Goal: Task Accomplishment & Management: Manage account settings

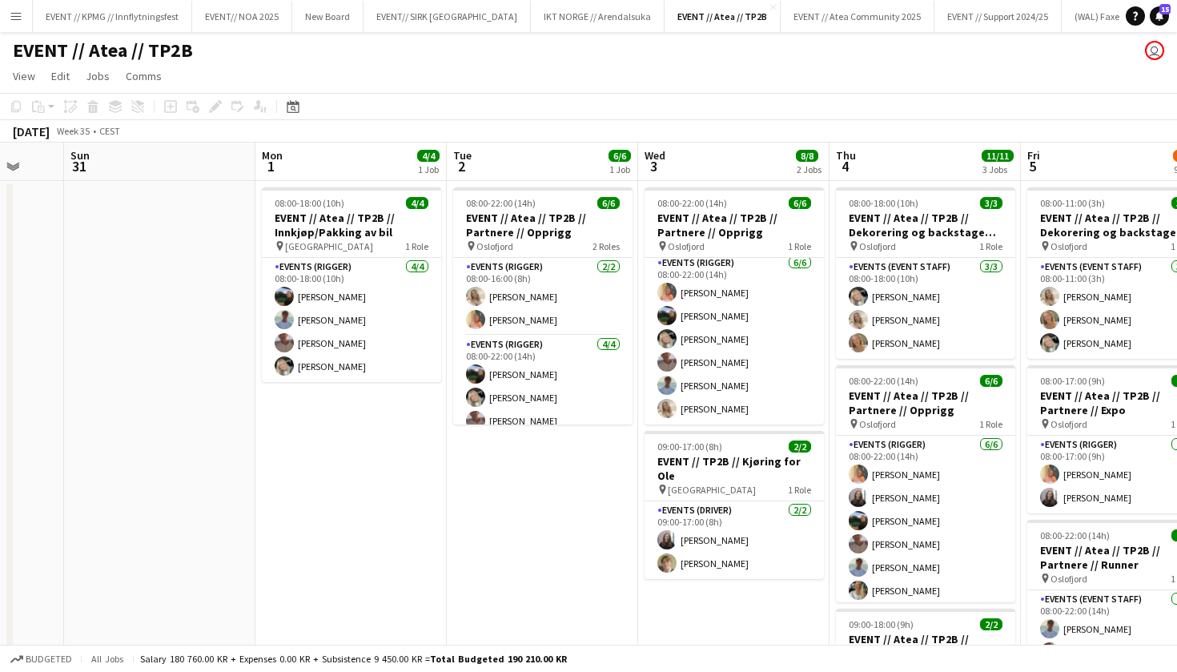
scroll to position [4, 0]
click at [124, 13] on button "EVENT // KPMG // Innflytningsfest Close" at bounding box center [112, 16] width 159 height 31
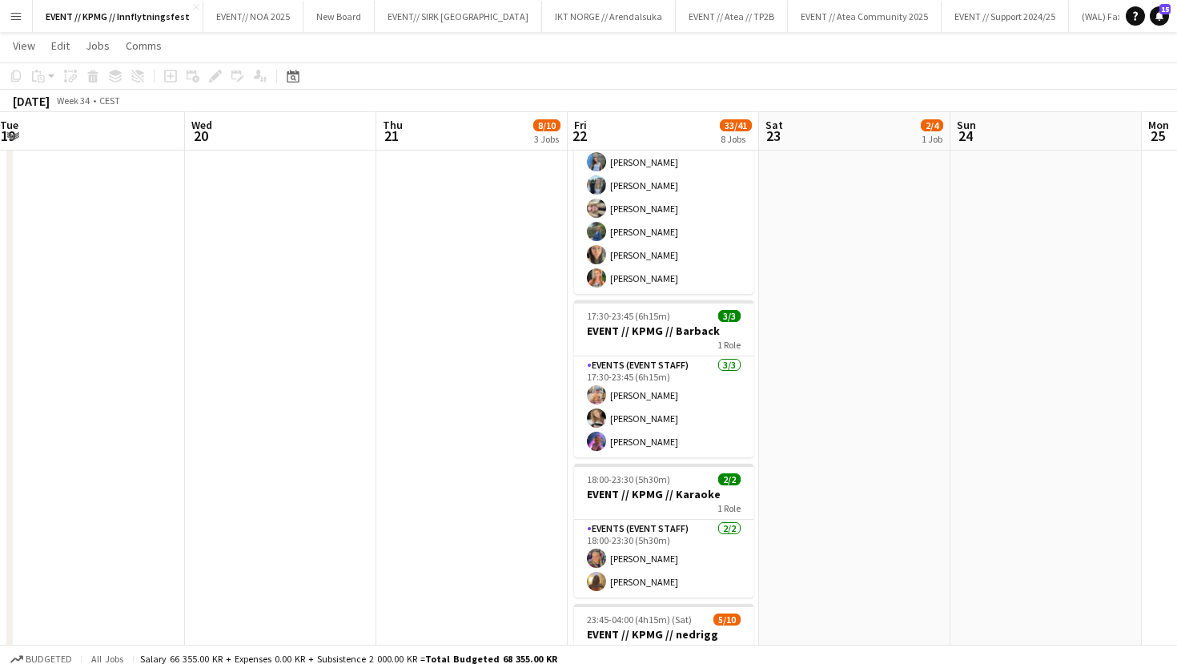
scroll to position [4, 0]
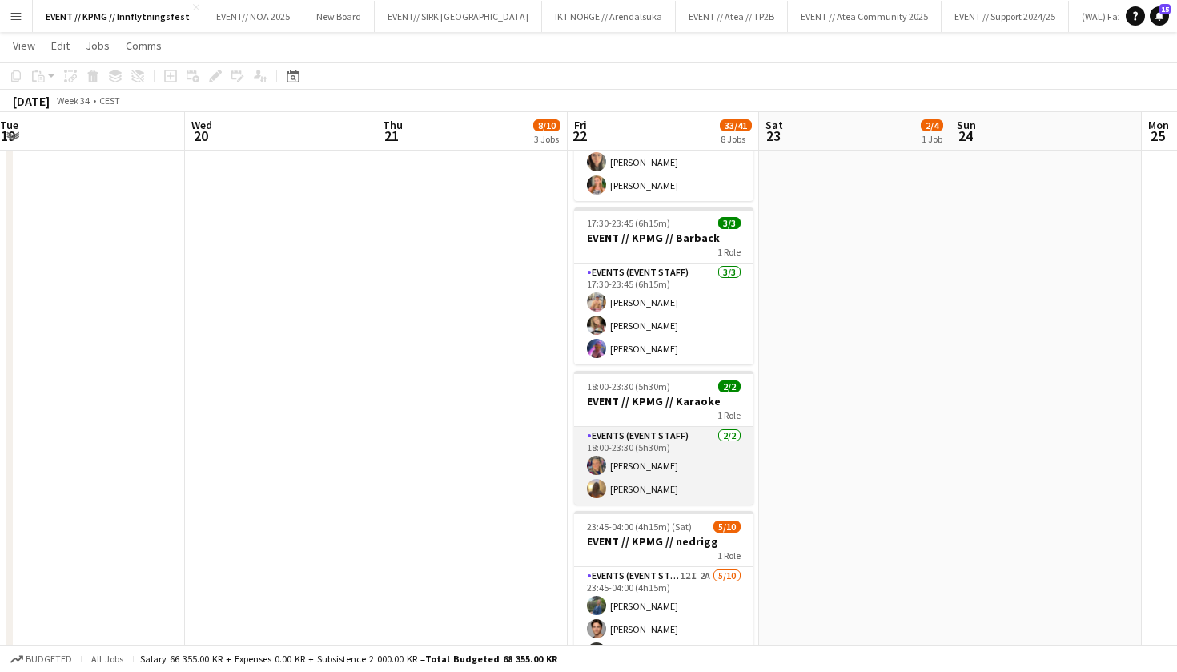
click at [642, 468] on app-card-role "Events (Event Staff) [DATE] 18:00-23:30 (5h30m) [PERSON_NAME]" at bounding box center [663, 466] width 179 height 78
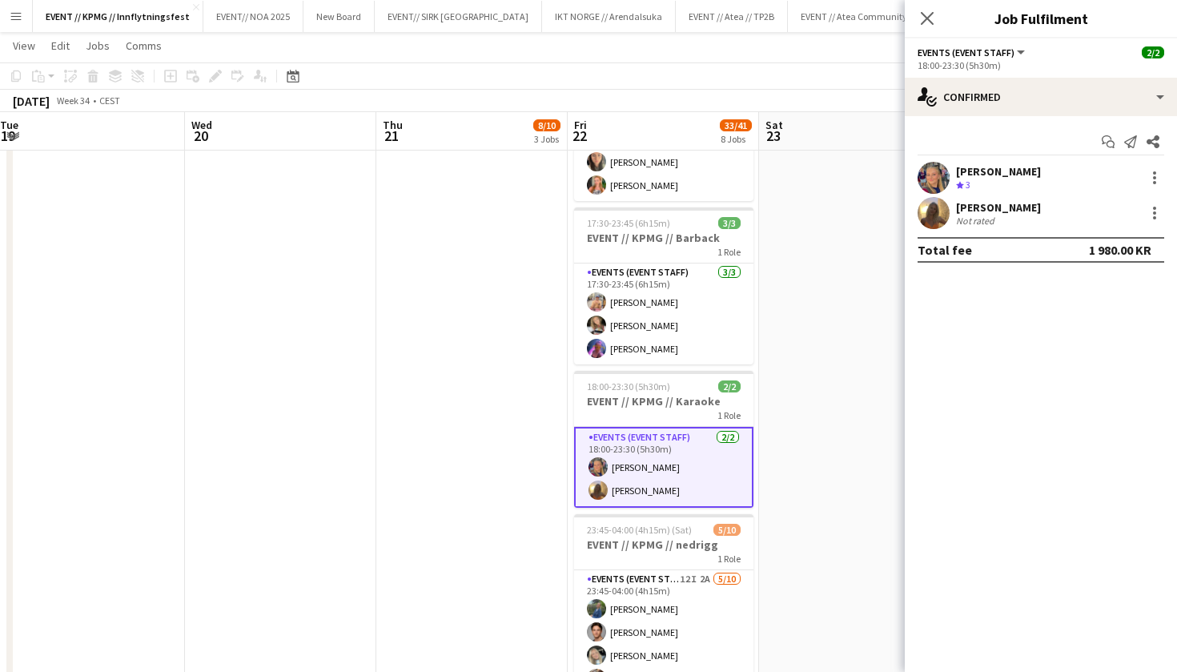
click at [1002, 169] on div "[PERSON_NAME]" at bounding box center [998, 171] width 85 height 14
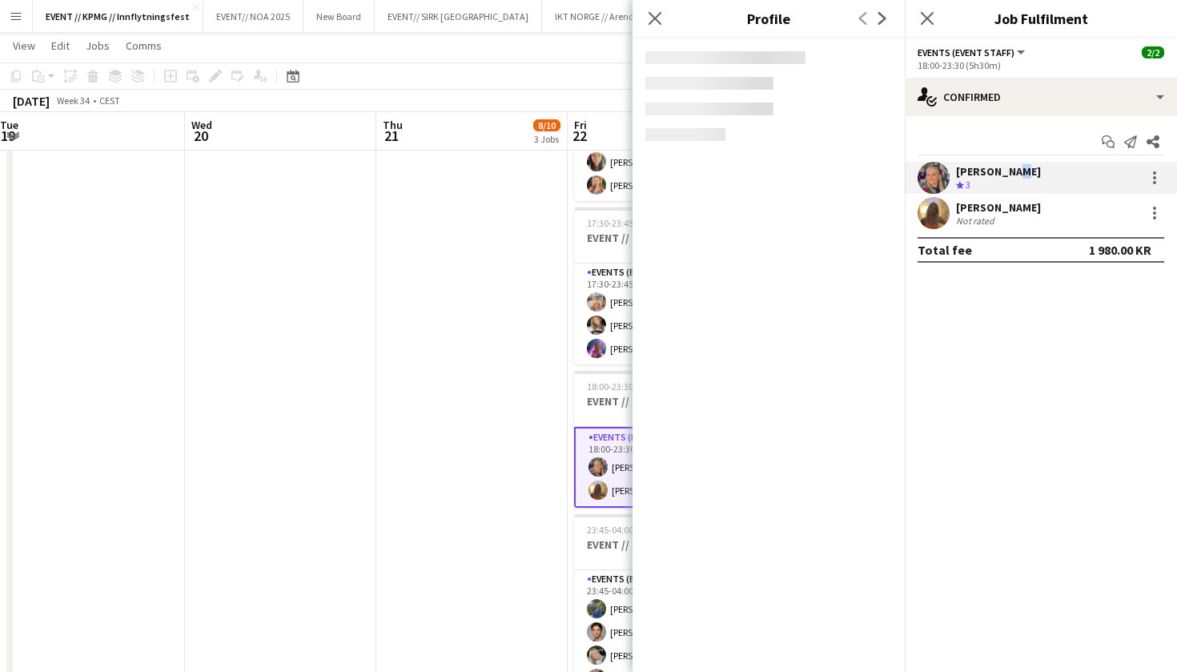
click at [1002, 169] on div "[PERSON_NAME]" at bounding box center [998, 171] width 85 height 14
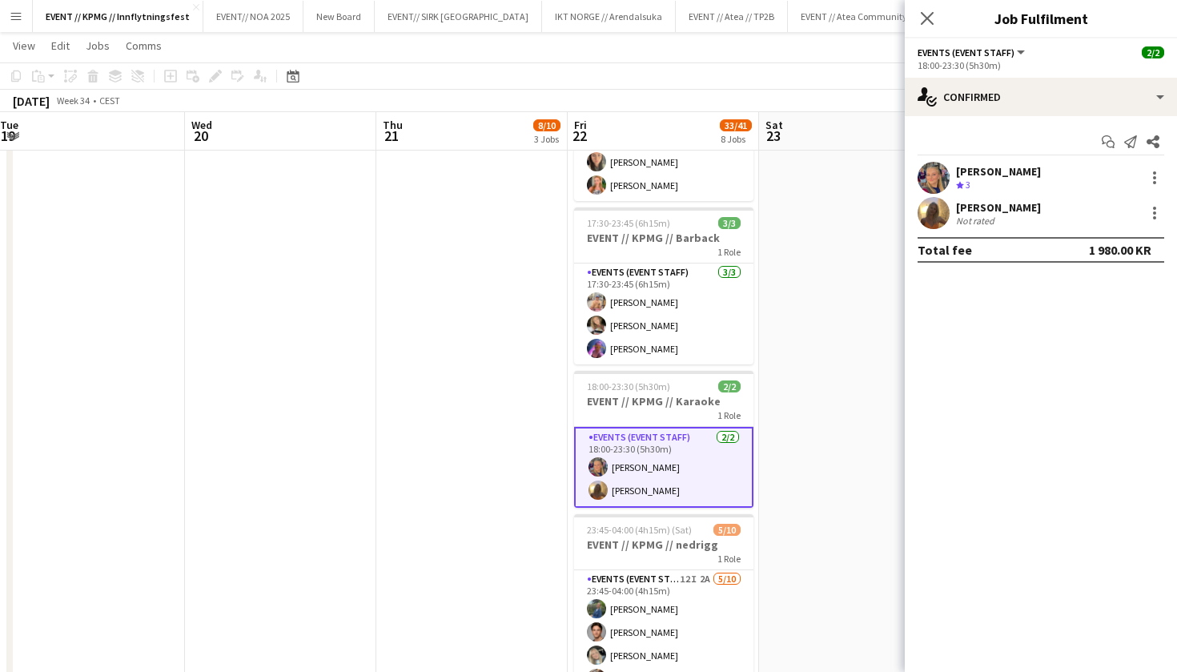
click at [1029, 169] on div "[PERSON_NAME]" at bounding box center [998, 171] width 85 height 14
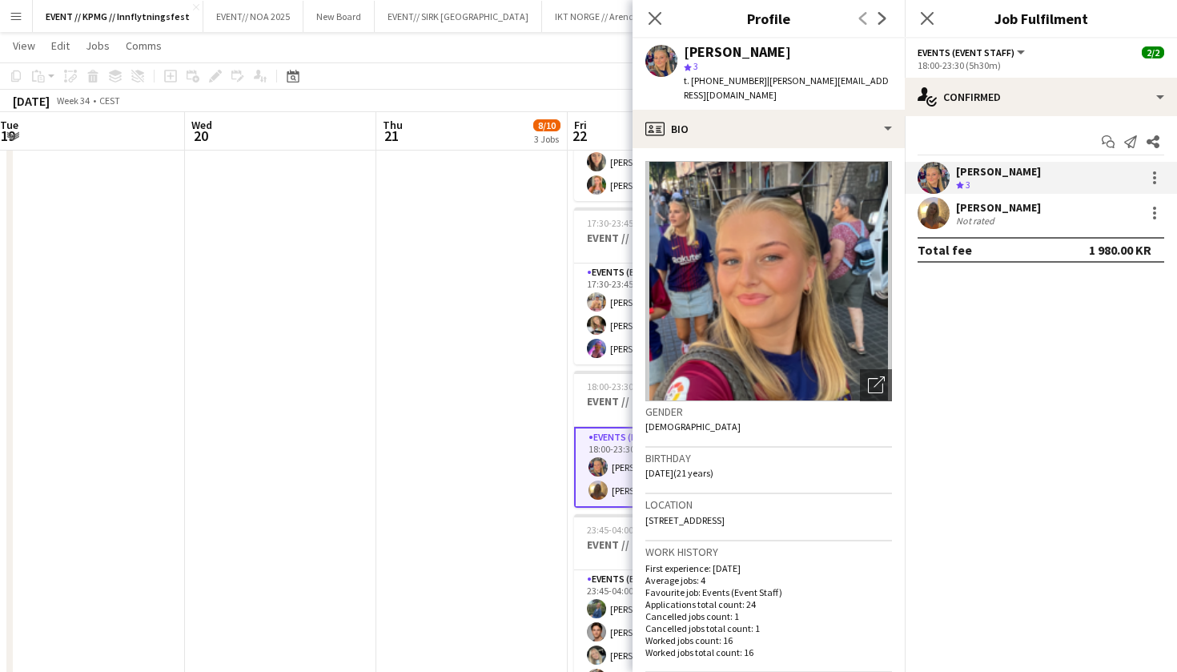
click at [1057, 167] on div "[PERSON_NAME] Crew rating 3" at bounding box center [1041, 178] width 272 height 32
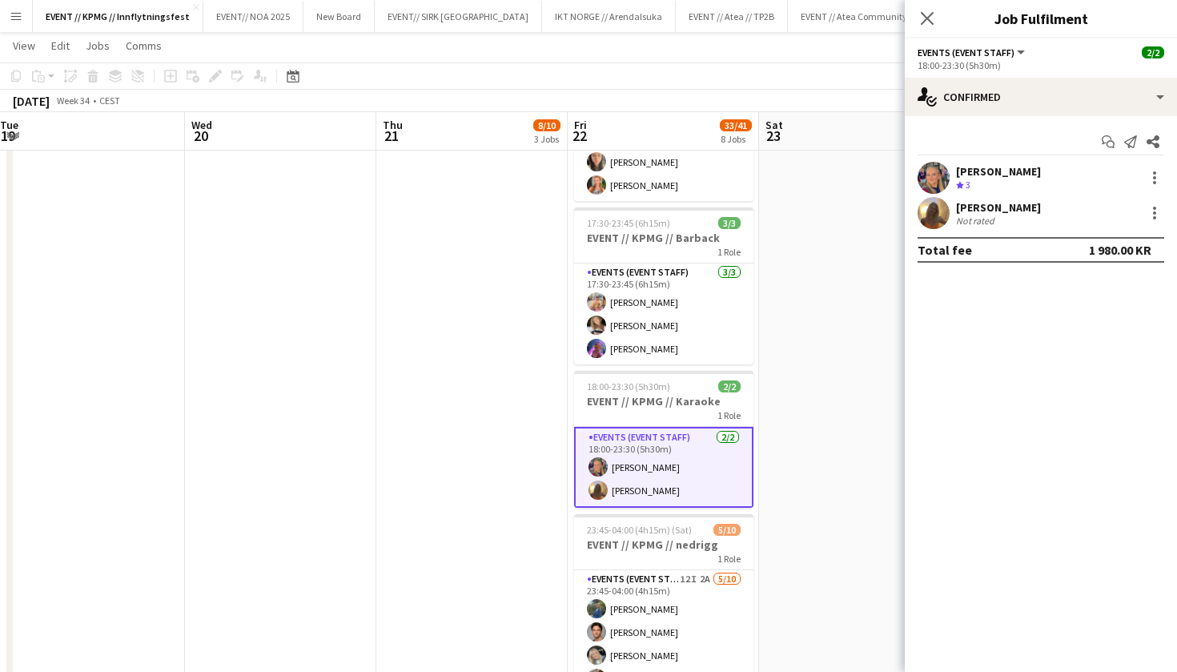
drag, startPoint x: 1064, startPoint y: 167, endPoint x: 955, endPoint y: 170, distance: 108.2
click at [955, 170] on div "[PERSON_NAME] Crew rating 3" at bounding box center [1041, 178] width 272 height 32
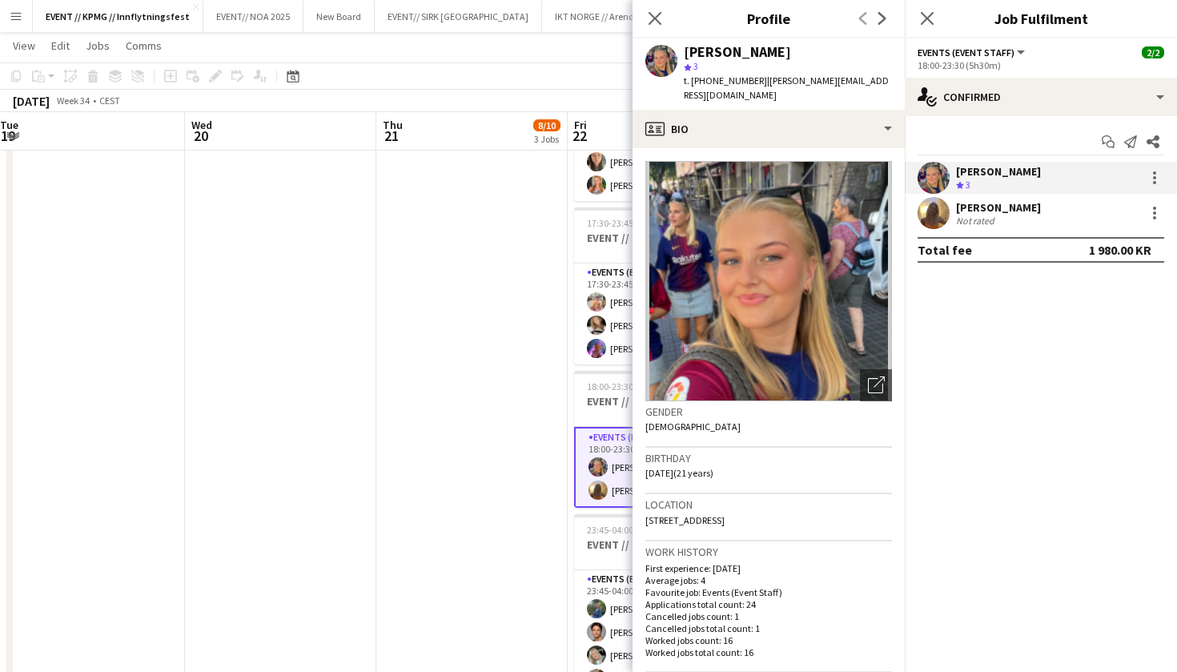
copy div "[PERSON_NAME]"
click at [1050, 196] on div "[PERSON_NAME] Crew rating 3 [PERSON_NAME] Not rated" at bounding box center [1041, 195] width 272 height 67
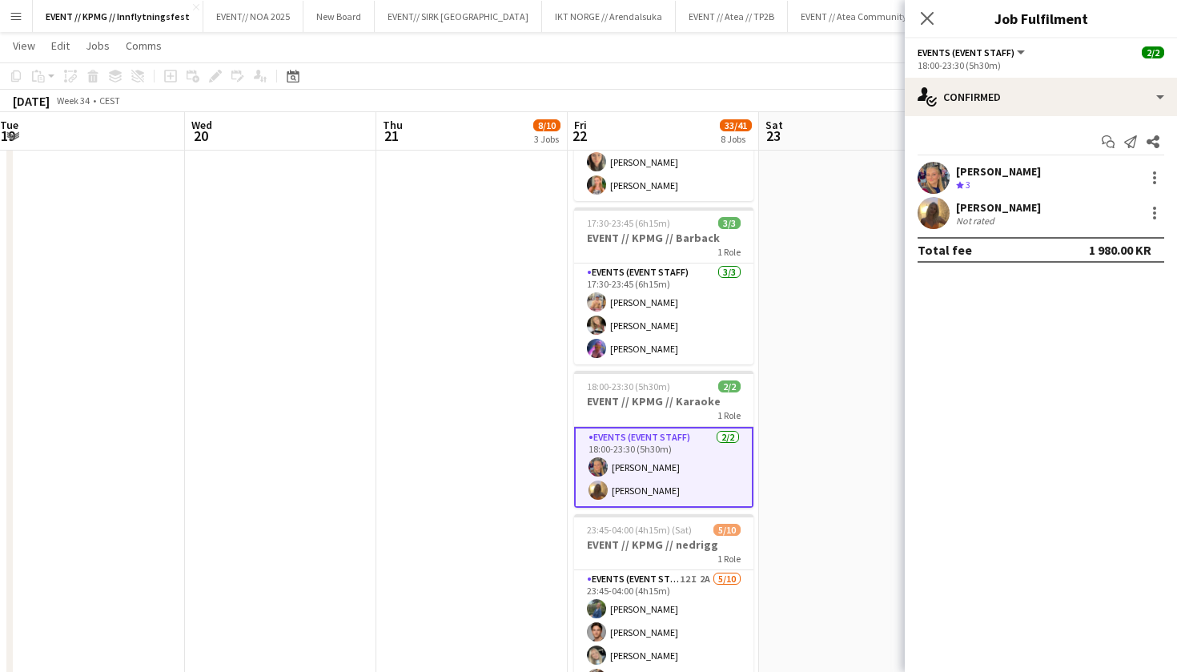
drag, startPoint x: 1036, startPoint y: 207, endPoint x: 933, endPoint y: 209, distance: 103.3
click at [933, 209] on div "[PERSON_NAME] Not rated" at bounding box center [1041, 213] width 272 height 32
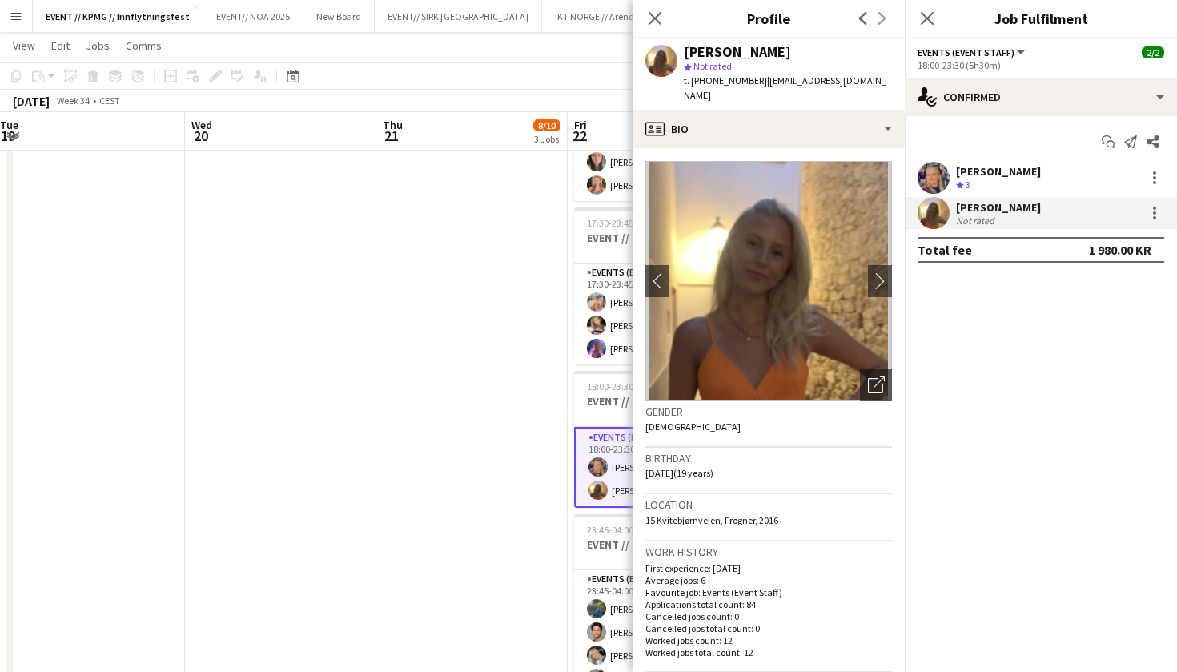
copy div "[PERSON_NAME]"
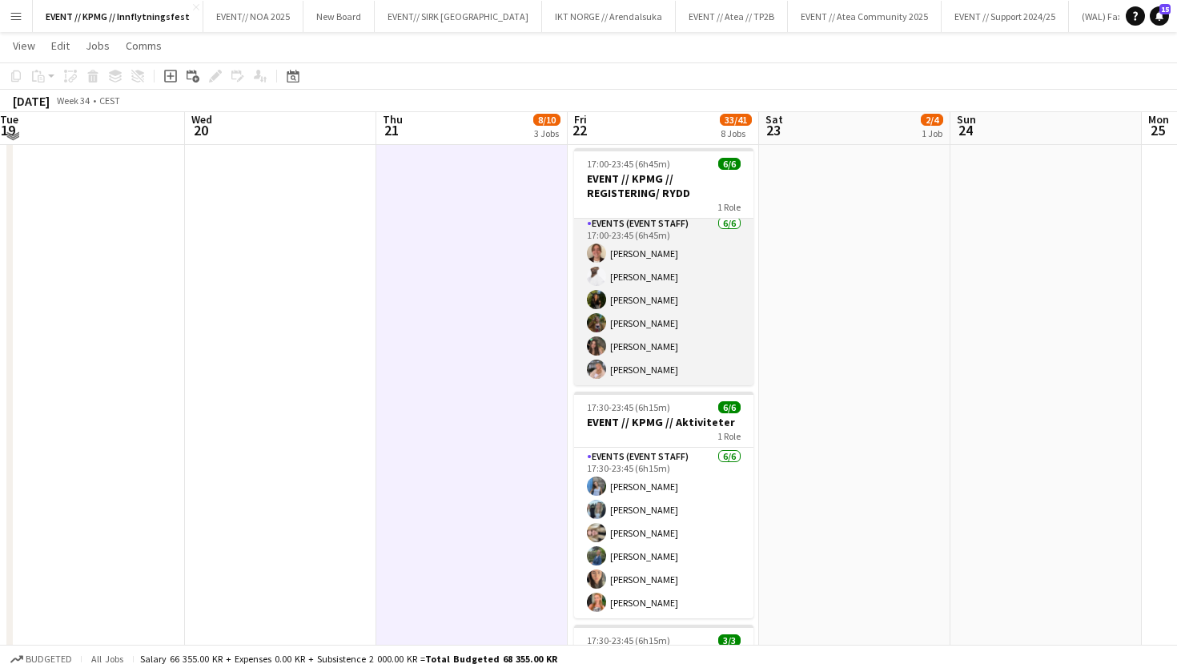
scroll to position [625, 0]
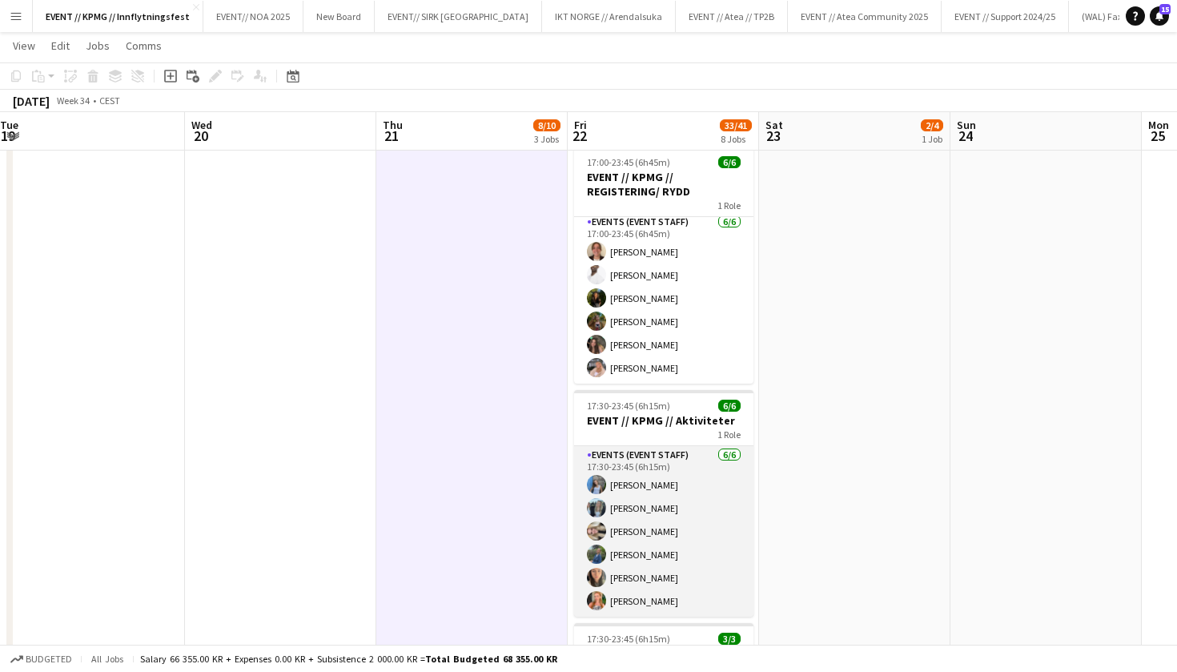
click at [688, 517] on app-card-role "Events (Event Staff) [DATE] 17:30-23:45 (6h15m) [PERSON_NAME] [PERSON_NAME] [PE…" at bounding box center [663, 531] width 179 height 171
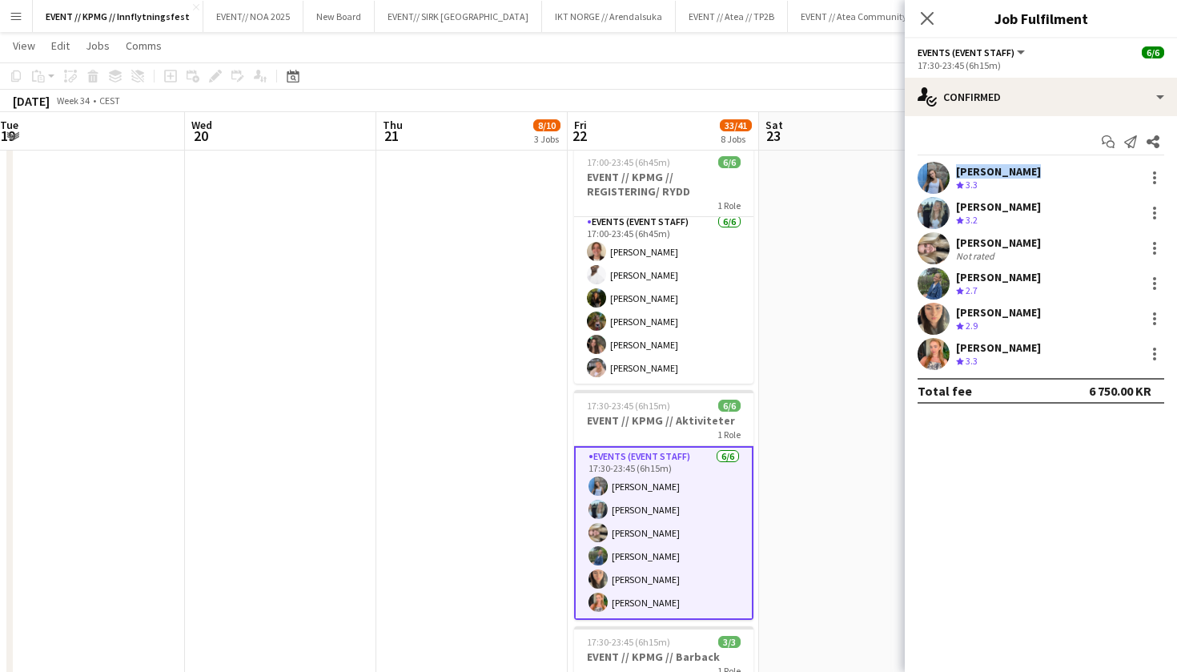
drag, startPoint x: 1030, startPoint y: 171, endPoint x: 943, endPoint y: 171, distance: 86.5
click at [943, 171] on div "[PERSON_NAME] Crew rating 3.3" at bounding box center [1041, 178] width 272 height 32
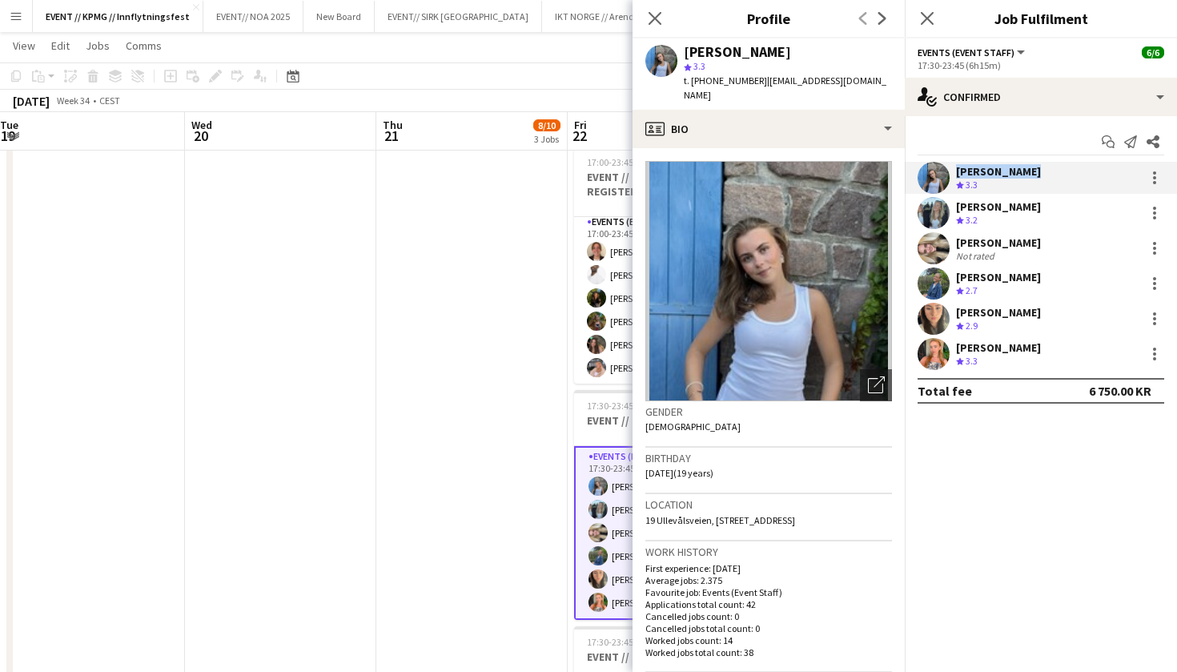
copy div "[PERSON_NAME]"
drag, startPoint x: 1084, startPoint y: 207, endPoint x: 952, endPoint y: 207, distance: 131.3
click at [952, 207] on div "[PERSON_NAME] Crew rating 3.2" at bounding box center [1041, 213] width 272 height 32
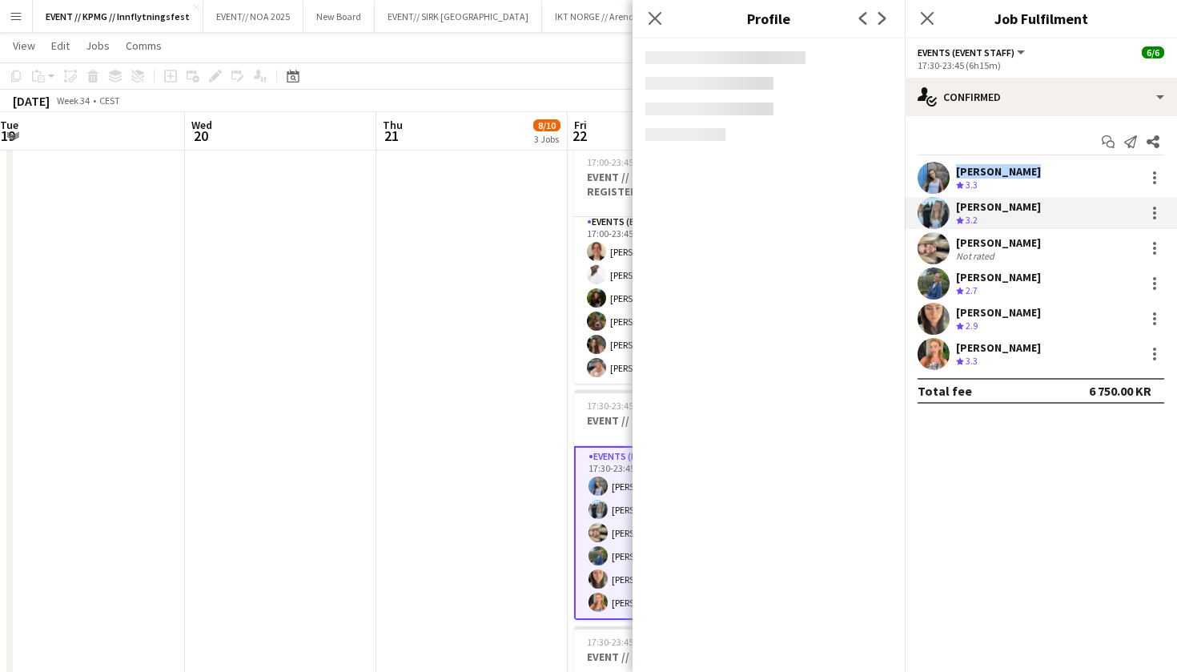
copy div "[PERSON_NAME]"
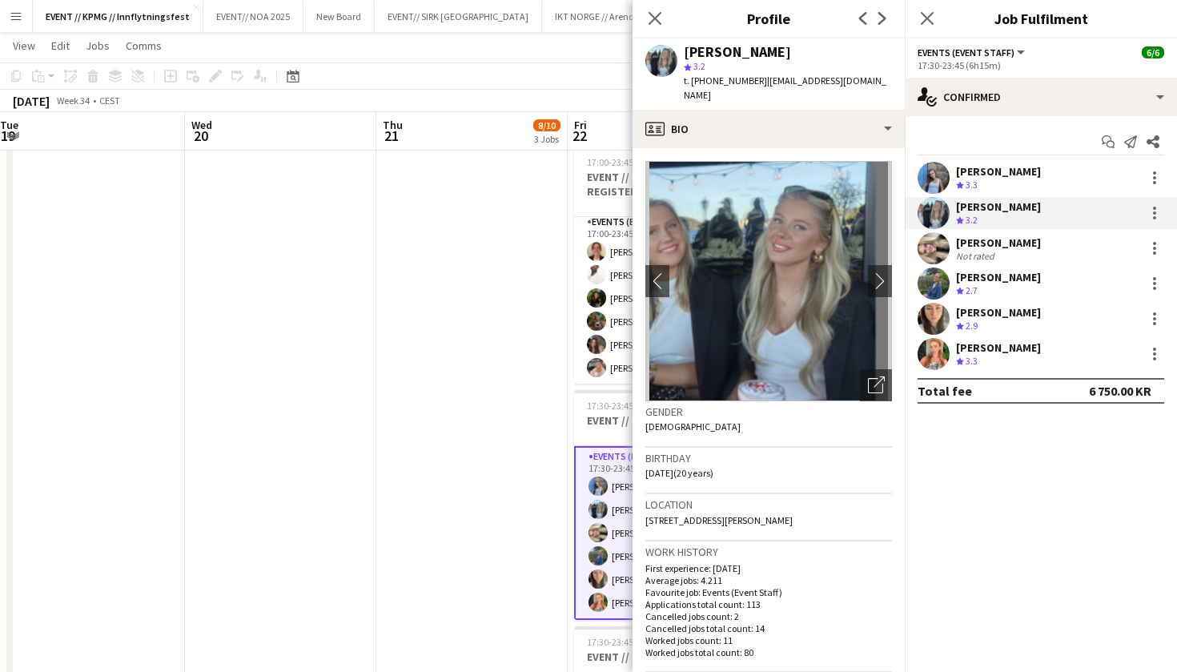
click at [1021, 231] on div "[PERSON_NAME] Crew rating 3.3 [PERSON_NAME] Crew rating 3.2 [PERSON_NAME] Not r…" at bounding box center [1041, 266] width 272 height 208
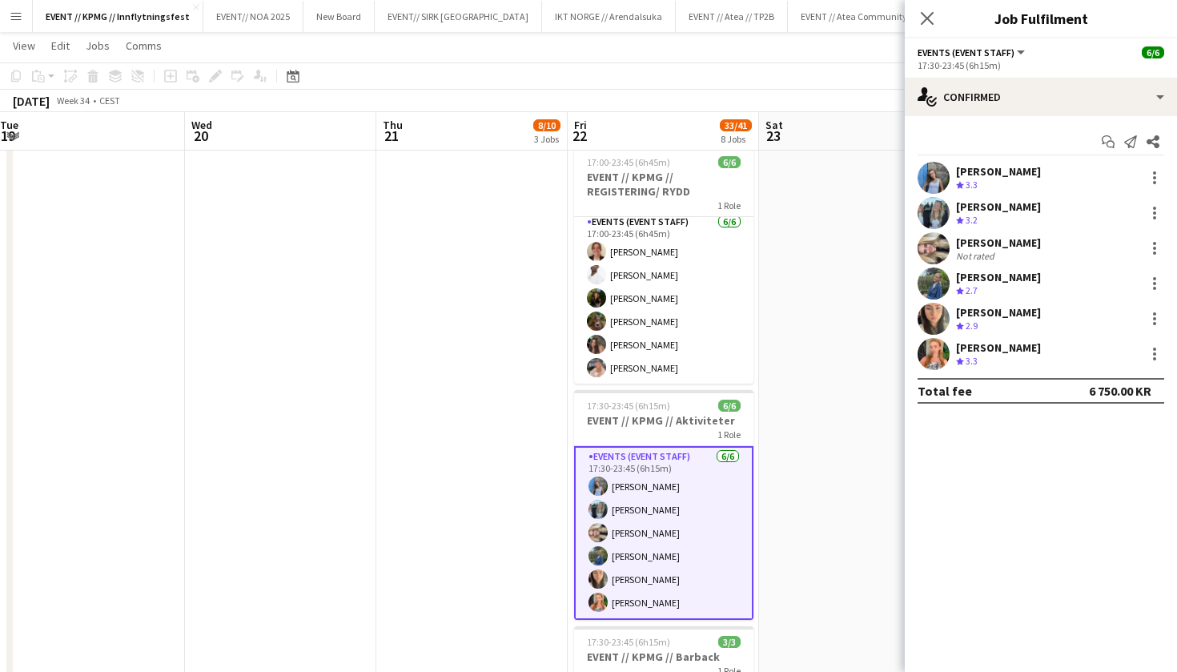
drag, startPoint x: 1040, startPoint y: 241, endPoint x: 958, endPoint y: 241, distance: 81.7
click at [958, 241] on div "[PERSON_NAME] Not rated" at bounding box center [1041, 248] width 272 height 32
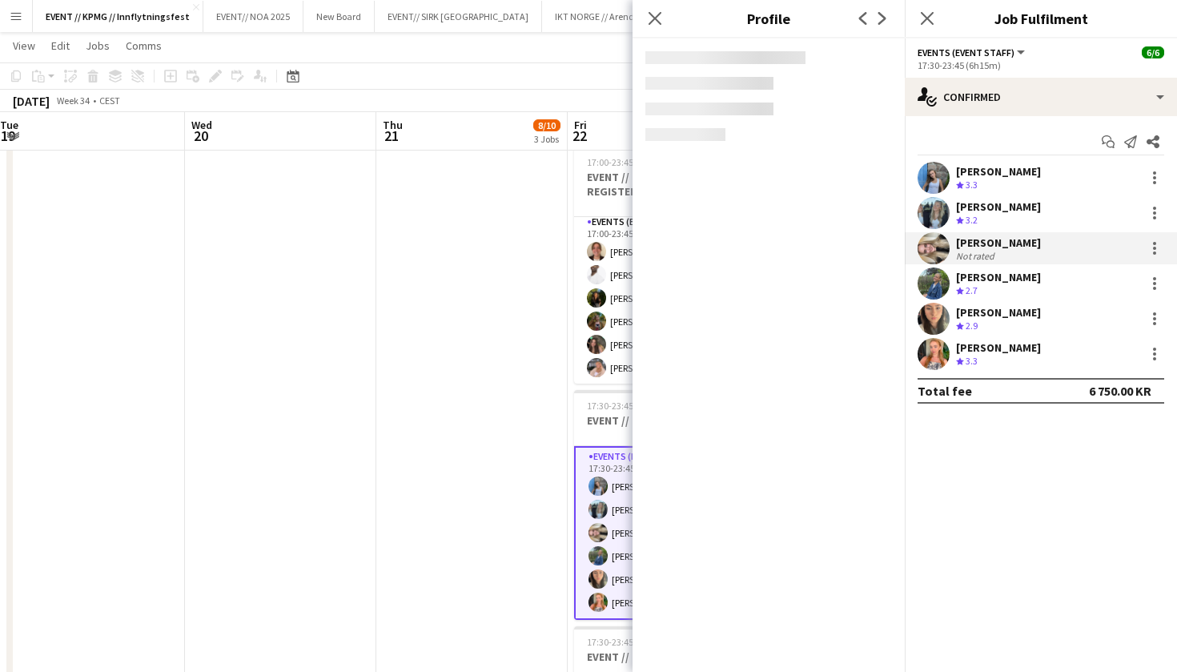
copy div "[PERSON_NAME]"
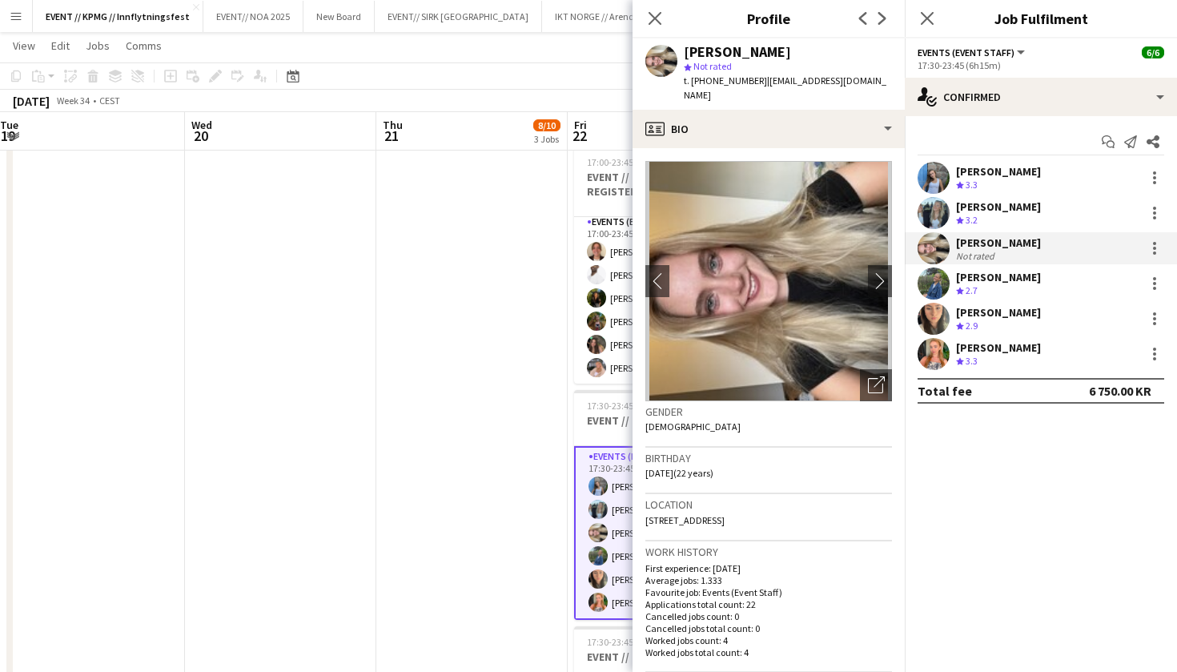
click at [1020, 276] on div "[PERSON_NAME] Crew rating 2.7" at bounding box center [1041, 283] width 272 height 32
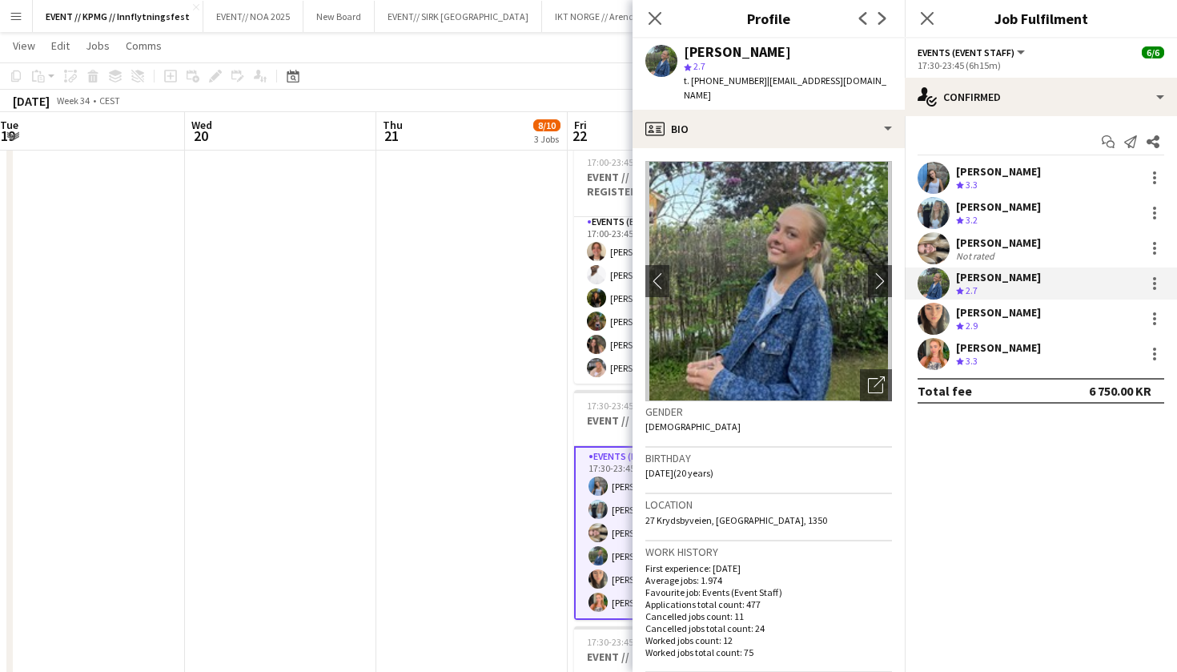
click at [1033, 274] on div "[PERSON_NAME] Crew rating 2.7" at bounding box center [1041, 283] width 272 height 32
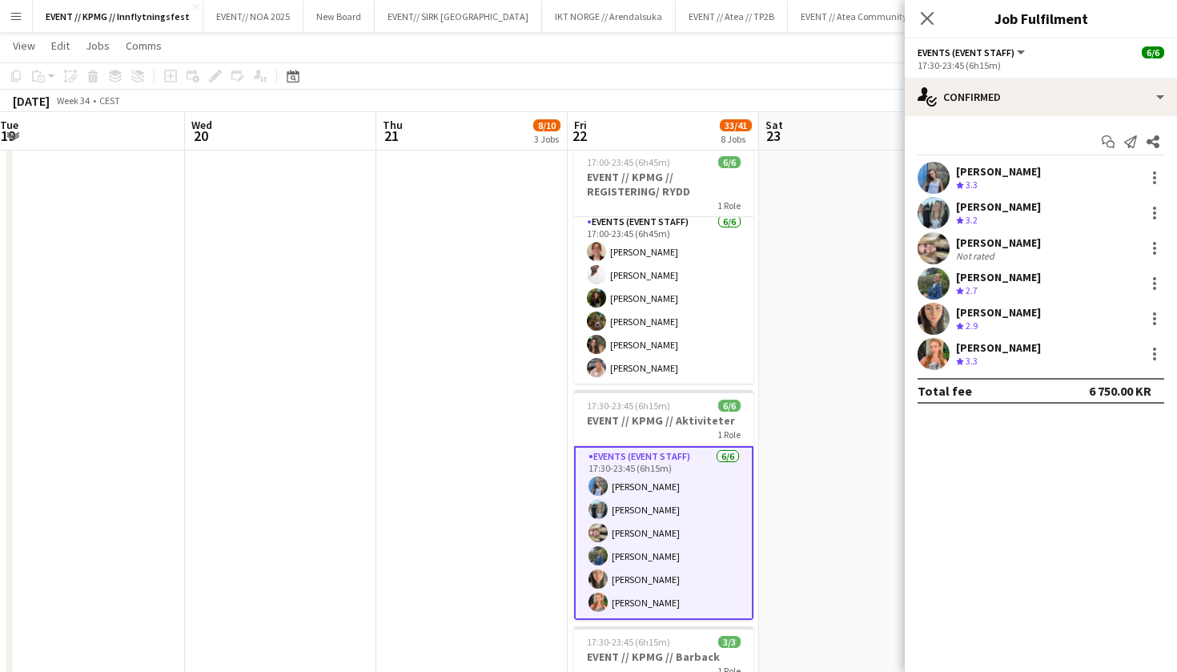
drag, startPoint x: 1007, startPoint y: 275, endPoint x: 943, endPoint y: 275, distance: 63.3
click at [943, 275] on div "[PERSON_NAME] Crew rating 2.7" at bounding box center [1041, 283] width 272 height 32
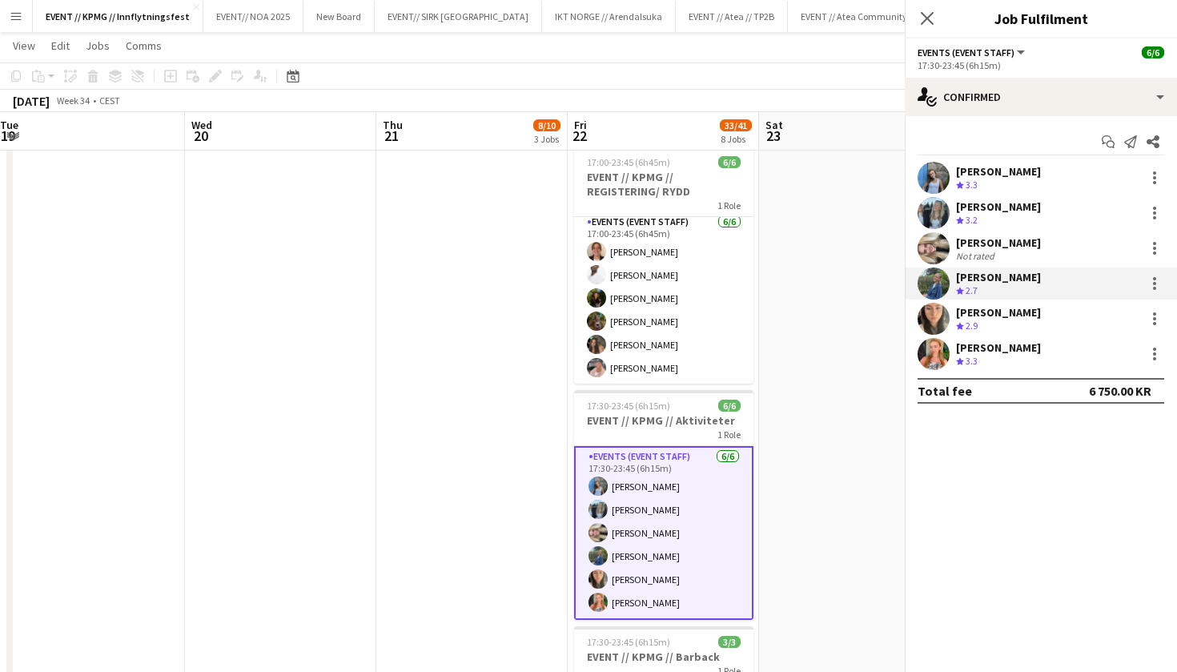
copy div "[PERSON_NAME]"
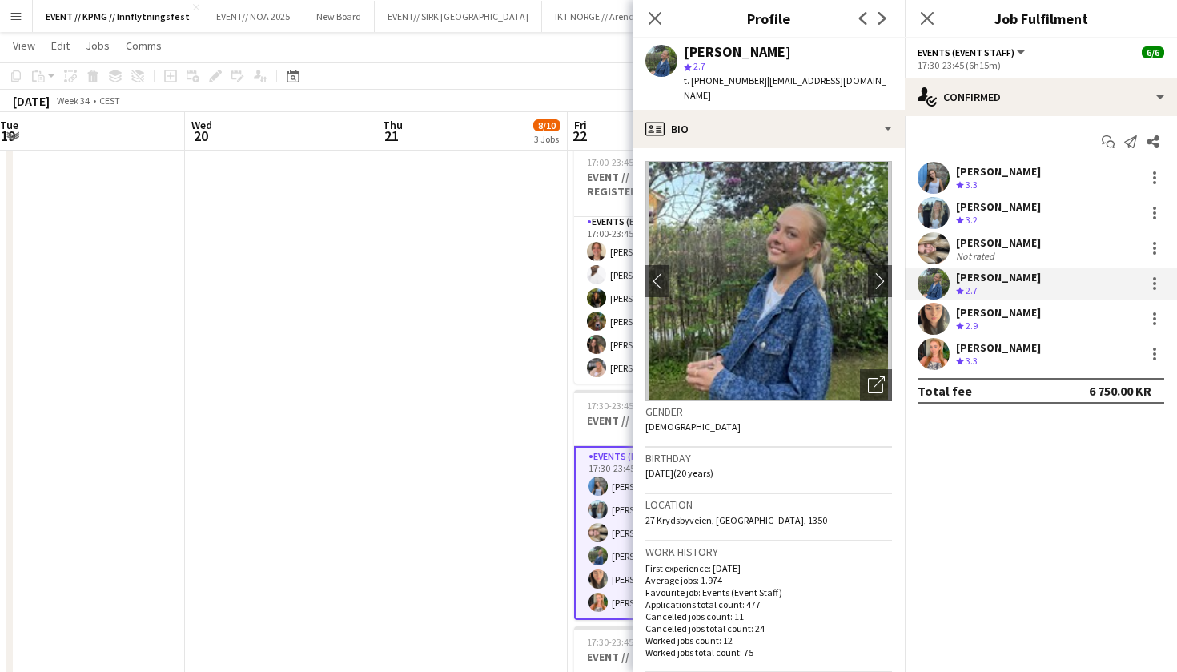
click at [1013, 317] on div "[PERSON_NAME]" at bounding box center [998, 312] width 85 height 14
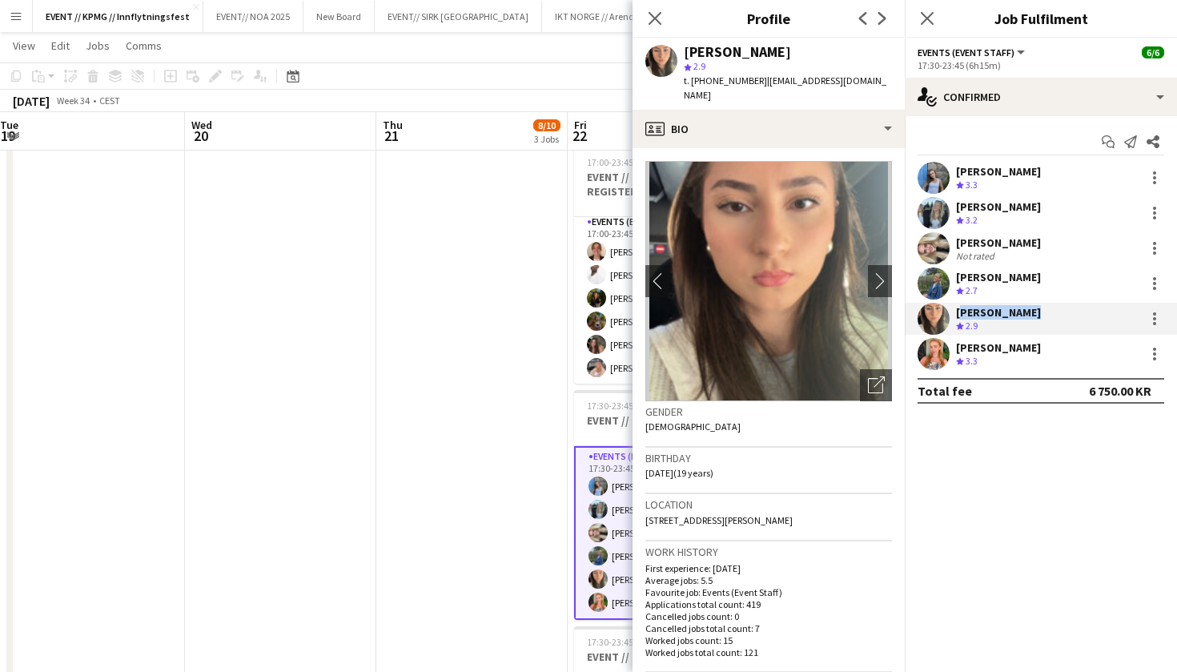
drag, startPoint x: 1056, startPoint y: 317, endPoint x: 950, endPoint y: 319, distance: 106.5
click at [950, 319] on div "[PERSON_NAME] Crew rating 2.9" at bounding box center [1041, 319] width 272 height 32
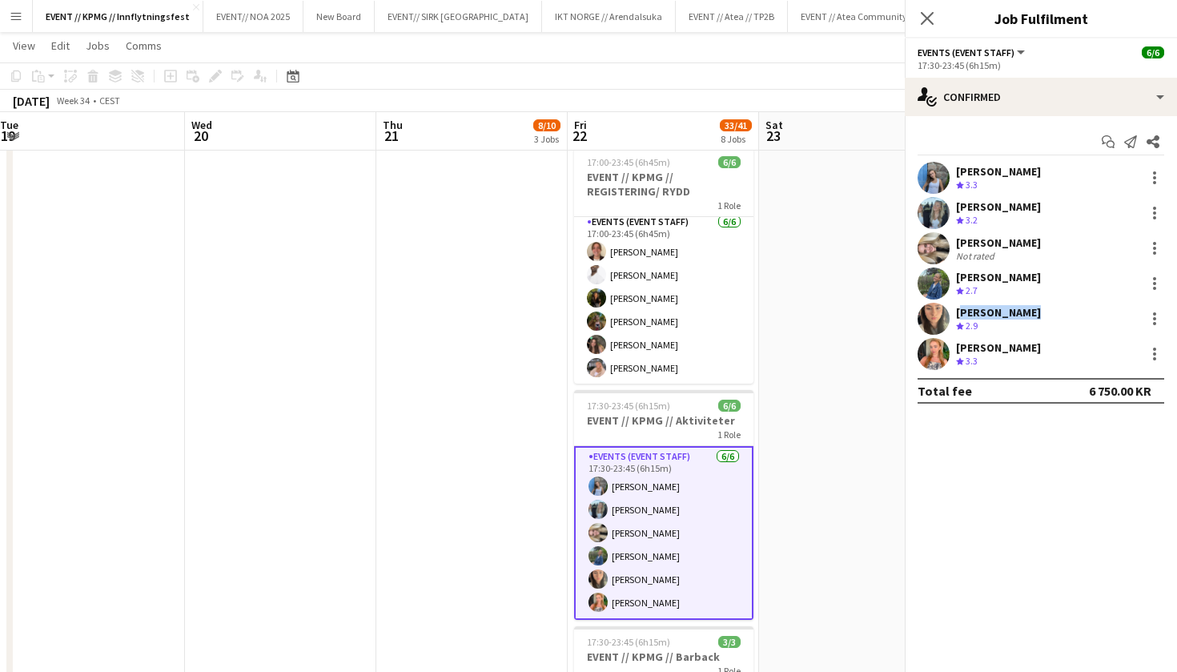
copy div "[PERSON_NAME]"
click at [1034, 339] on div "[PERSON_NAME] Crew rating 3.3" at bounding box center [1041, 354] width 272 height 32
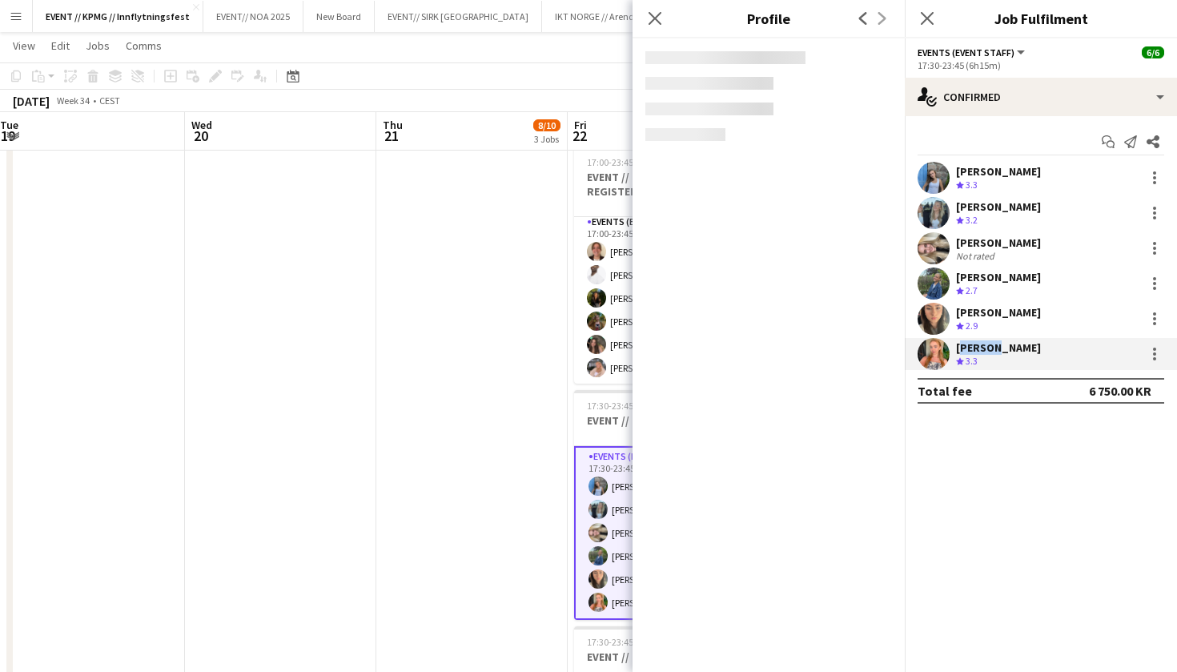
click at [1034, 339] on div "[PERSON_NAME] Crew rating 3.3" at bounding box center [1041, 354] width 272 height 32
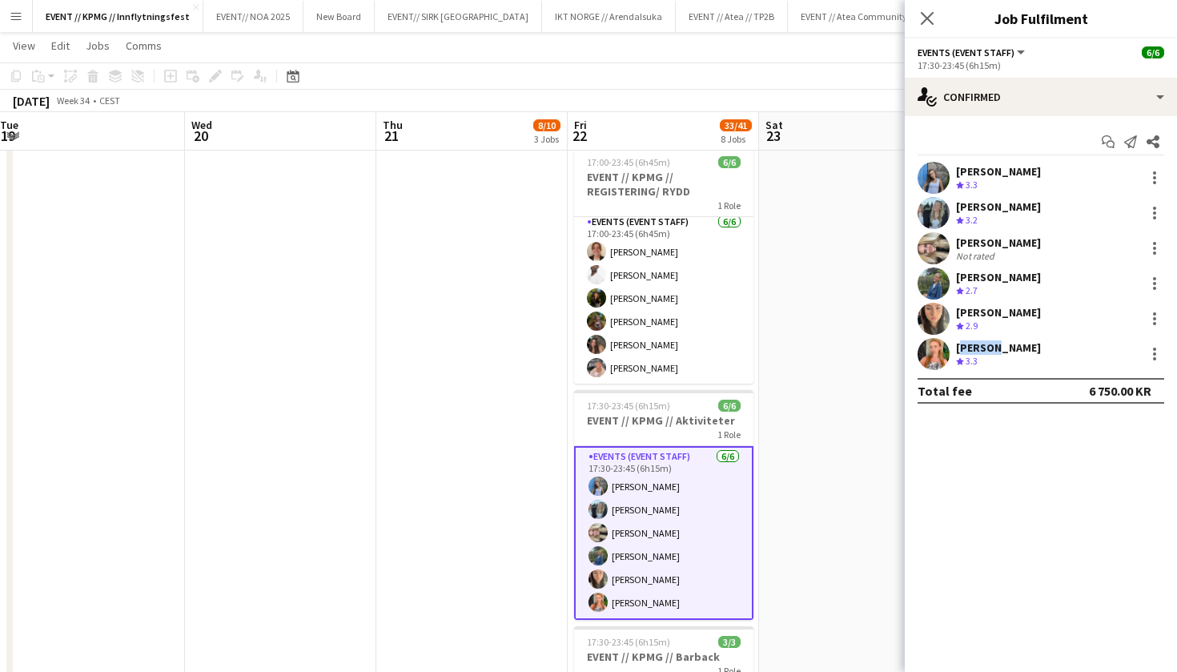
drag, startPoint x: 1048, startPoint y: 344, endPoint x: 953, endPoint y: 348, distance: 94.6
click at [953, 348] on div "[PERSON_NAME] Crew rating 3.3" at bounding box center [1041, 354] width 272 height 32
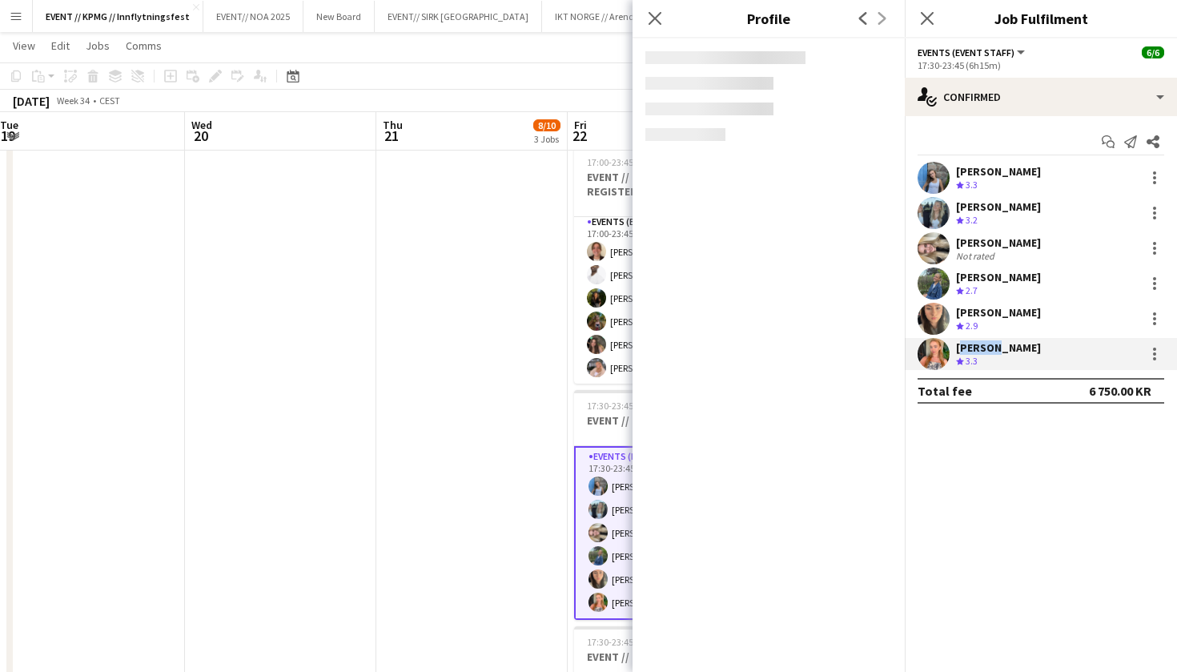
copy div "[PERSON_NAME]"
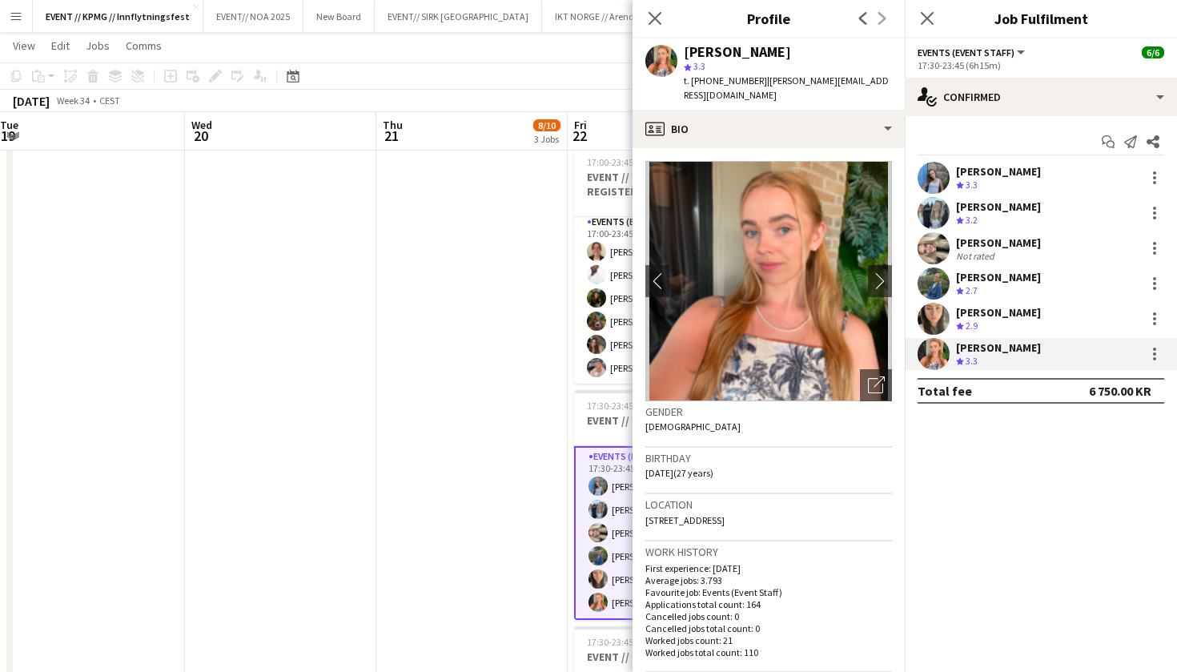
click at [1003, 284] on div "[PERSON_NAME]" at bounding box center [998, 277] width 85 height 14
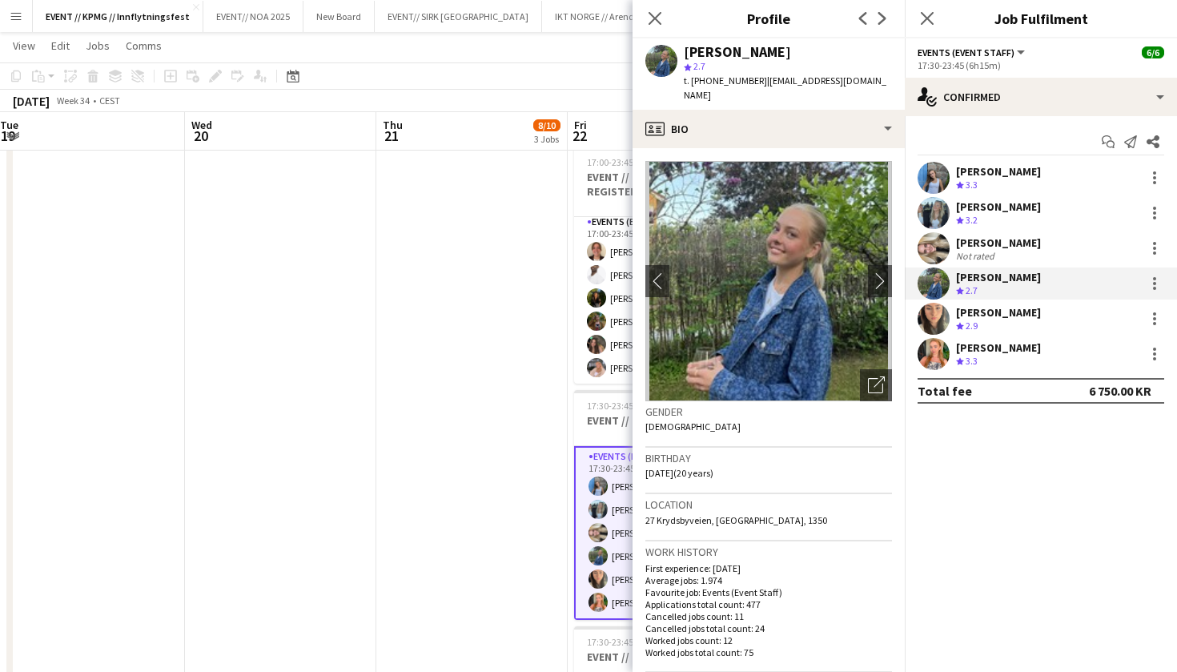
drag, startPoint x: 773, startPoint y: 58, endPoint x: 680, endPoint y: 57, distance: 92.9
click at [680, 57] on div "[PERSON_NAME] star 2.7 t. [PHONE_NUMBER] | [EMAIL_ADDRESS][DOMAIN_NAME]" at bounding box center [769, 73] width 272 height 71
copy div "[PERSON_NAME]"
click at [457, 337] on app-date-cell "11:00-22:00 (11h) 1/1 CREW LEADER// OPRIGG 1 Role Actor [DATE] 11:00-22:00 (11h…" at bounding box center [471, 411] width 191 height 1715
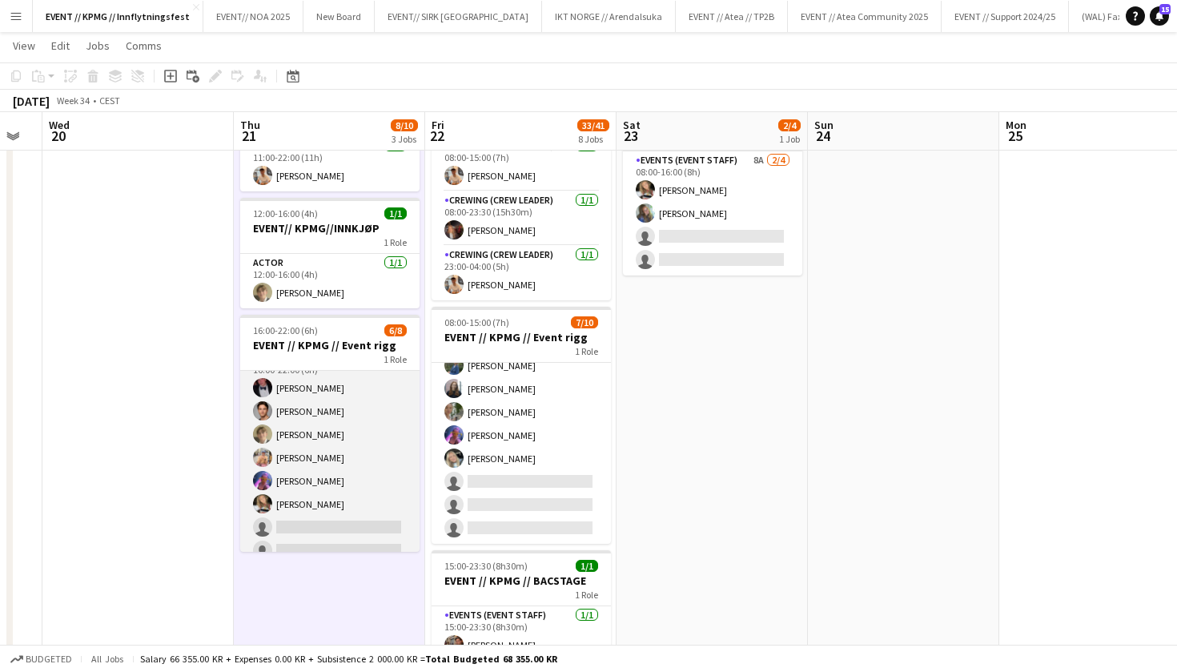
scroll to position [24, 0]
click at [386, 496] on app-card-role "Events (Event Staff) 4I 1A [DATE] 16:00-22:00 (6h) [PERSON_NAME] [PERSON_NAME] …" at bounding box center [329, 455] width 179 height 217
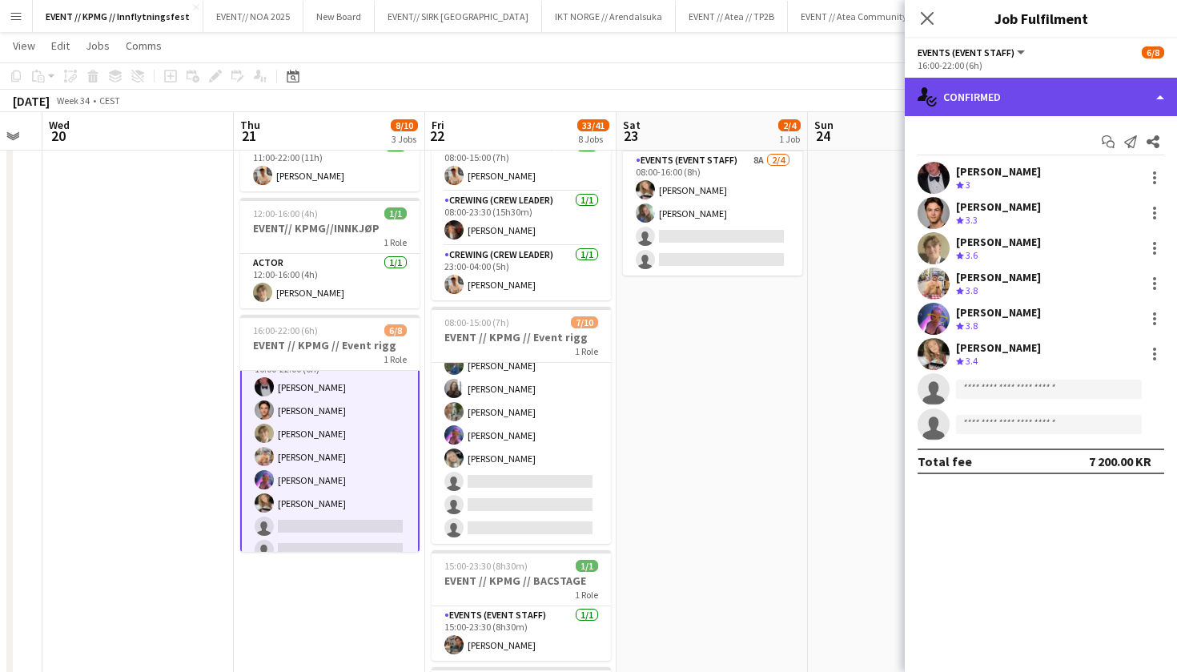
click at [980, 95] on div "single-neutral-actions-check-2 Confirmed" at bounding box center [1041, 97] width 272 height 38
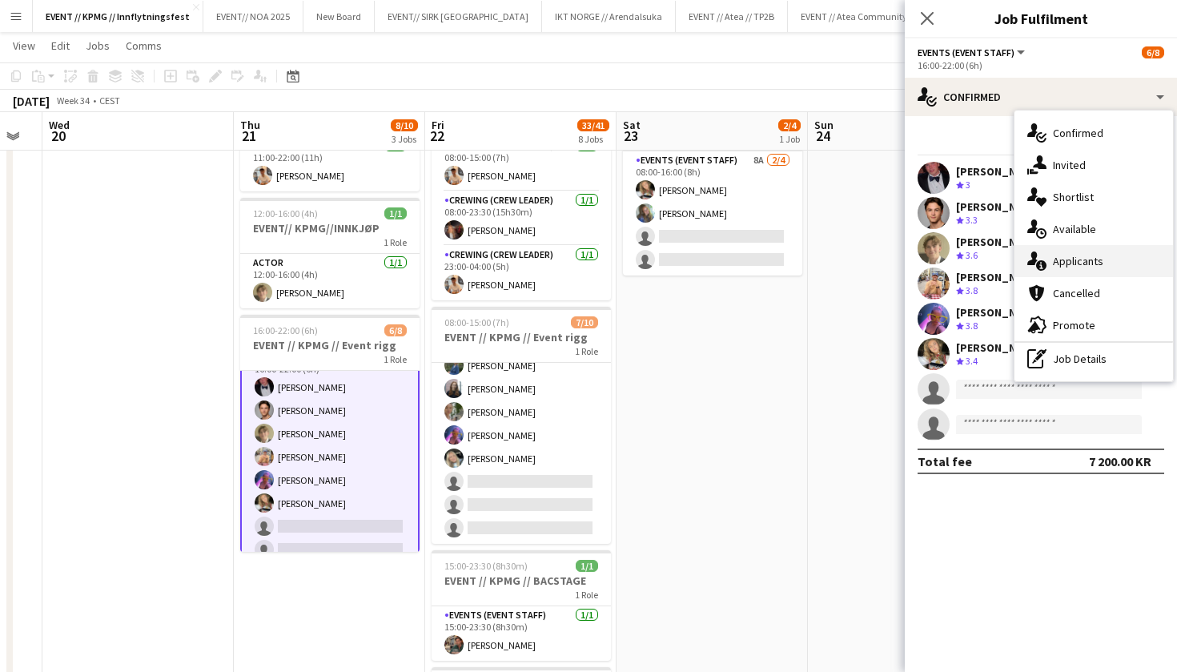
click at [1079, 255] on div "single-neutral-actions-information Applicants" at bounding box center [1094, 261] width 159 height 32
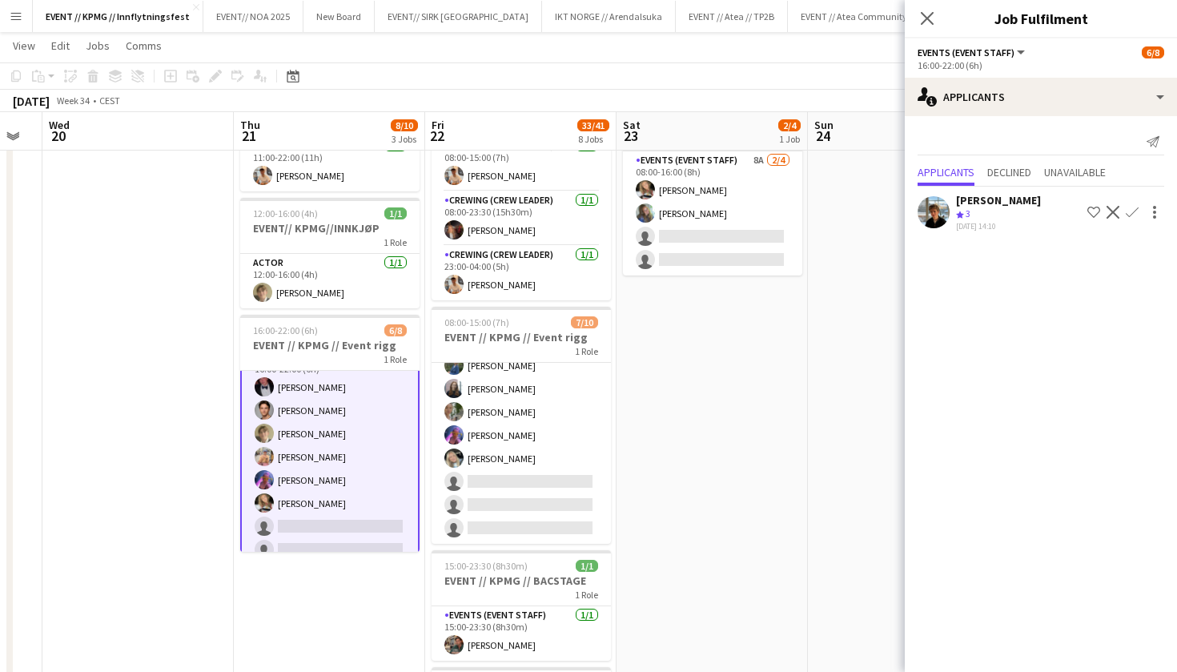
click at [1134, 208] on app-icon "Confirm" at bounding box center [1132, 212] width 13 height 13
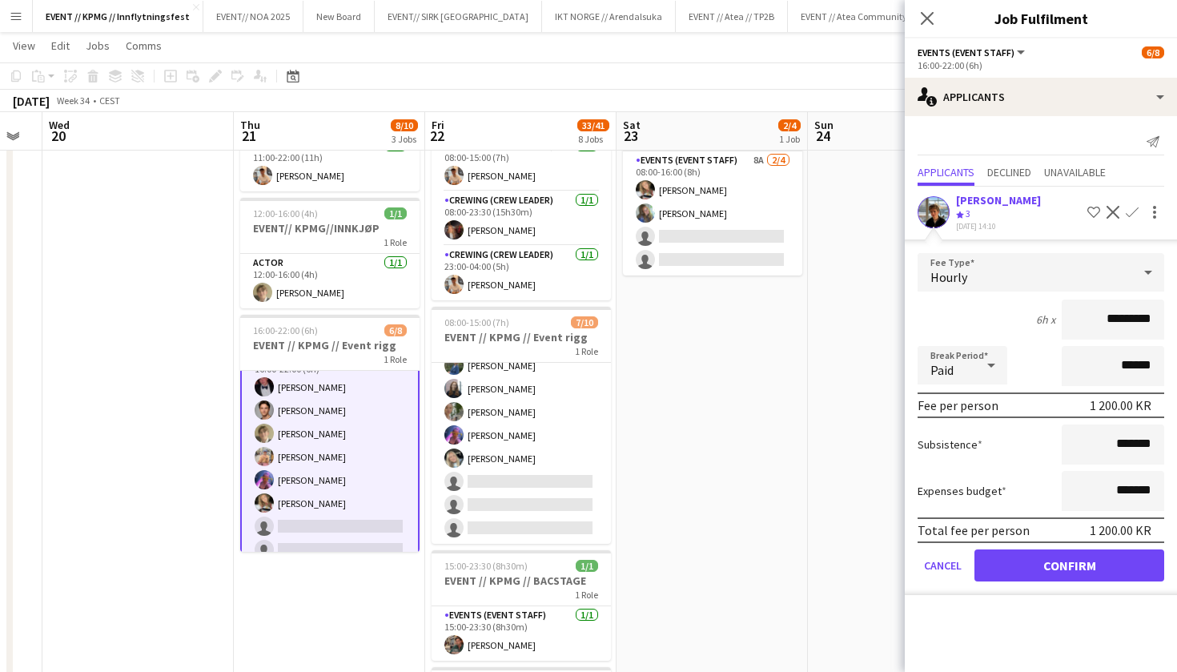
click at [1082, 575] on button "Confirm" at bounding box center [1070, 565] width 190 height 32
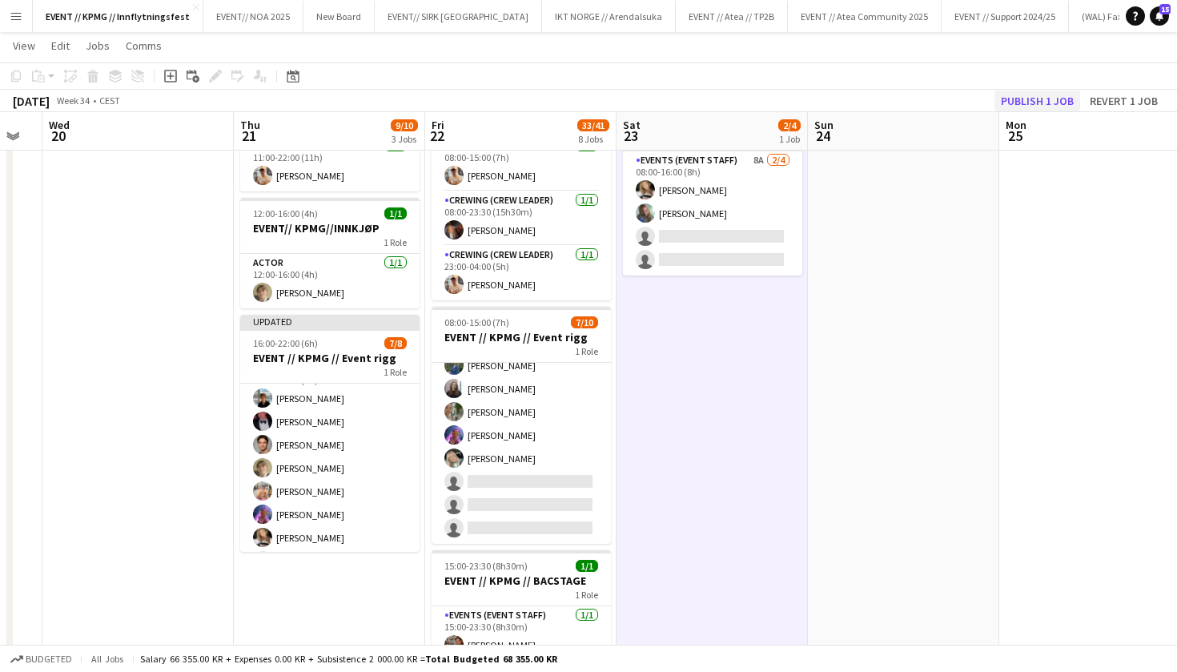
click at [1060, 91] on button "Publish 1 job" at bounding box center [1038, 100] width 86 height 21
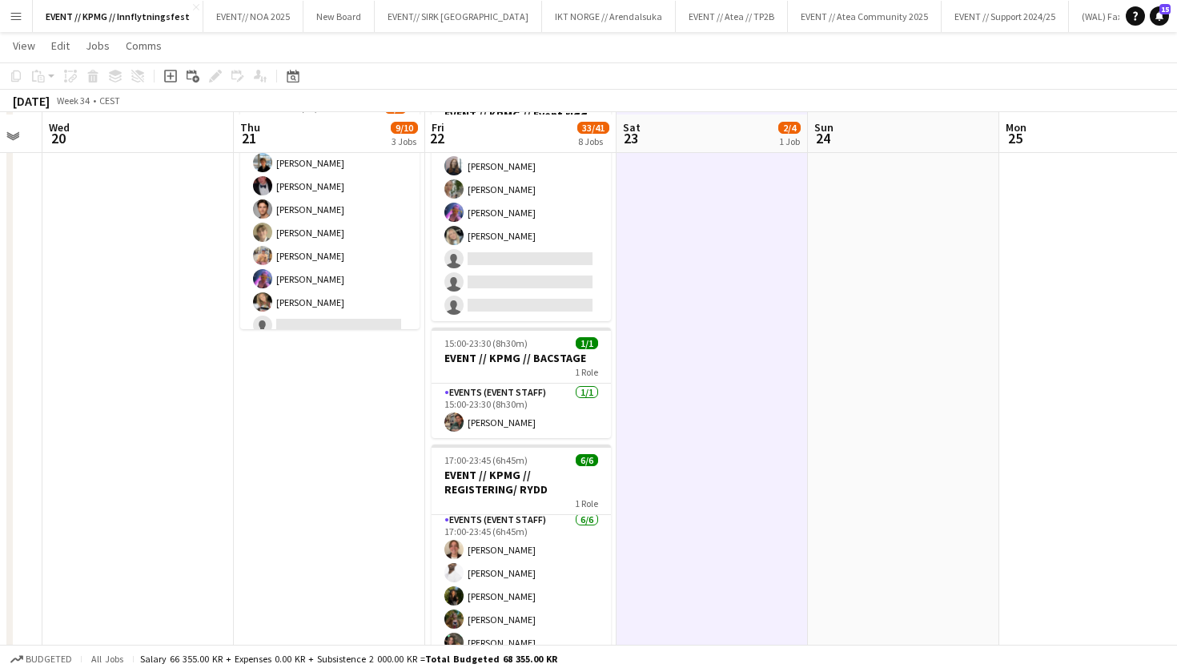
scroll to position [326, 0]
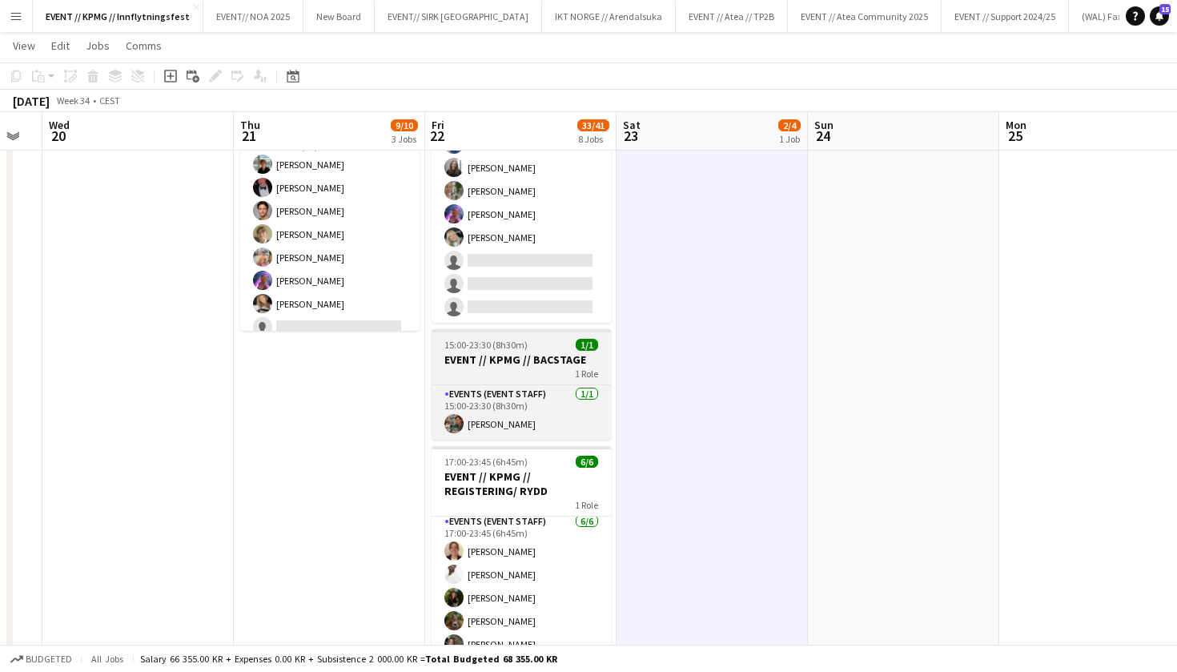
click at [465, 367] on div "1 Role" at bounding box center [521, 373] width 179 height 13
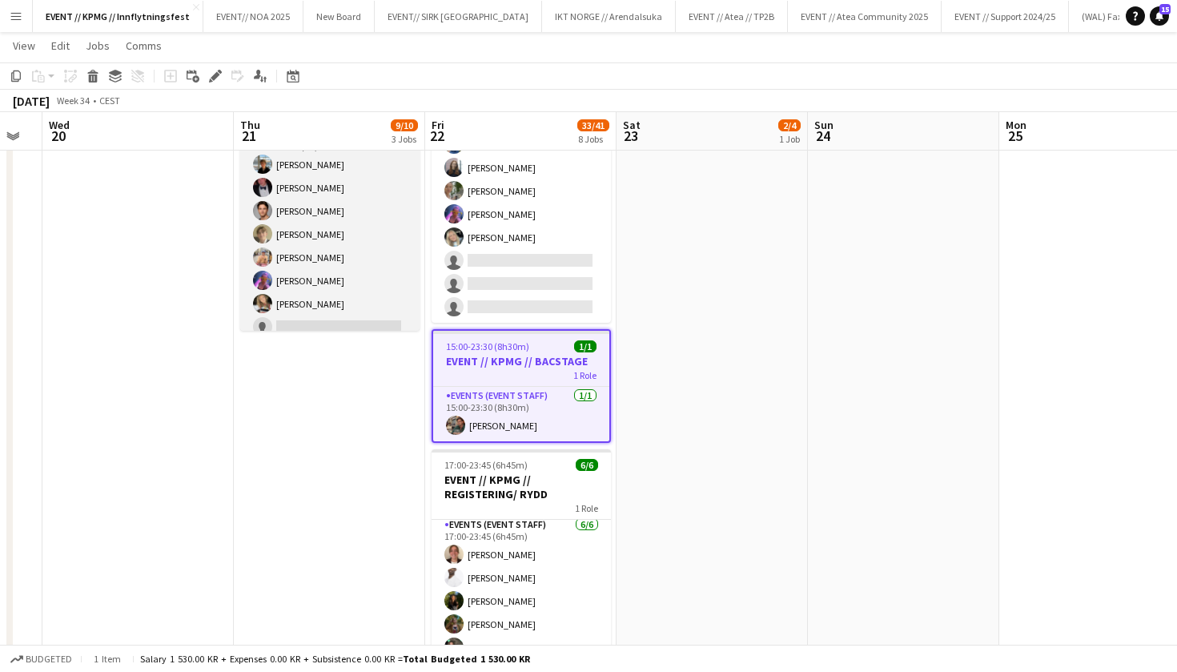
click at [293, 212] on app-card-role "Events (Event Staff) 4I [DATE] 16:00-22:00 (6h) [PERSON_NAME] [PERSON_NAME] [PE…" at bounding box center [329, 234] width 179 height 217
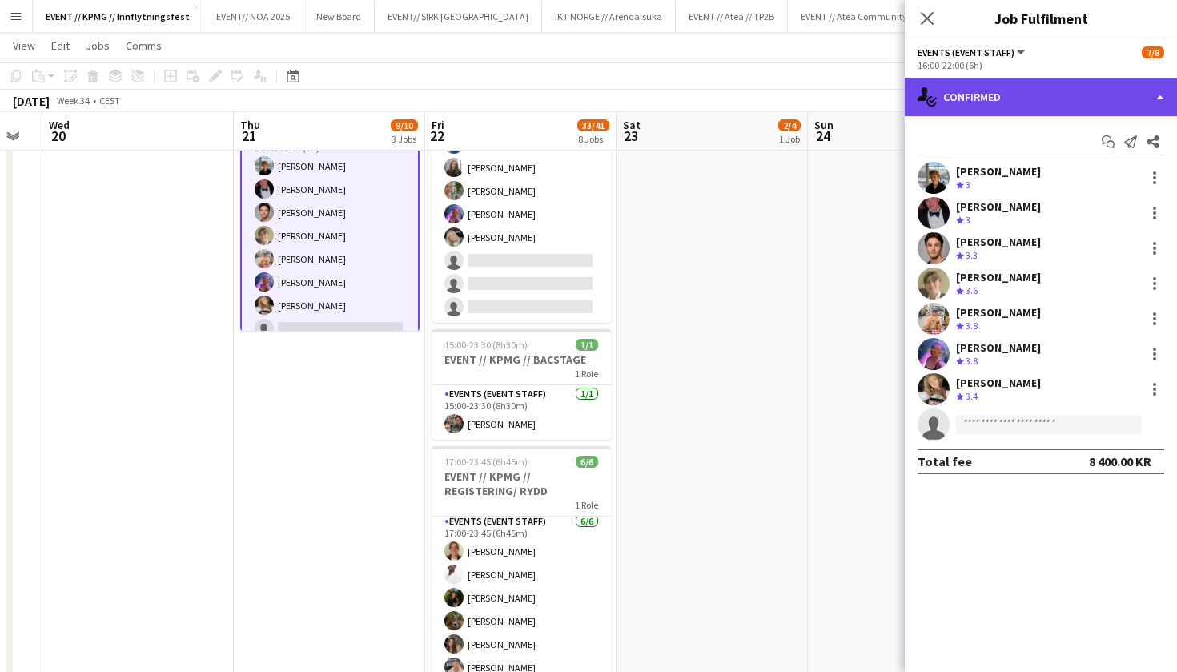
click at [1109, 111] on div "single-neutral-actions-check-2 Confirmed" at bounding box center [1041, 97] width 272 height 38
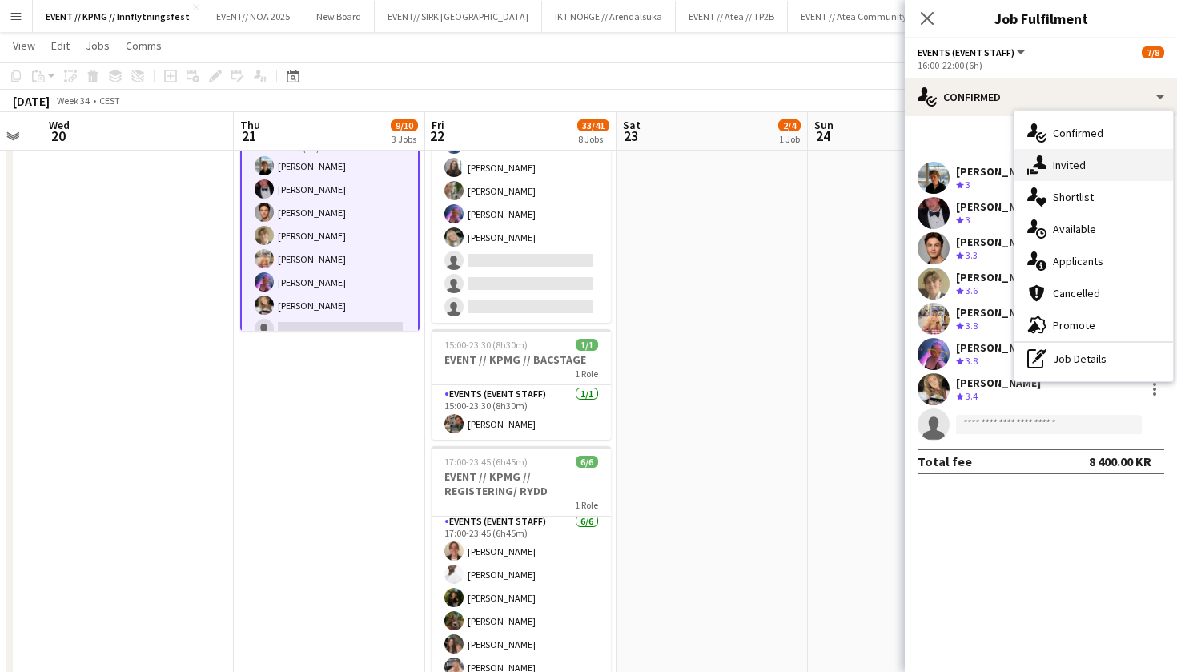
click at [1104, 160] on div "single-neutral-actions-share-1 Invited" at bounding box center [1094, 165] width 159 height 32
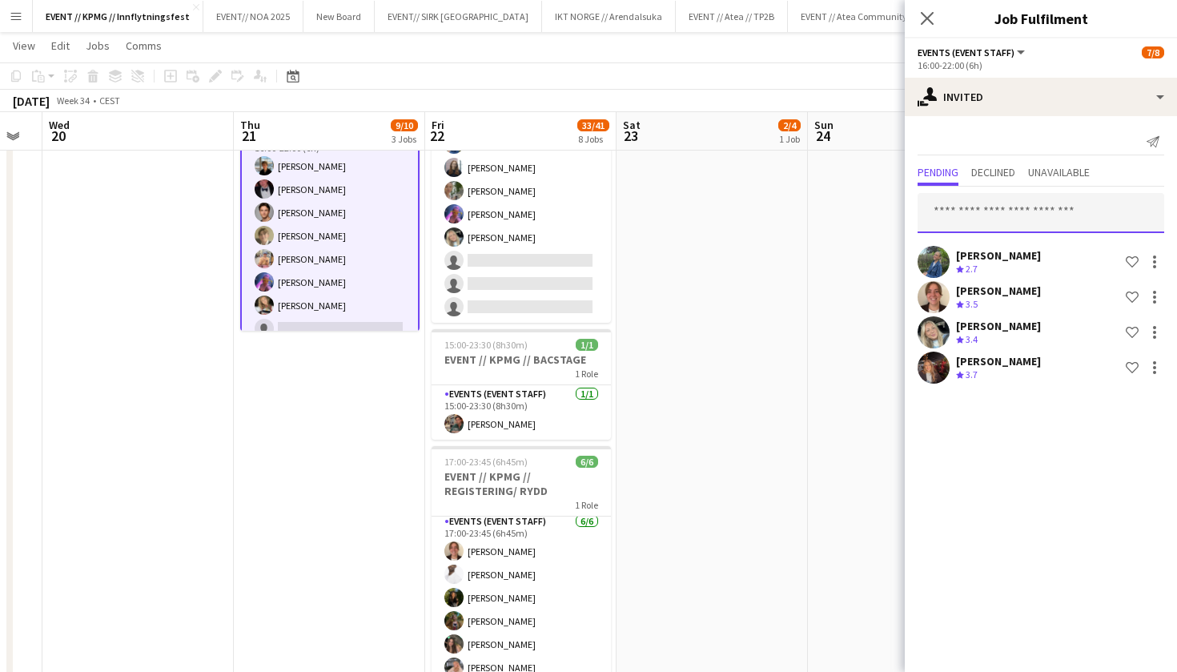
click at [999, 208] on input "text" at bounding box center [1041, 213] width 247 height 40
type input "******"
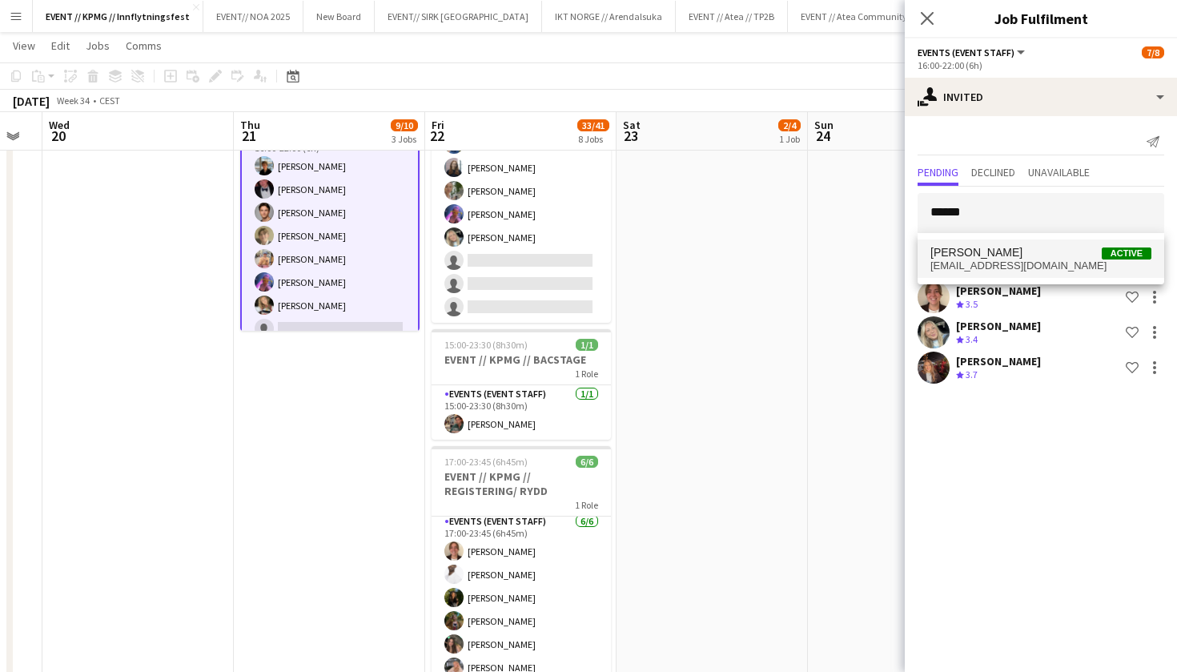
drag, startPoint x: 999, startPoint y: 208, endPoint x: 1016, endPoint y: 265, distance: 59.3
click at [1016, 265] on span "[EMAIL_ADDRESS][DOMAIN_NAME]" at bounding box center [1041, 265] width 221 height 13
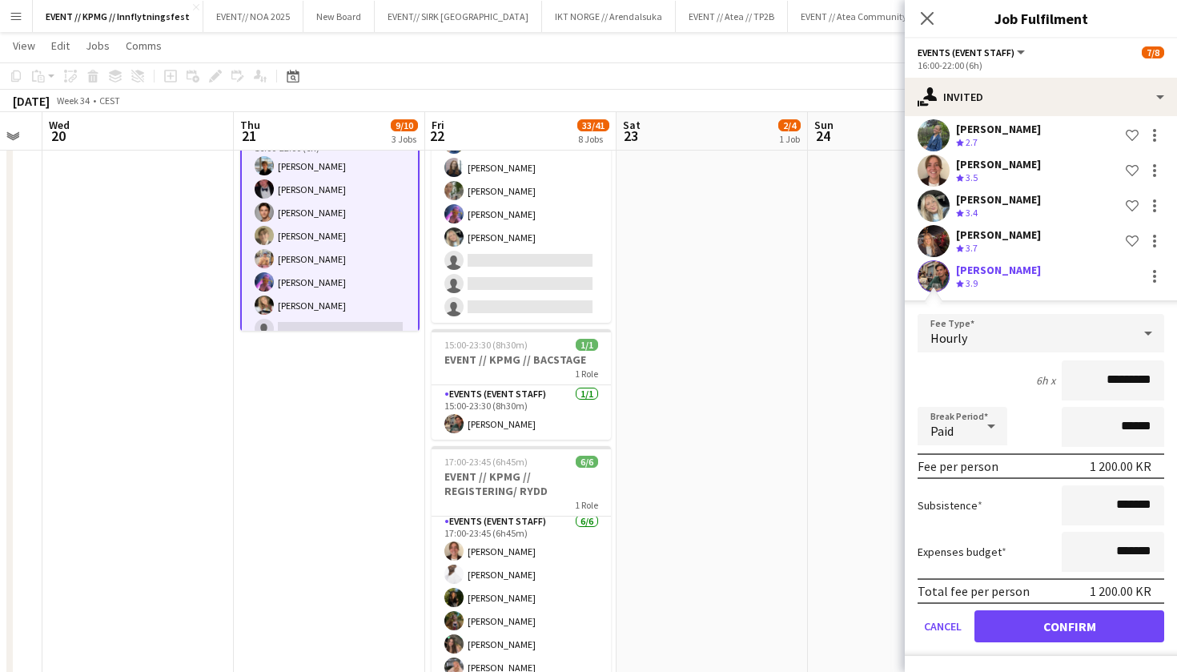
scroll to position [127, 0]
click at [1062, 624] on button "Confirm" at bounding box center [1070, 626] width 190 height 32
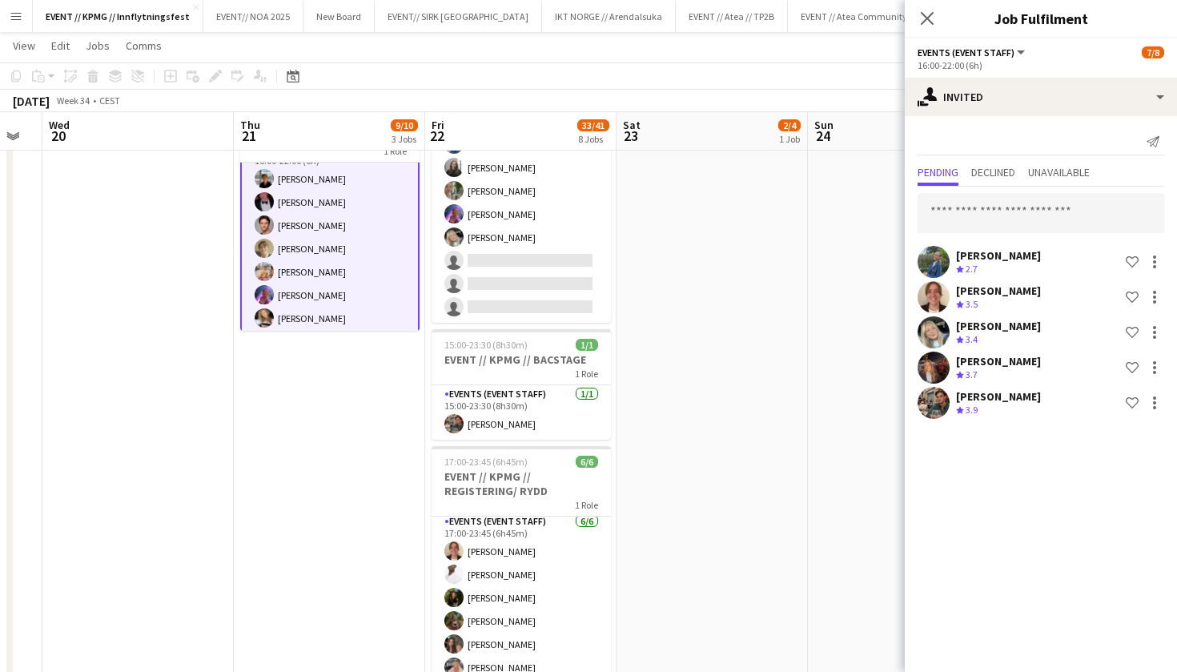
scroll to position [0, 0]
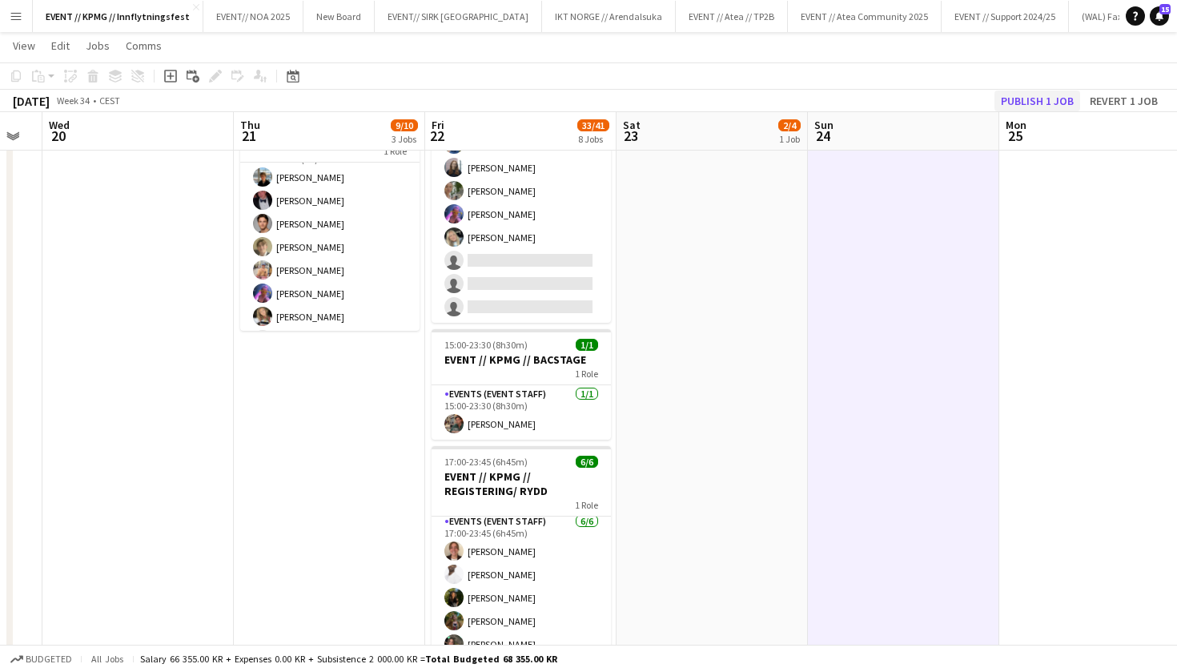
click at [1043, 94] on button "Publish 1 job" at bounding box center [1038, 100] width 86 height 21
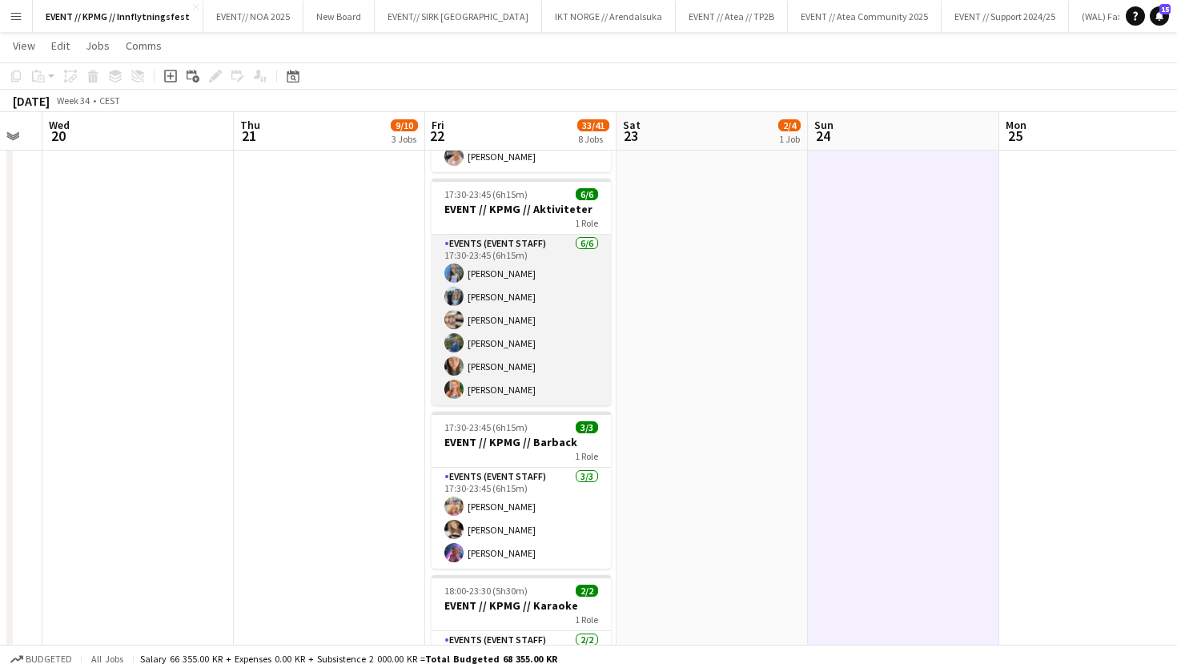
click at [526, 312] on app-card-role "Events (Event Staff) [DATE] 17:30-23:45 (6h15m) [PERSON_NAME] [PERSON_NAME] [PE…" at bounding box center [521, 320] width 179 height 171
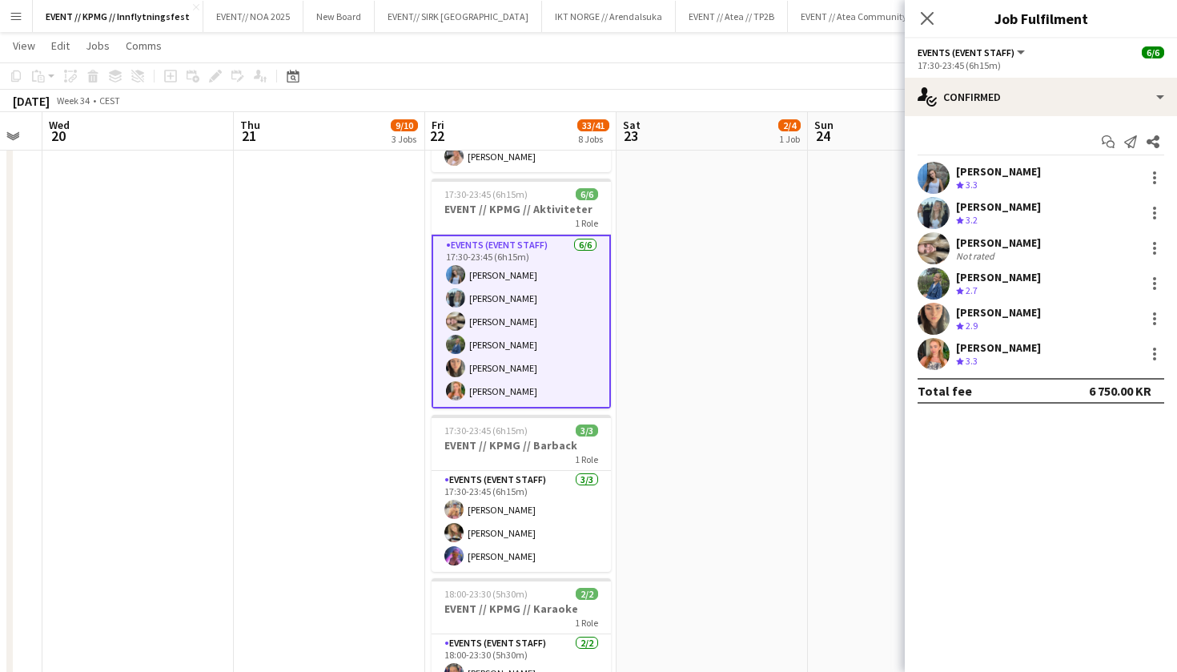
click at [933, 251] on app-user-avatar at bounding box center [934, 248] width 32 height 32
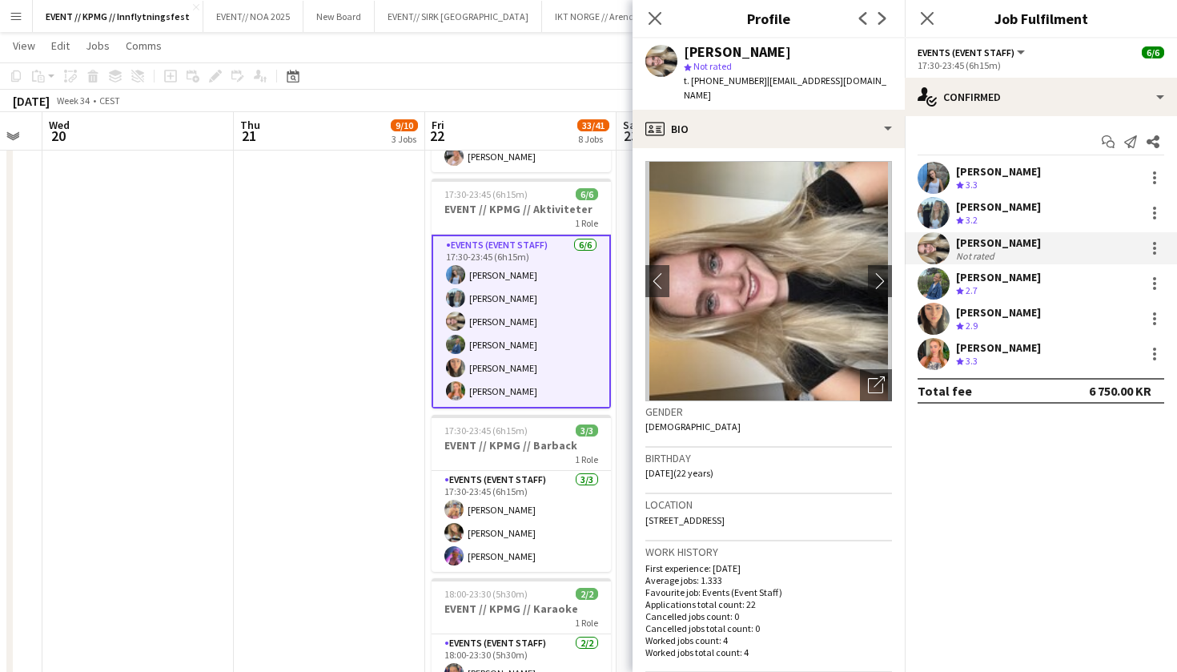
click at [863, 254] on img at bounding box center [769, 281] width 247 height 240
click at [876, 272] on app-icon "chevron-right" at bounding box center [880, 280] width 25 height 17
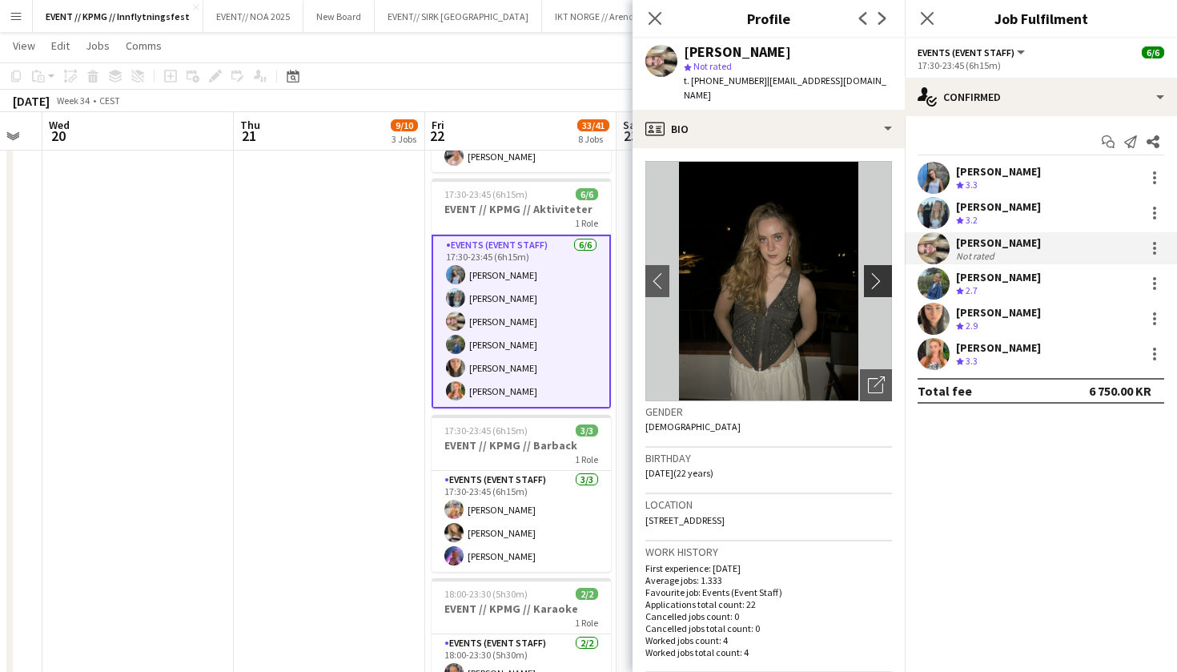
click at [876, 272] on app-icon "chevron-right" at bounding box center [880, 280] width 25 height 17
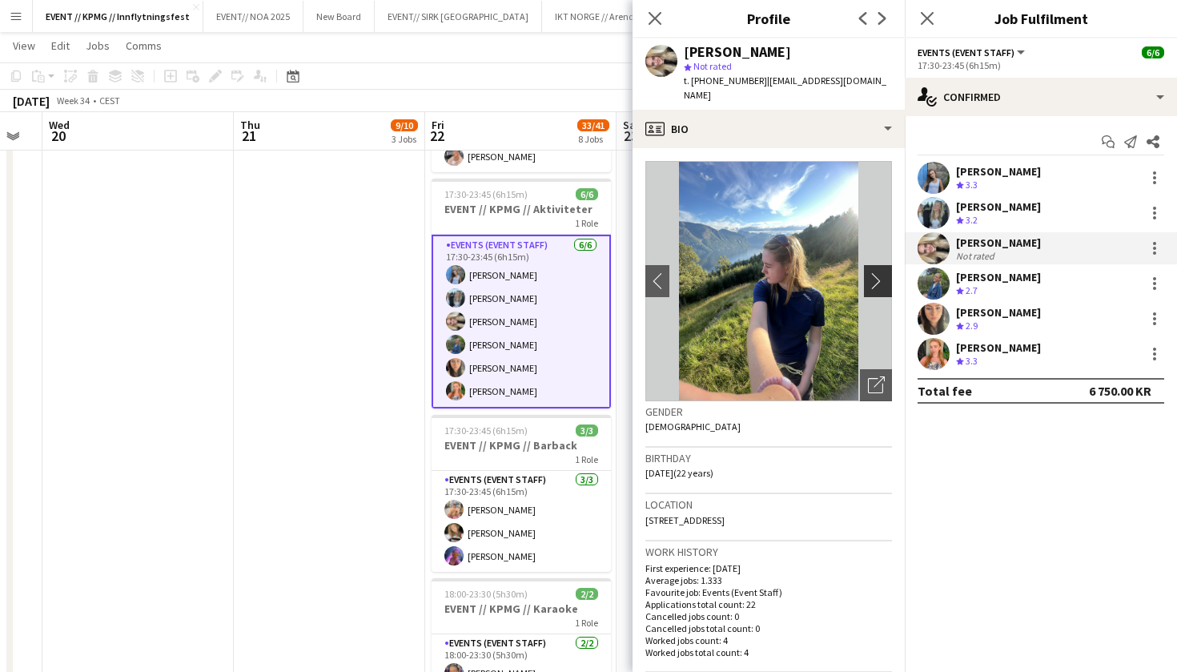
click at [876, 272] on app-icon "chevron-right" at bounding box center [880, 280] width 25 height 17
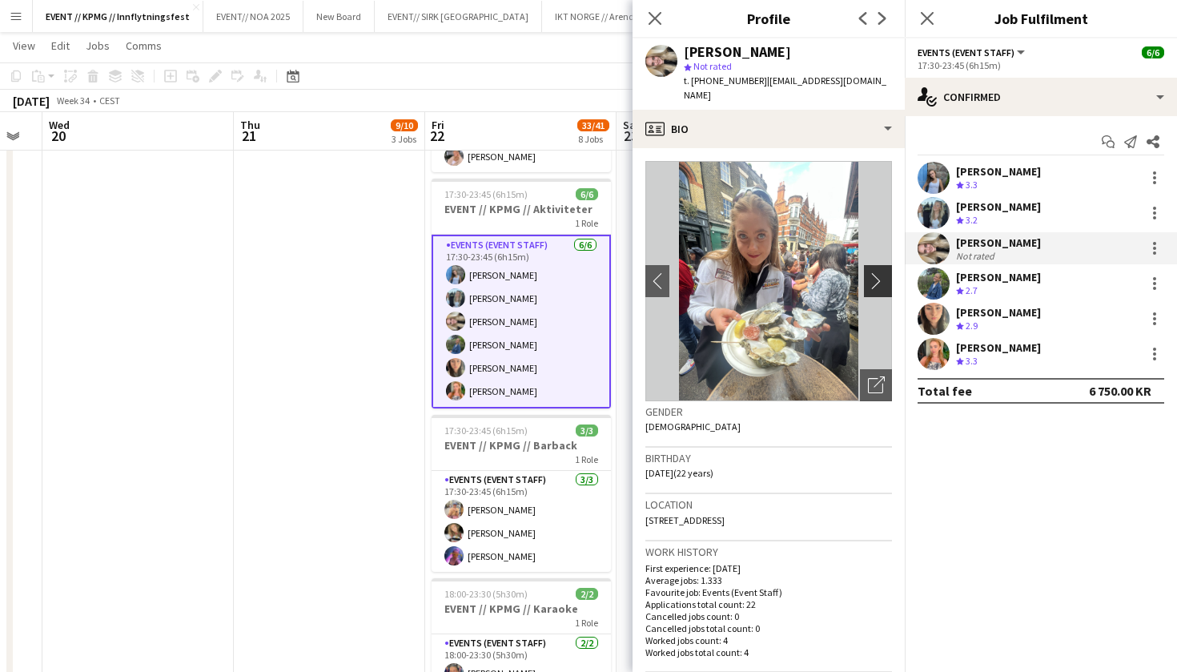
click at [876, 272] on app-icon "chevron-right" at bounding box center [880, 280] width 25 height 17
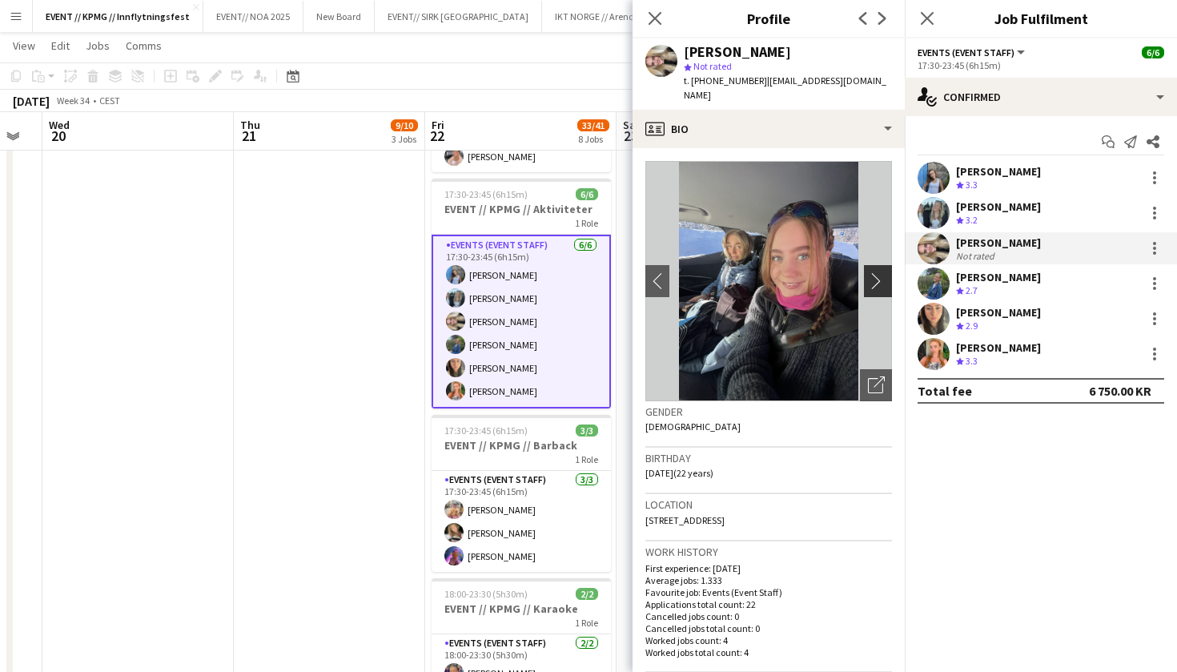
click at [876, 272] on app-icon "chevron-right" at bounding box center [880, 280] width 25 height 17
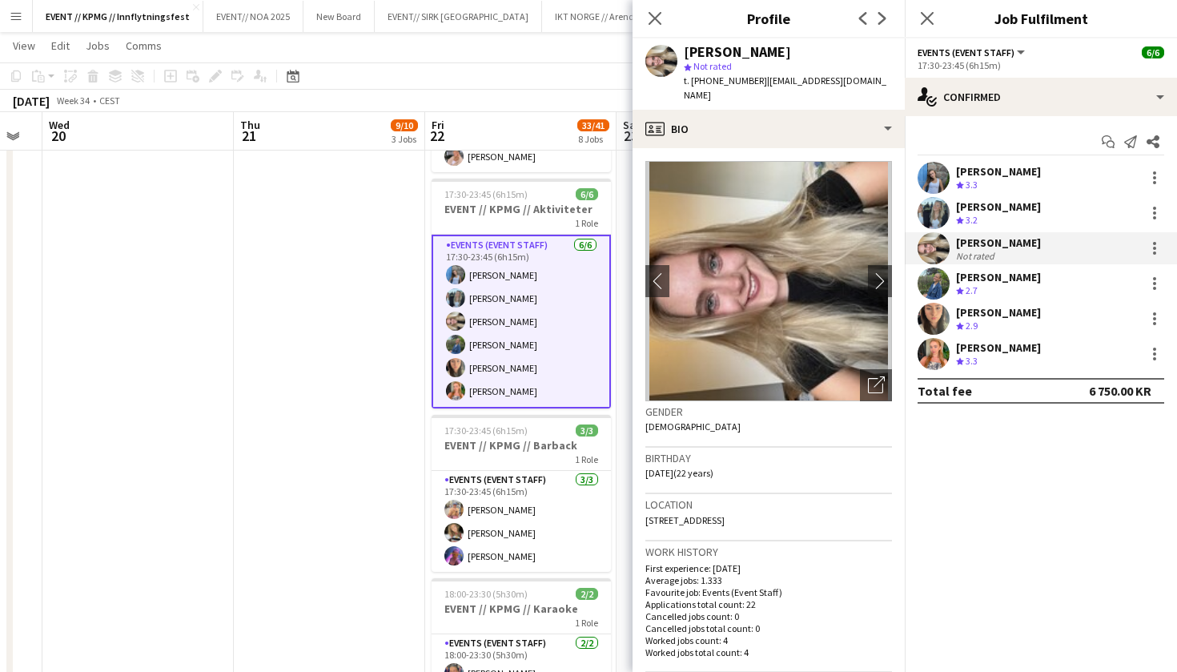
click at [324, 349] on app-date-cell "11:00-22:00 (11h) 1/1 CREW LEADER// OPRIGG 1 Role Actor [DATE] 11:00-22:00 (11h…" at bounding box center [329, 199] width 191 height 1715
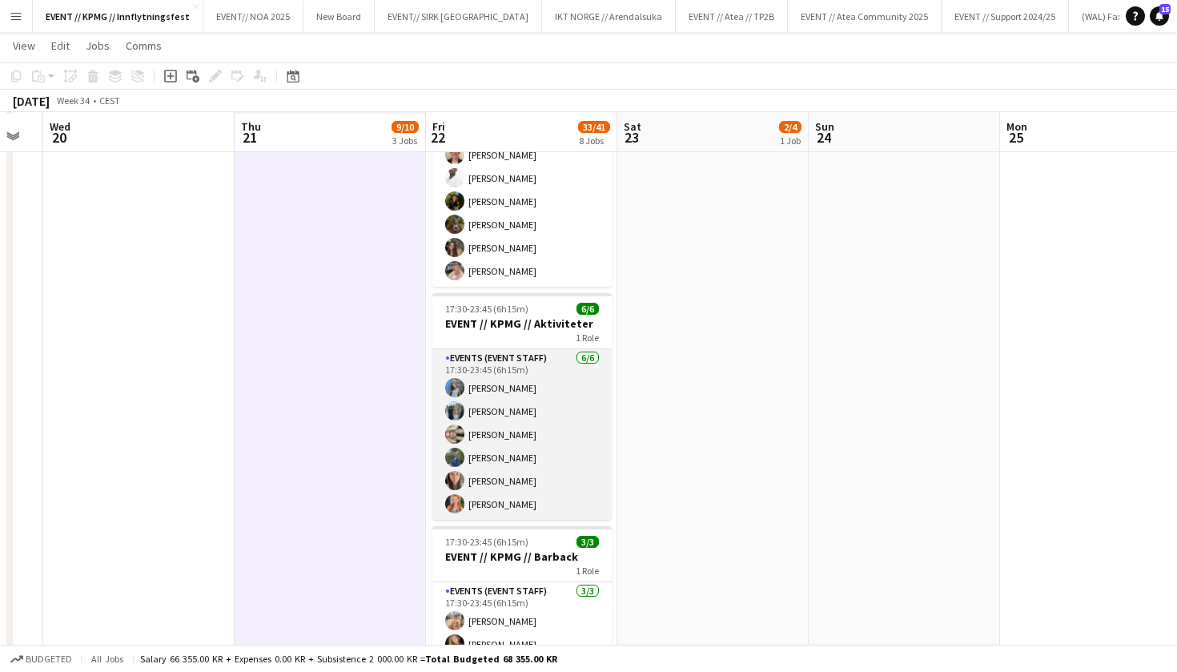
scroll to position [724, 0]
click at [487, 477] on app-card-role "Events (Event Staff) [DATE] 17:30-23:45 (6h15m) [PERSON_NAME] [PERSON_NAME] [PE…" at bounding box center [521, 433] width 179 height 171
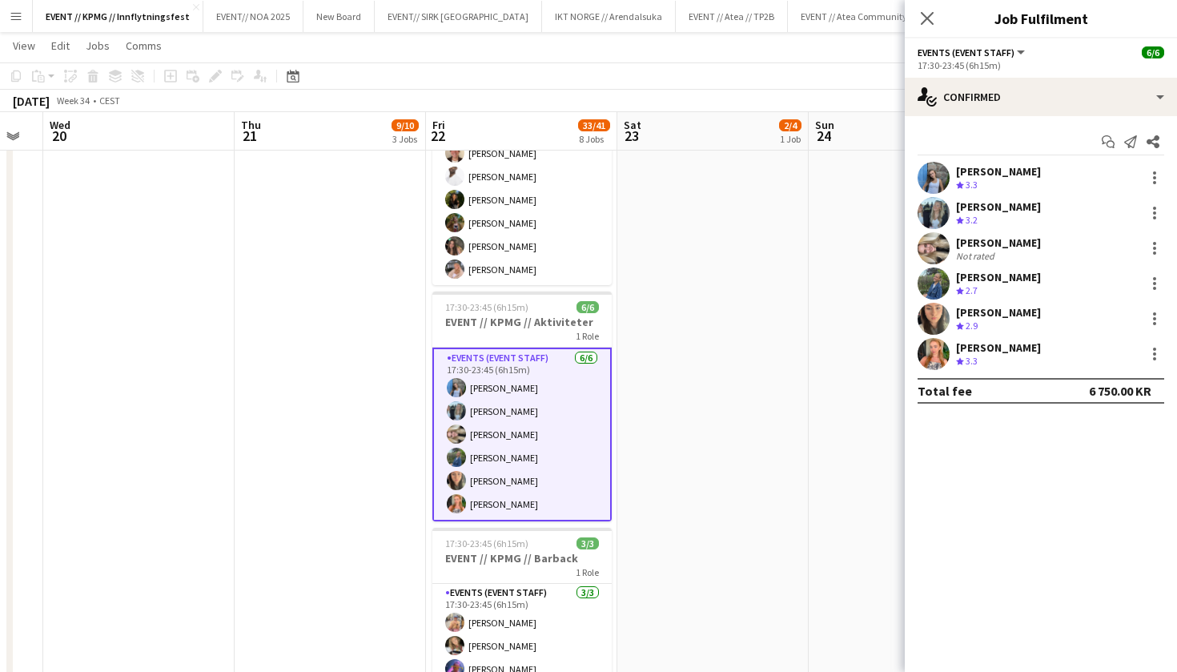
click at [936, 187] on app-user-avatar at bounding box center [934, 178] width 32 height 32
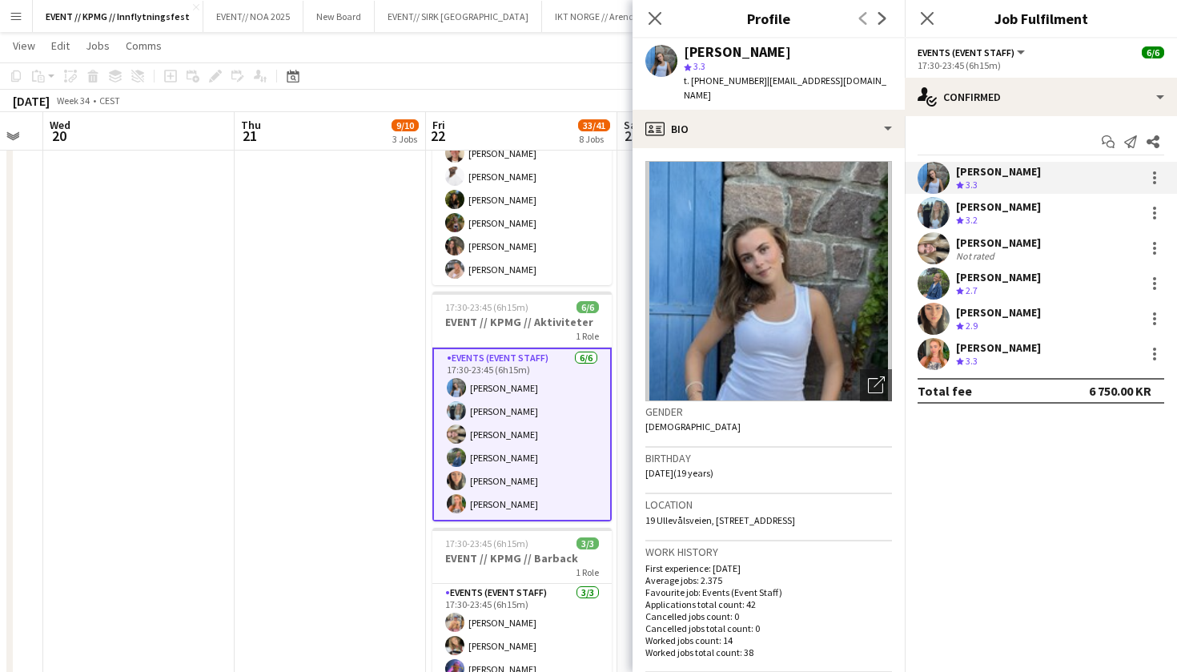
click at [927, 352] on app-user-avatar at bounding box center [934, 354] width 32 height 32
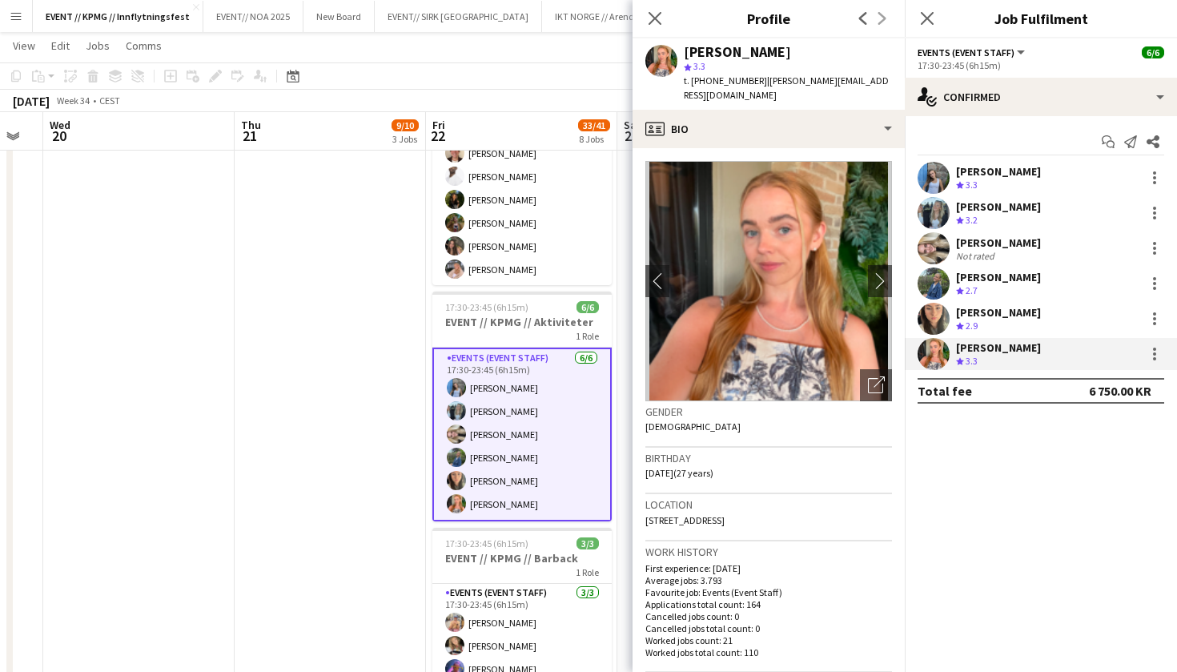
click at [337, 418] on app-date-cell "11:00-22:00 (11h) 1/1 CREW LEADER// OPRIGG 1 Role Actor [DATE] 11:00-22:00 (11h…" at bounding box center [330, 312] width 191 height 1715
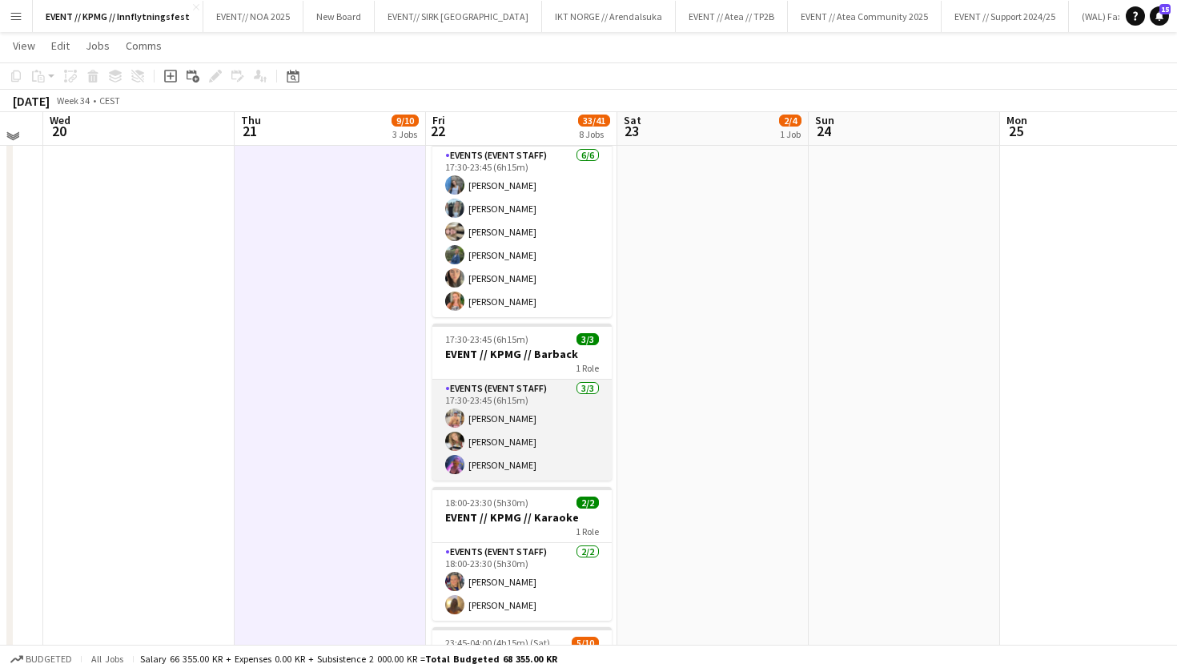
scroll to position [928, 0]
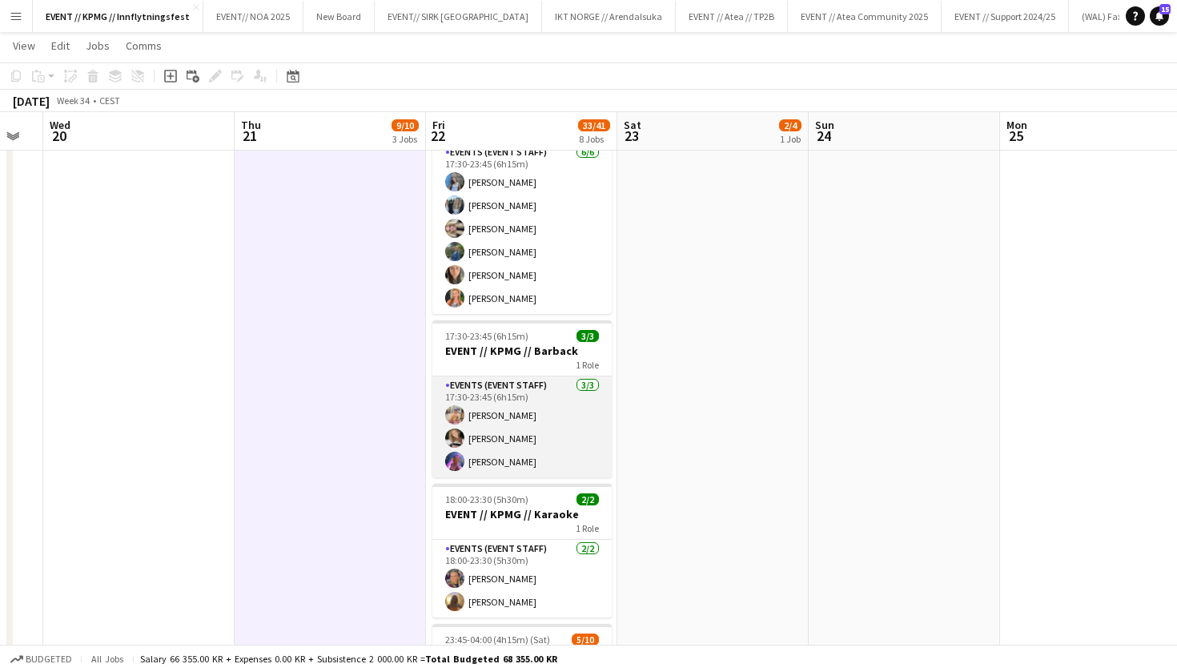
click at [507, 427] on app-card-role "Events (Event Staff) [DATE] 17:30-23:45 (6h15m) [PERSON_NAME] [PERSON_NAME]" at bounding box center [521, 426] width 179 height 101
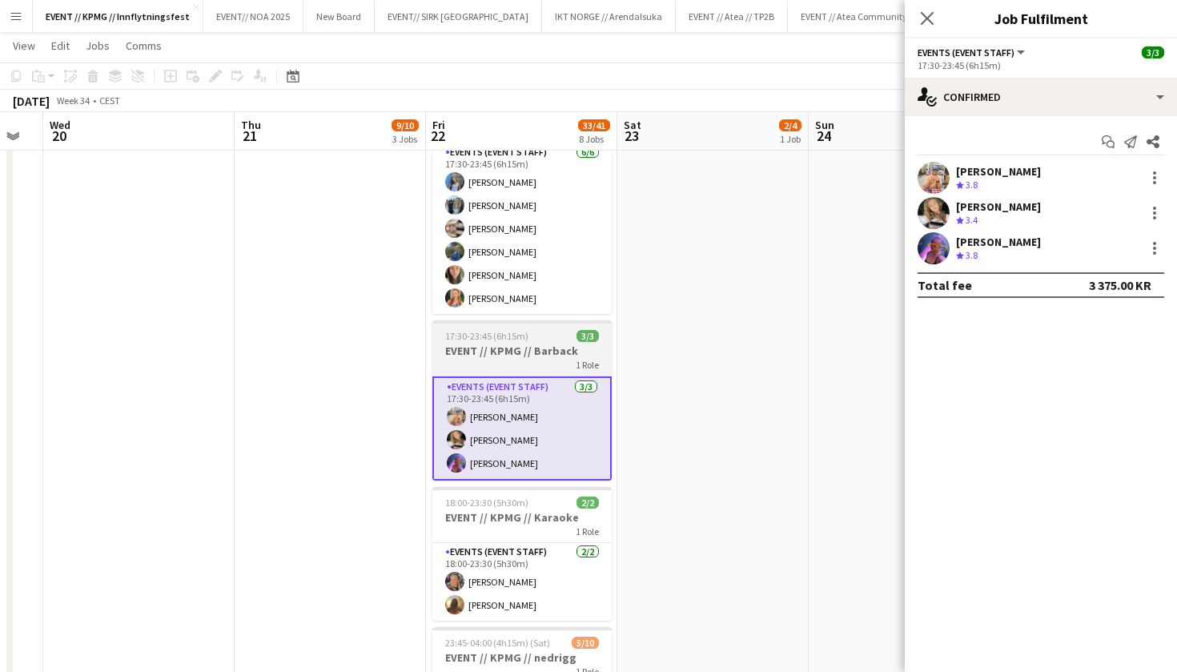
click at [511, 346] on h3 "EVENT // KPMG // Barback" at bounding box center [521, 351] width 179 height 14
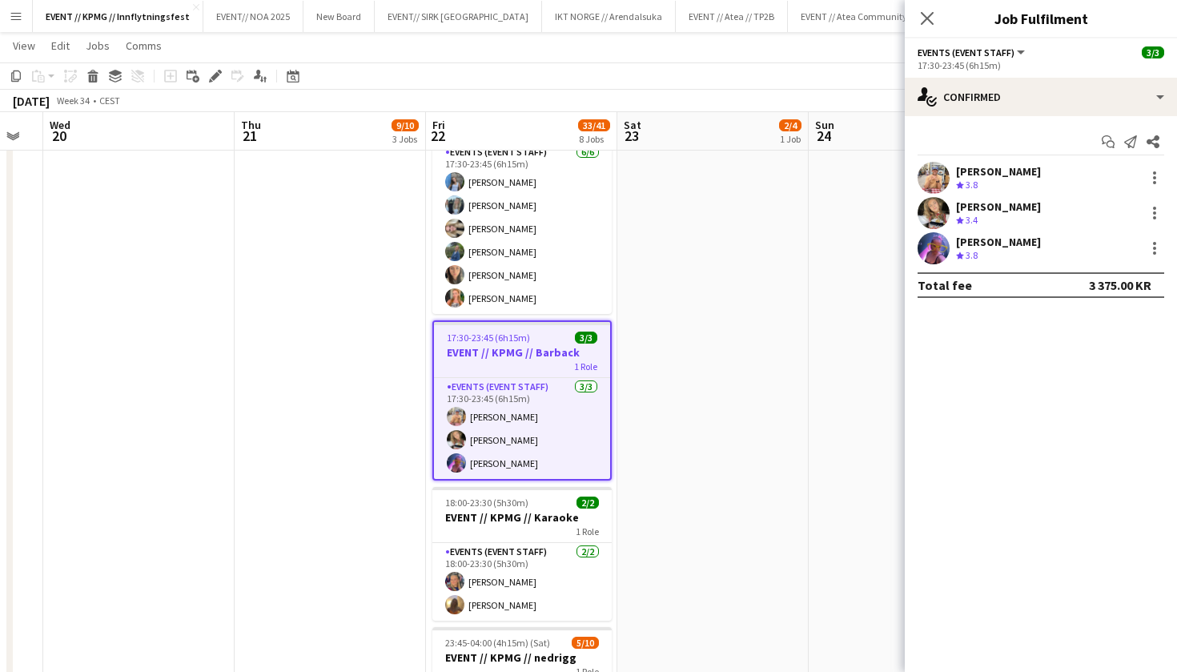
click at [745, 312] on app-date-cell "08:00-16:00 (8h) 2/4 EVENT // KPMG // tilbakelevering 1 Role Events (Event Staf…" at bounding box center [712, 108] width 191 height 1715
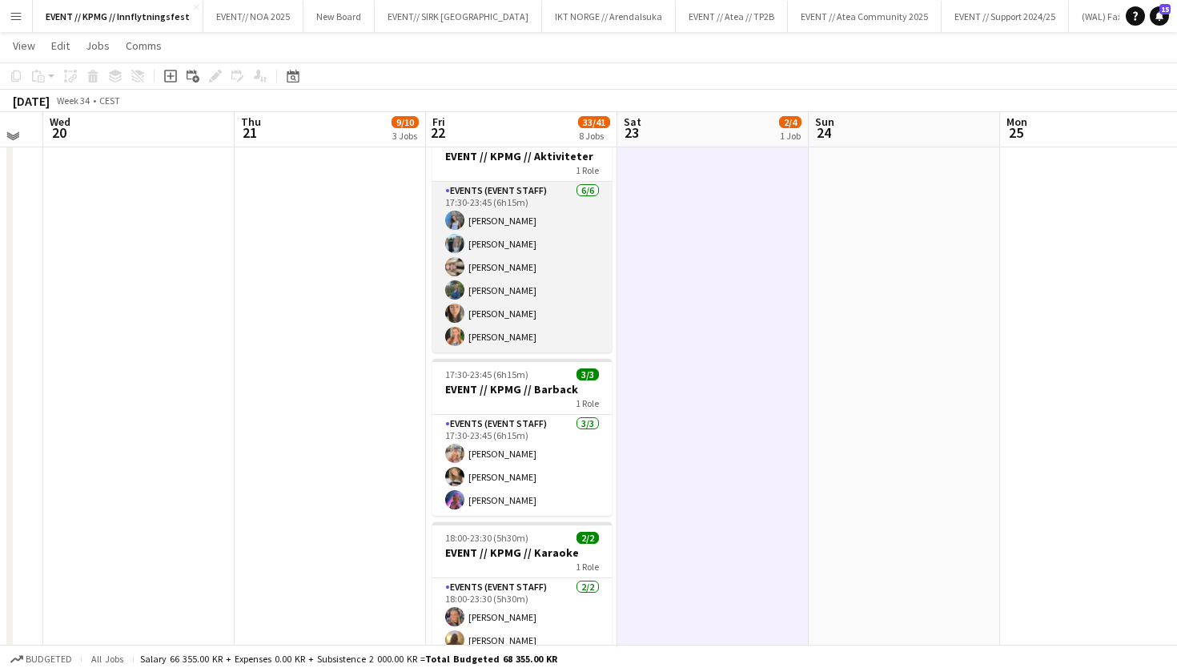
scroll to position [881, 0]
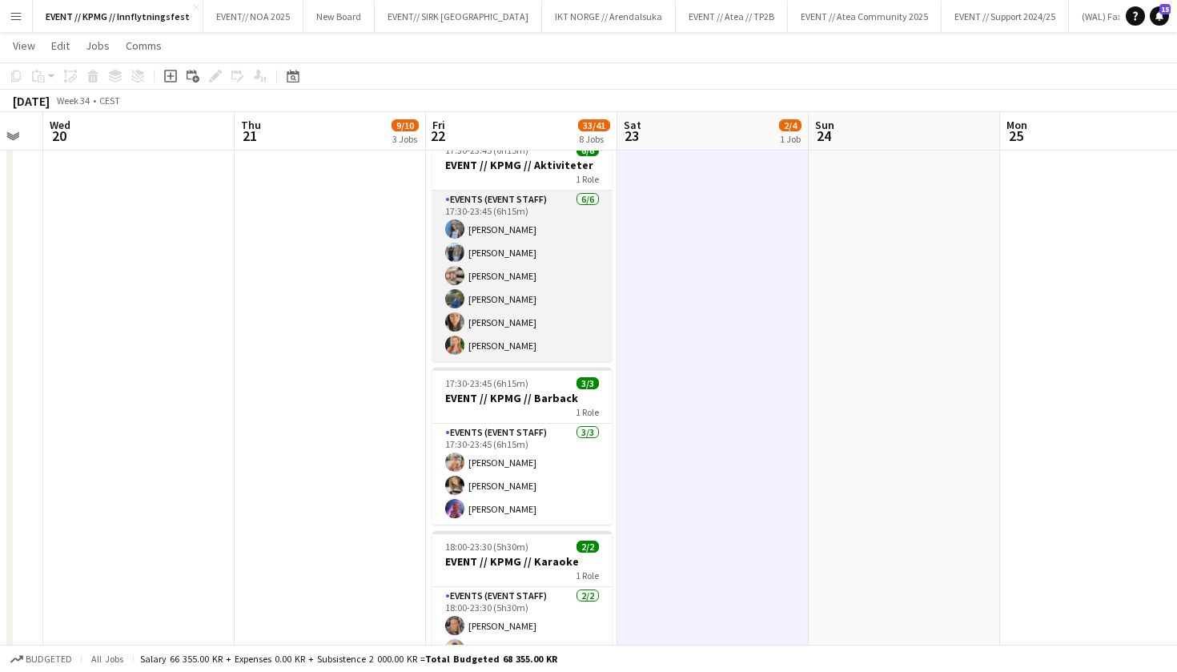
click at [532, 291] on app-card-role "Events (Event Staff) [DATE] 17:30-23:45 (6h15m) [PERSON_NAME] [PERSON_NAME] [PE…" at bounding box center [521, 276] width 179 height 171
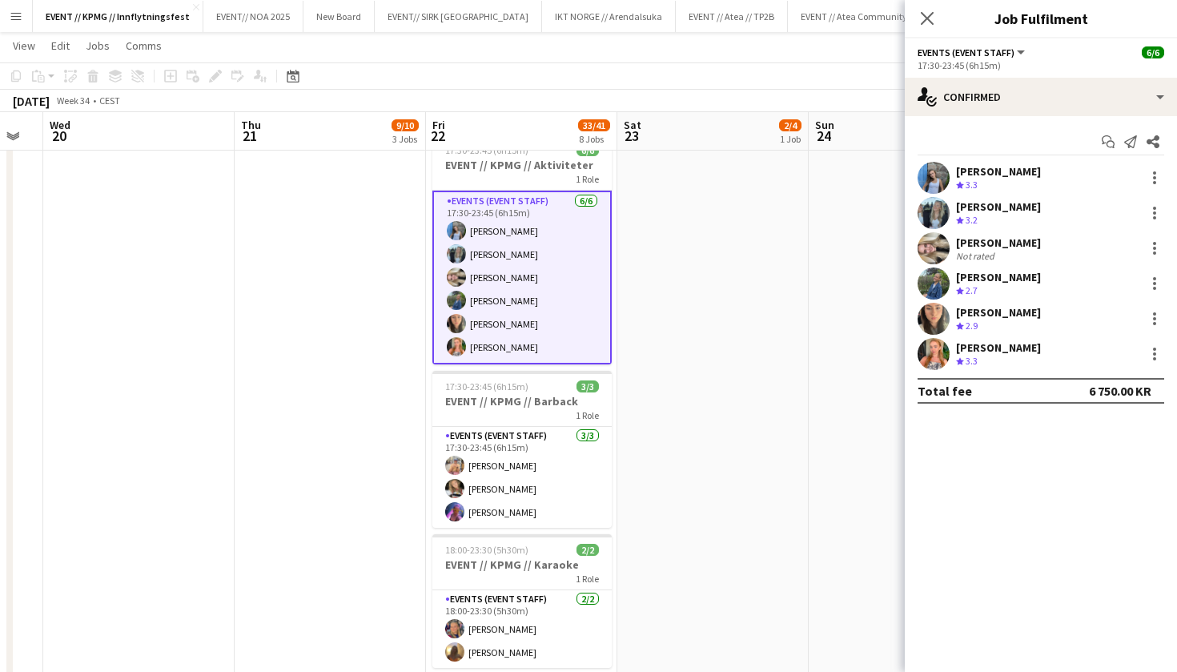
click at [930, 247] on app-user-avatar at bounding box center [934, 248] width 32 height 32
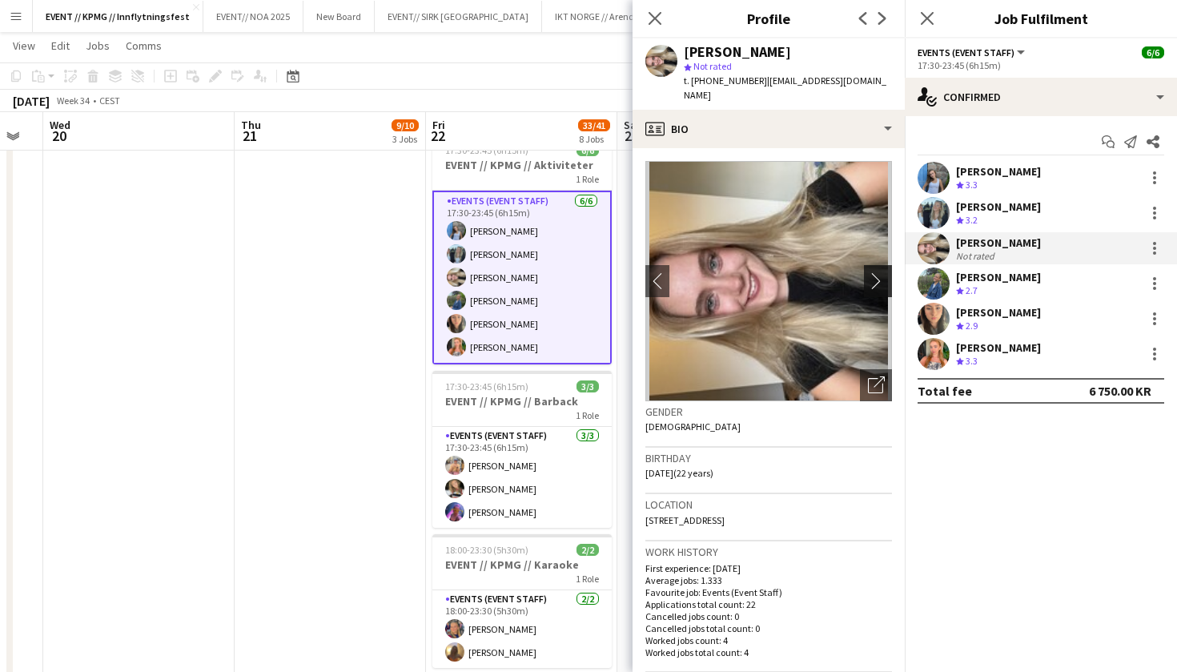
click at [870, 272] on app-icon "chevron-right" at bounding box center [880, 280] width 25 height 17
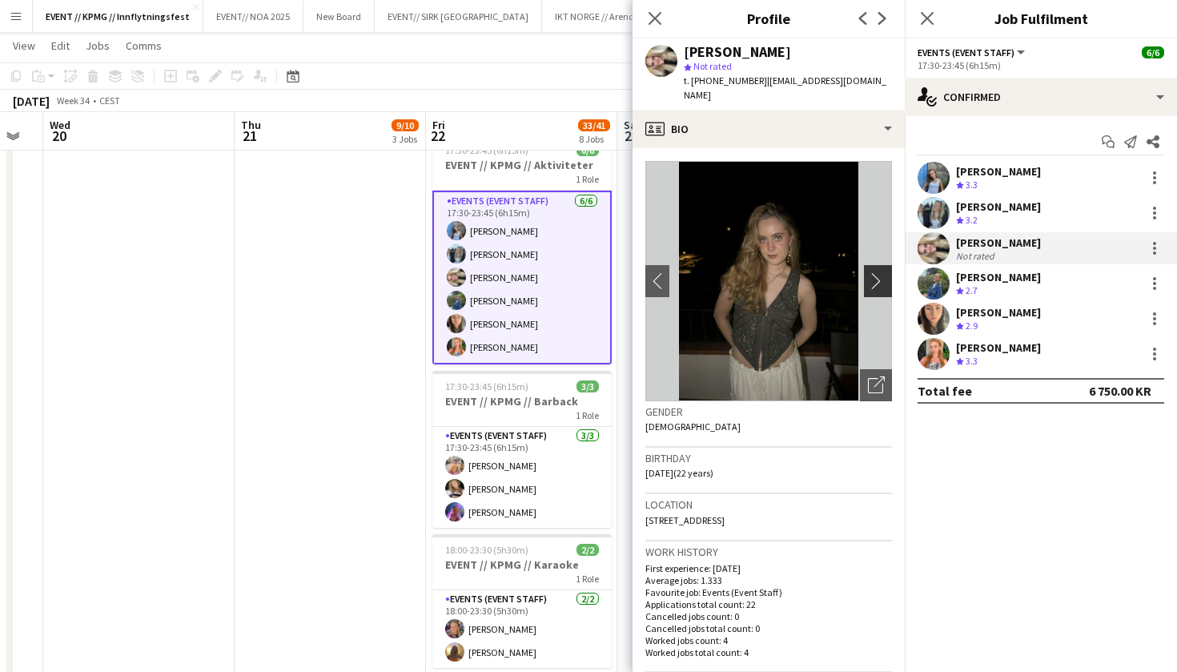
click at [871, 272] on app-icon "chevron-right" at bounding box center [880, 280] width 25 height 17
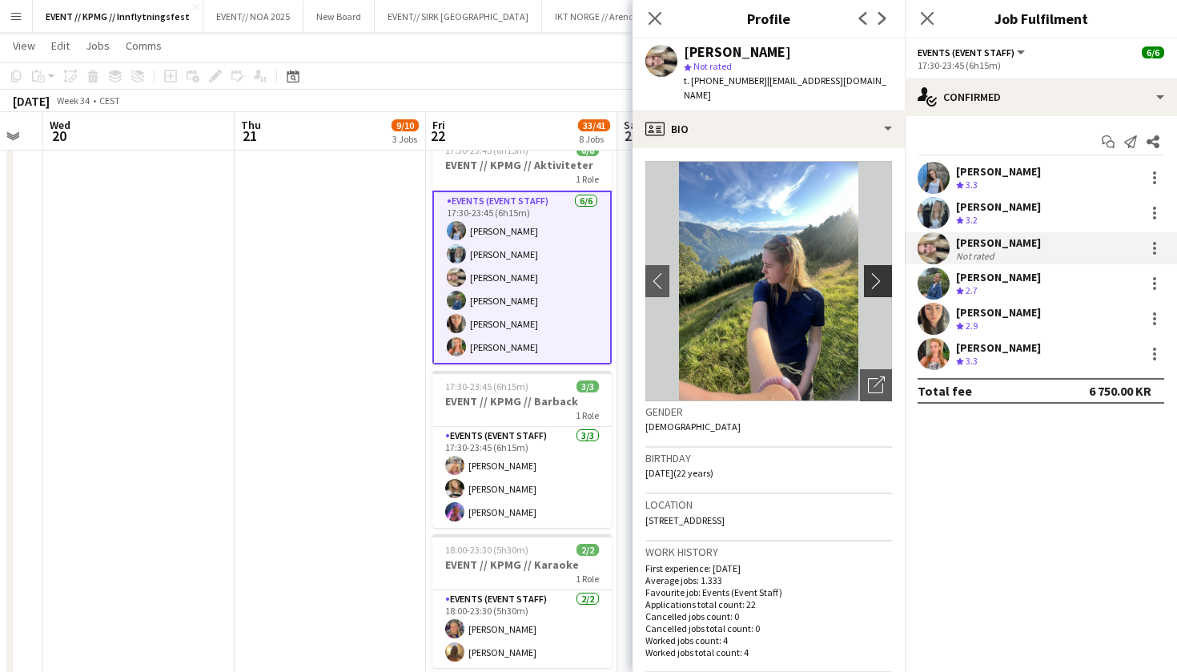
click at [871, 272] on app-icon "chevron-right" at bounding box center [880, 280] width 25 height 17
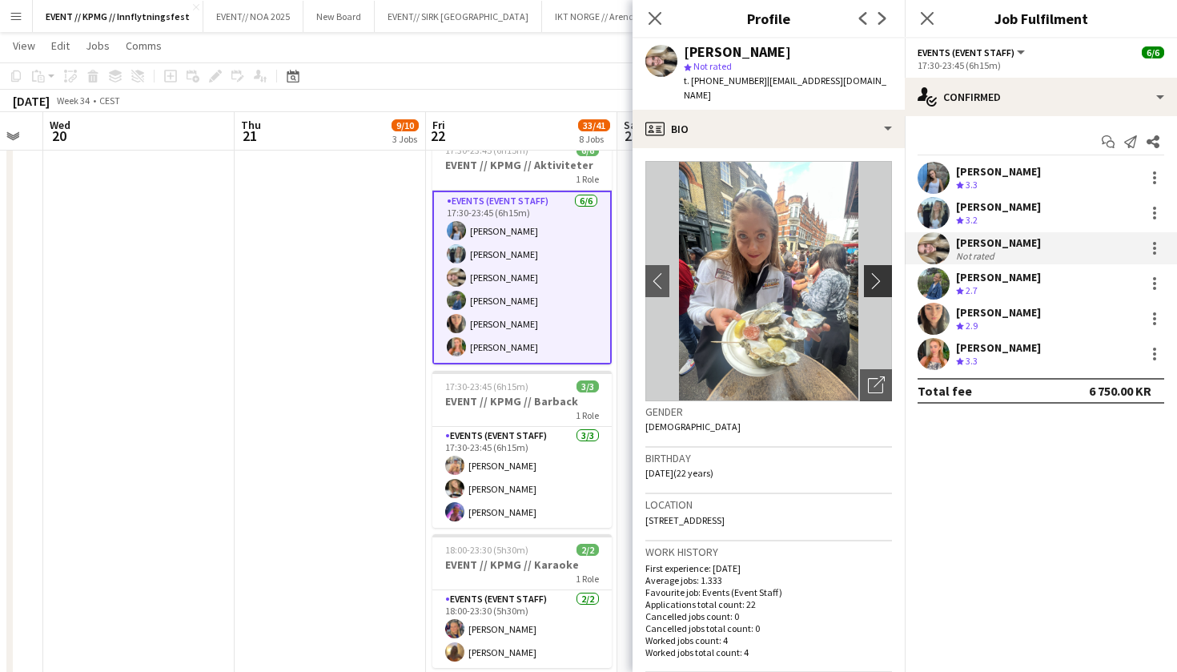
click at [871, 272] on app-icon "chevron-right" at bounding box center [880, 280] width 25 height 17
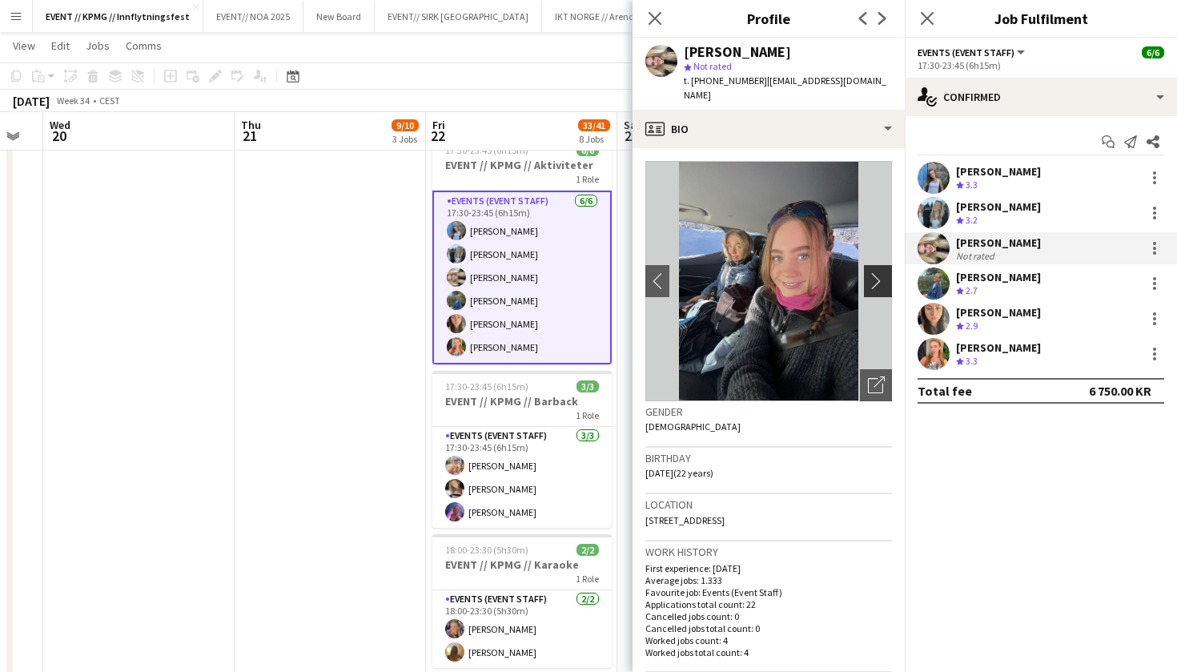
click at [871, 272] on app-icon "chevron-right" at bounding box center [880, 280] width 25 height 17
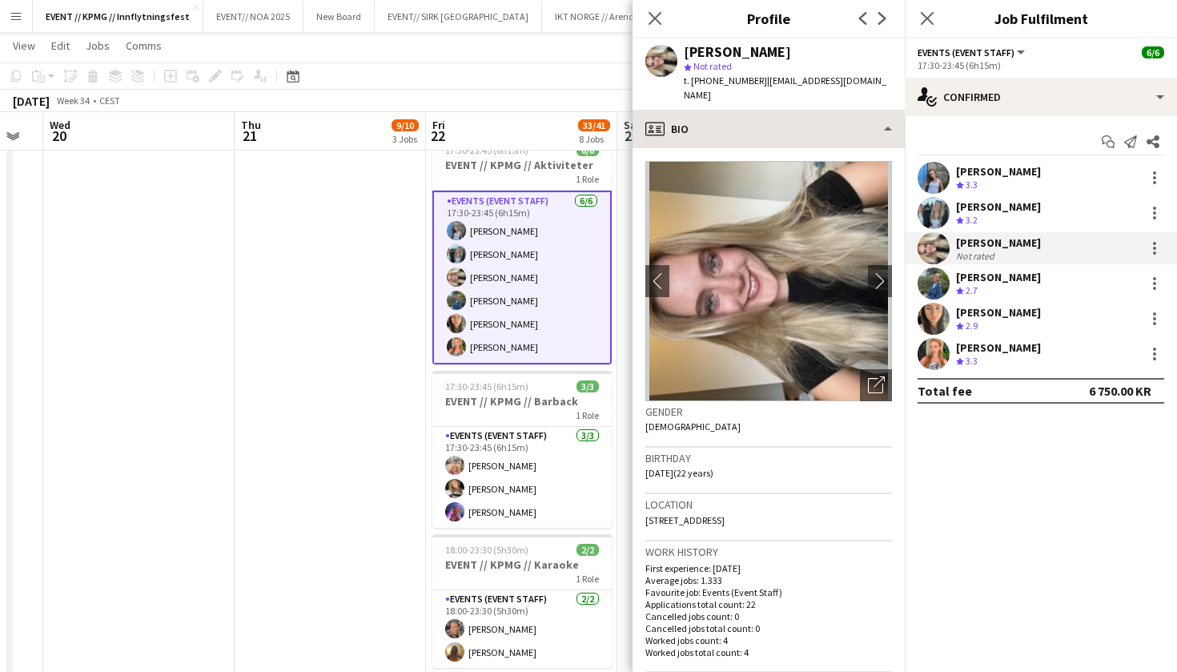
scroll to position [0, 0]
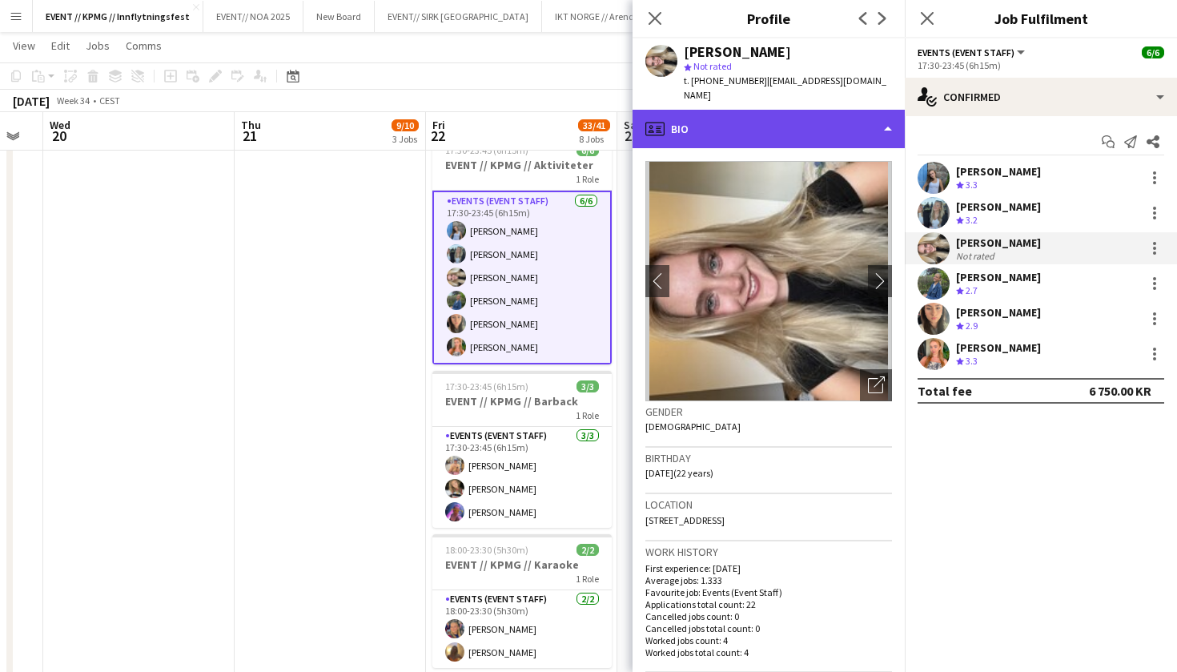
click at [814, 121] on div "profile Bio" at bounding box center [769, 129] width 272 height 38
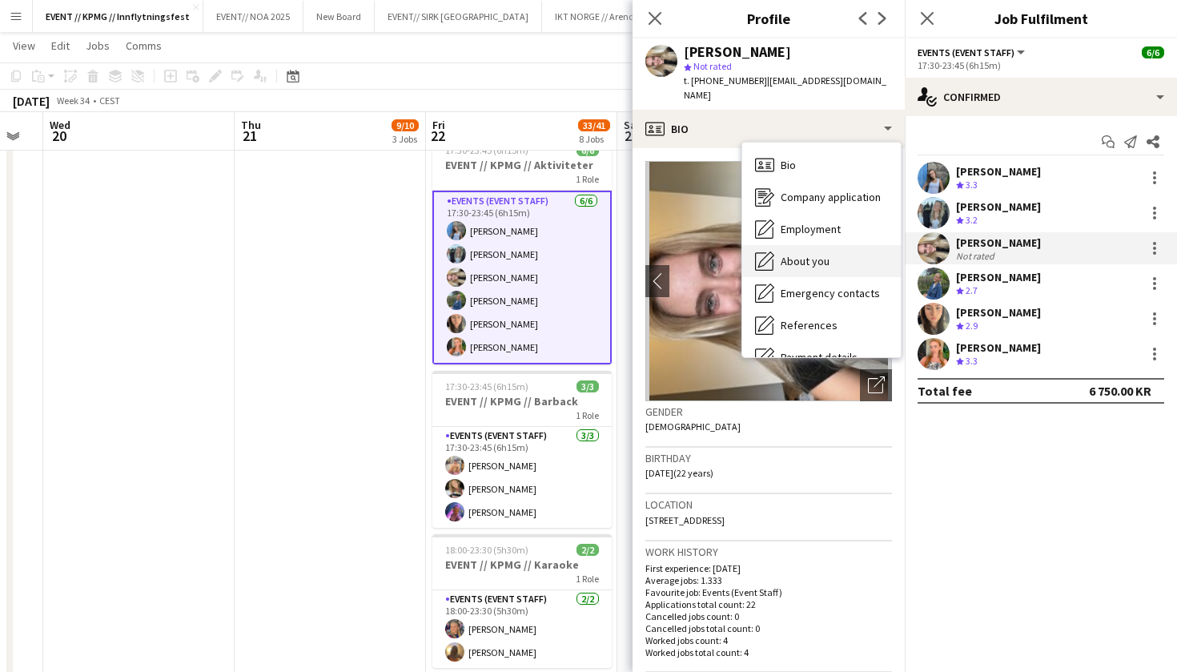
click at [837, 248] on div "About you About you" at bounding box center [821, 261] width 159 height 32
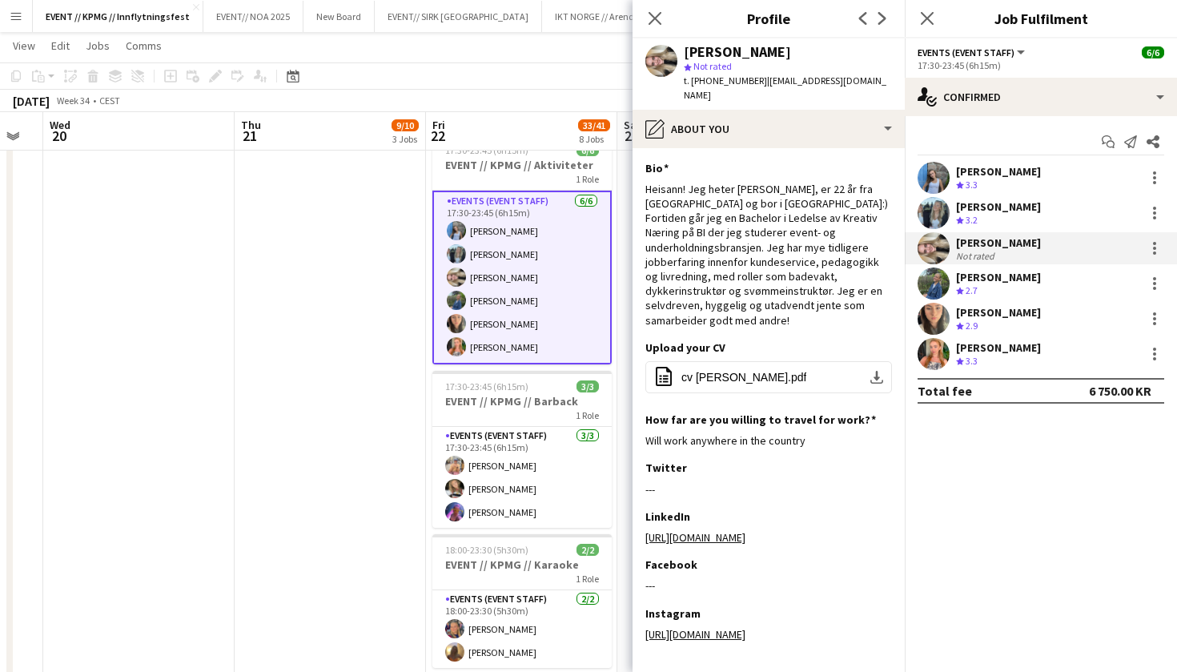
click at [944, 211] on app-user-avatar at bounding box center [934, 213] width 32 height 32
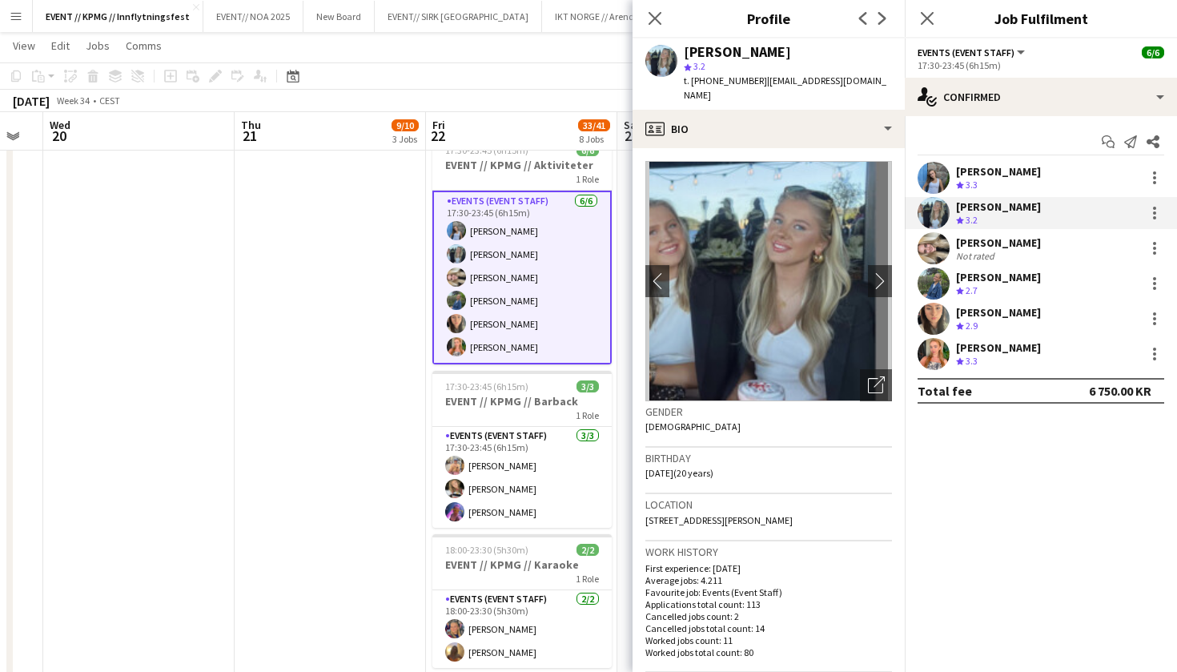
click at [948, 347] on app-user-avatar at bounding box center [934, 354] width 32 height 32
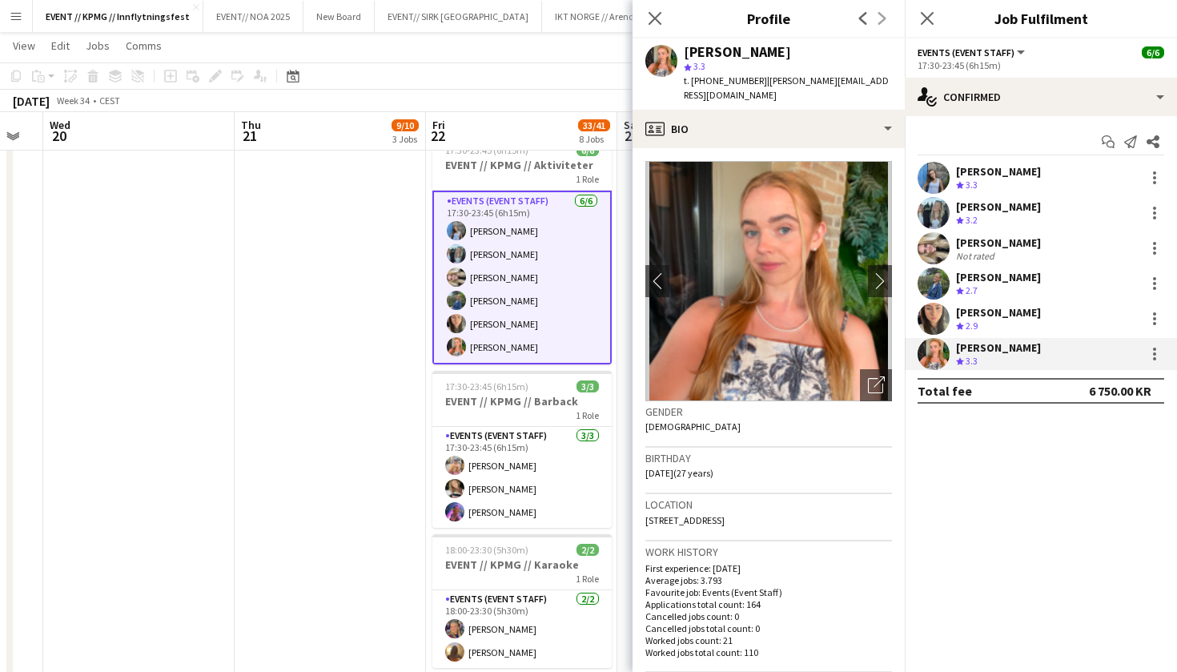
click at [336, 271] on app-date-cell "11:00-22:00 (11h) 1/1 CREW LEADER// OPRIGG 1 Role Actor [DATE] 11:00-22:00 (11h…" at bounding box center [330, 155] width 191 height 1715
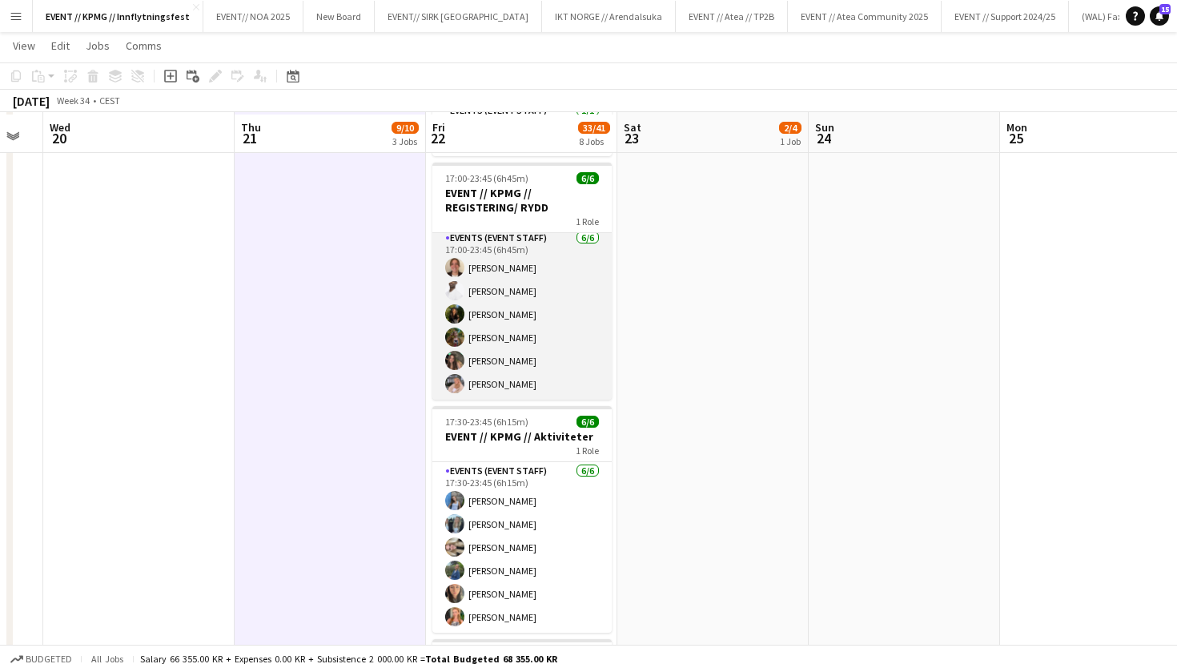
scroll to position [612, 0]
click at [524, 281] on app-card-role "Events (Event Staff) [DATE] 17:00-23:45 (6h45m) [PERSON_NAME] [PERSON_NAME] [PE…" at bounding box center [521, 312] width 179 height 171
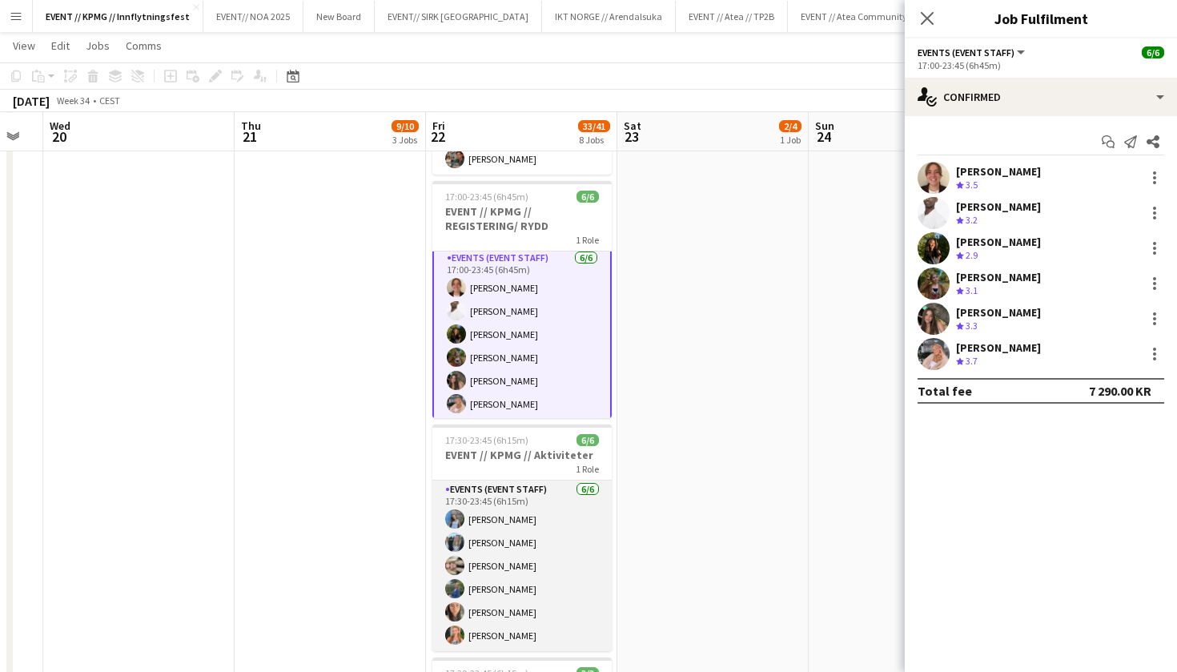
scroll to position [588, 0]
click at [509, 596] on app-card-role "Events (Event Staff) [DATE] 17:30-23:45 (6h15m) [PERSON_NAME] [PERSON_NAME] [PE…" at bounding box center [521, 569] width 179 height 171
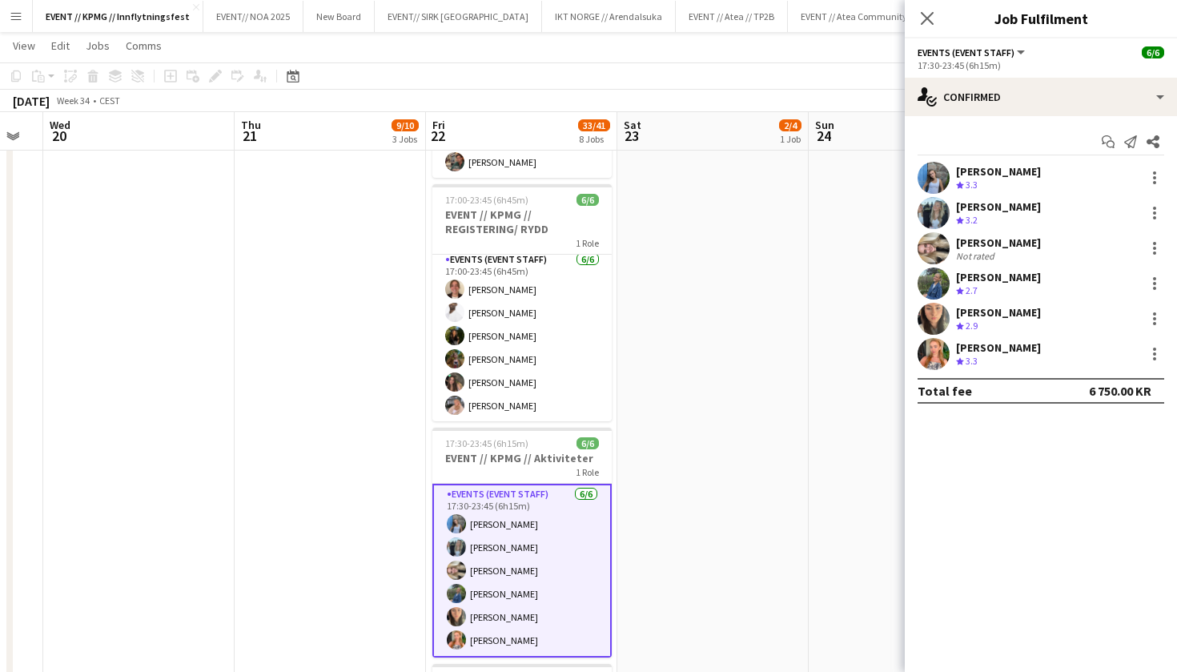
click at [1003, 251] on div "Not rated" at bounding box center [998, 256] width 85 height 12
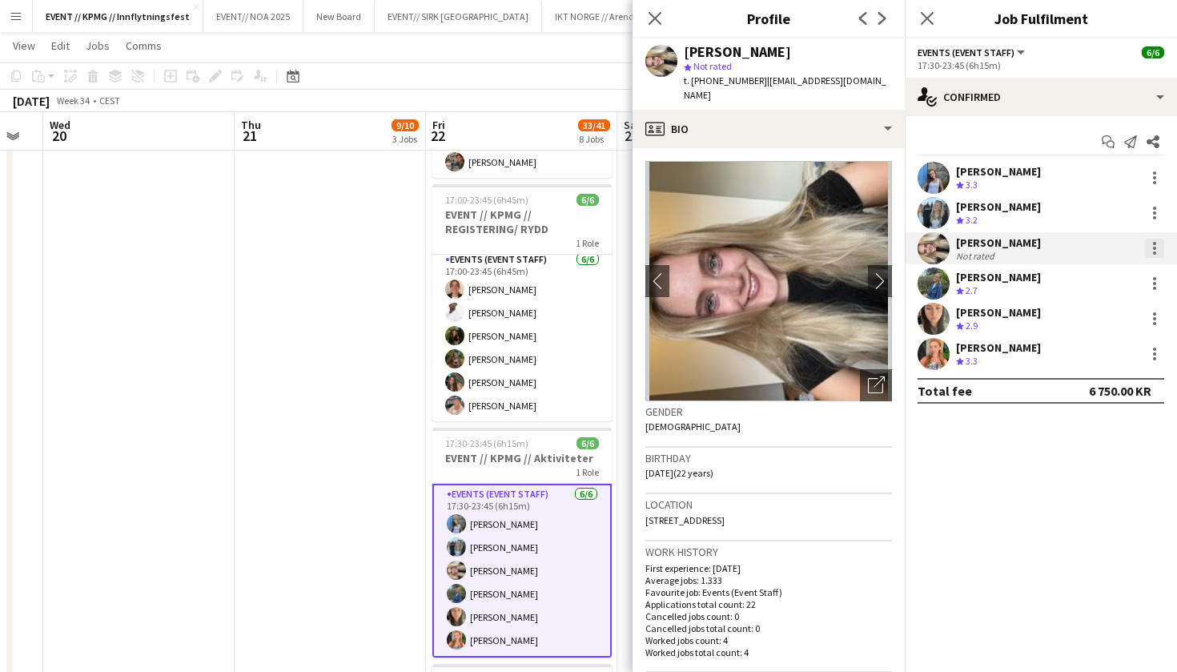
click at [1152, 249] on div at bounding box center [1154, 248] width 19 height 19
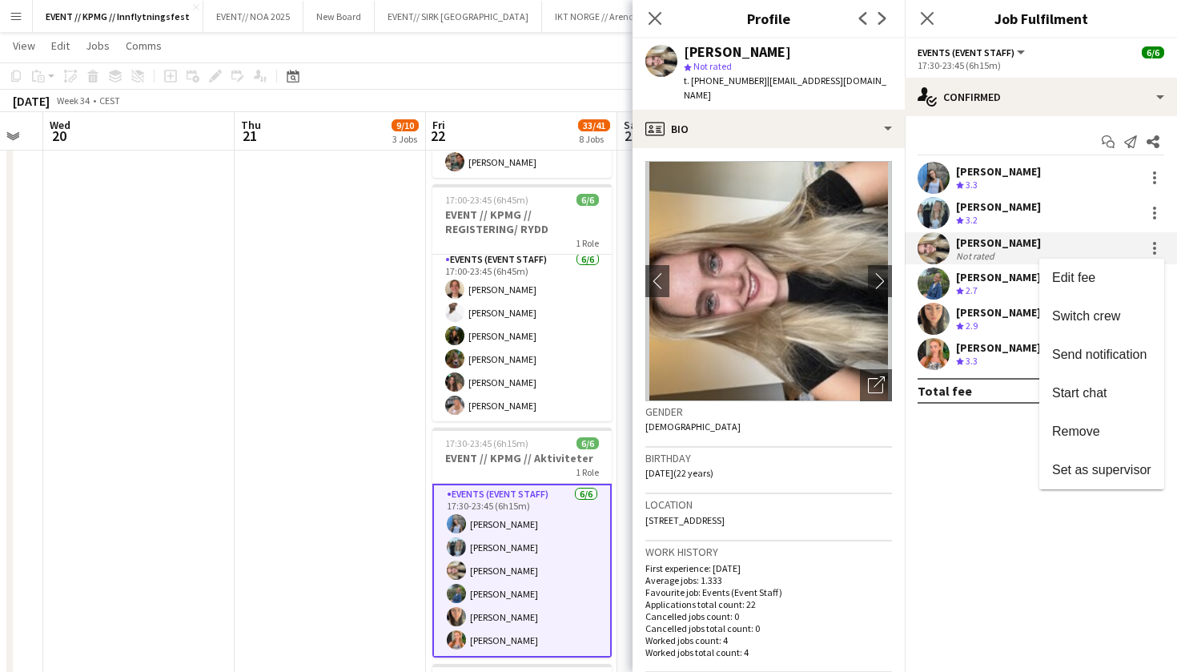
click at [513, 370] on div at bounding box center [588, 336] width 1177 height 672
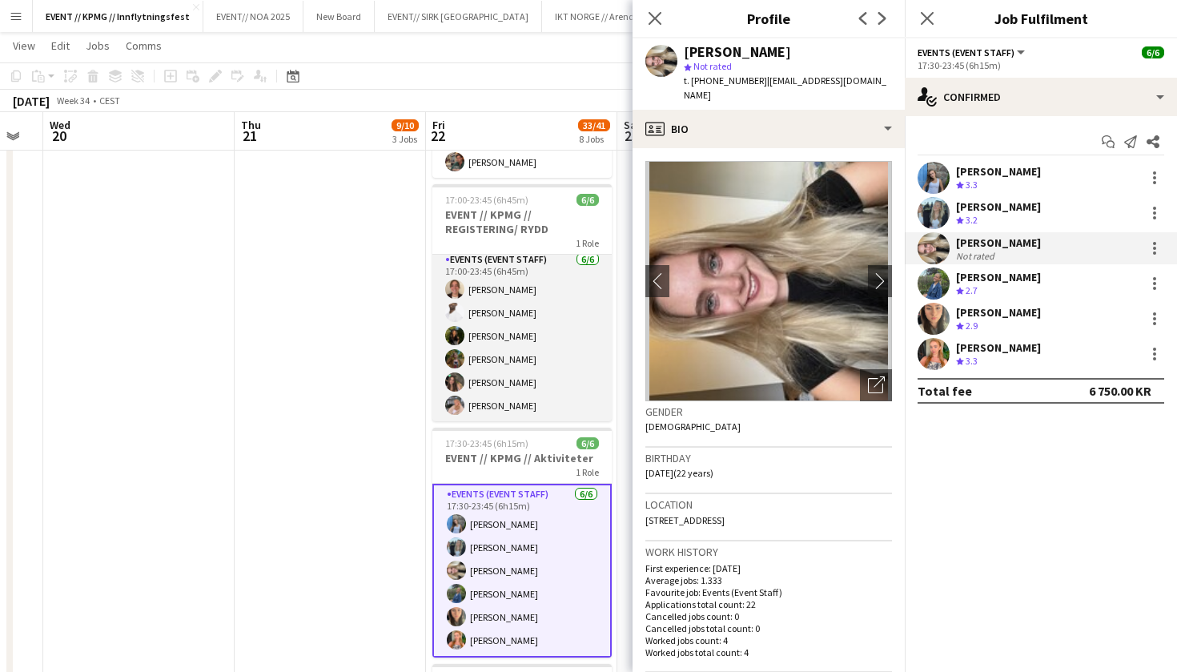
click at [541, 328] on app-card-role "Events (Event Staff) [DATE] 17:00-23:45 (6h45m) [PERSON_NAME] [PERSON_NAME] [PE…" at bounding box center [521, 336] width 179 height 171
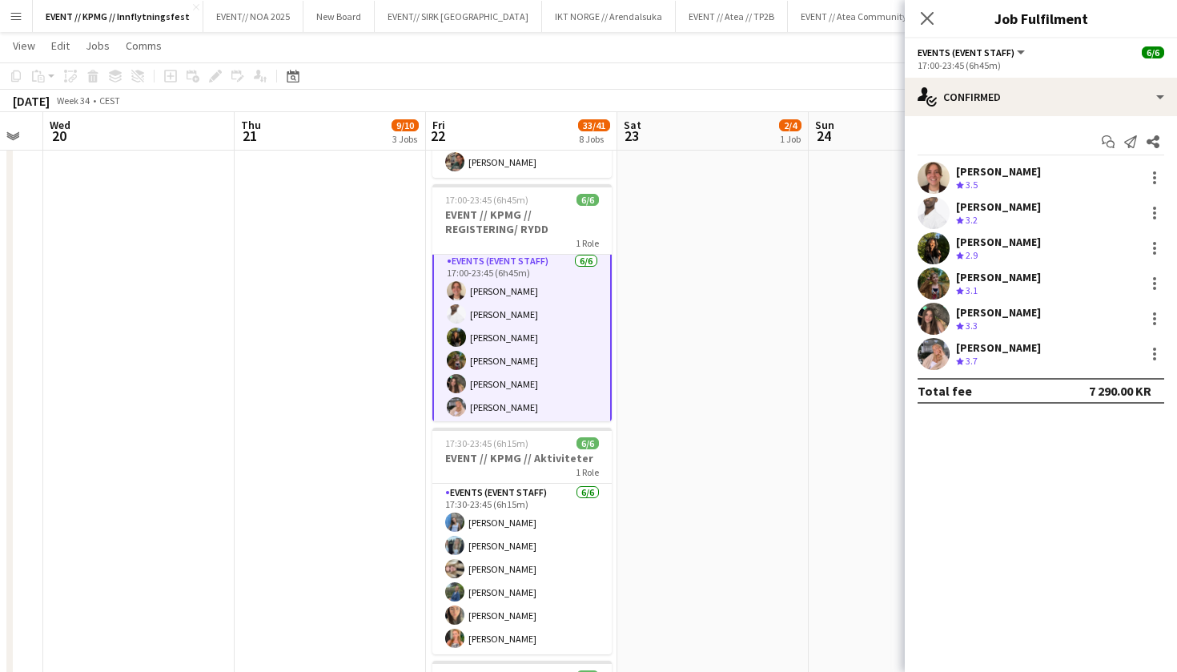
click at [506, 356] on app-card-role "Events (Event Staff) [DATE] 17:00-23:45 (6h45m) [PERSON_NAME] [PERSON_NAME] [PE…" at bounding box center [521, 338] width 179 height 174
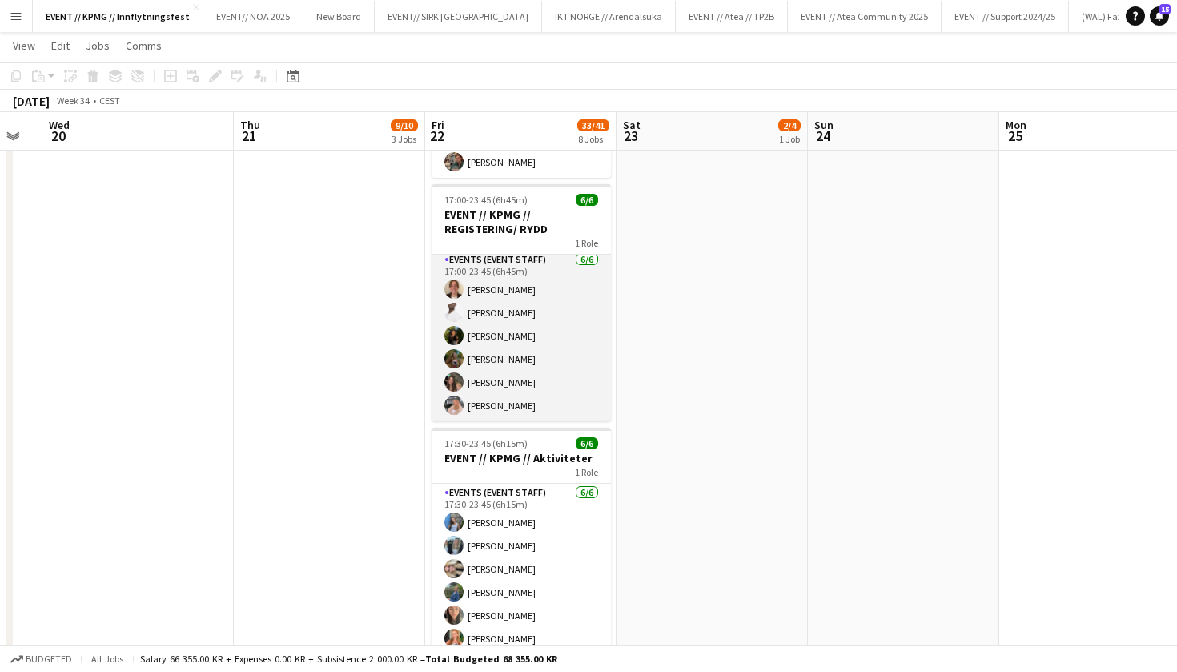
click at [506, 356] on app-card-role "Events (Event Staff) [DATE] 17:00-23:45 (6h45m) [PERSON_NAME] [PERSON_NAME] [PE…" at bounding box center [521, 336] width 179 height 171
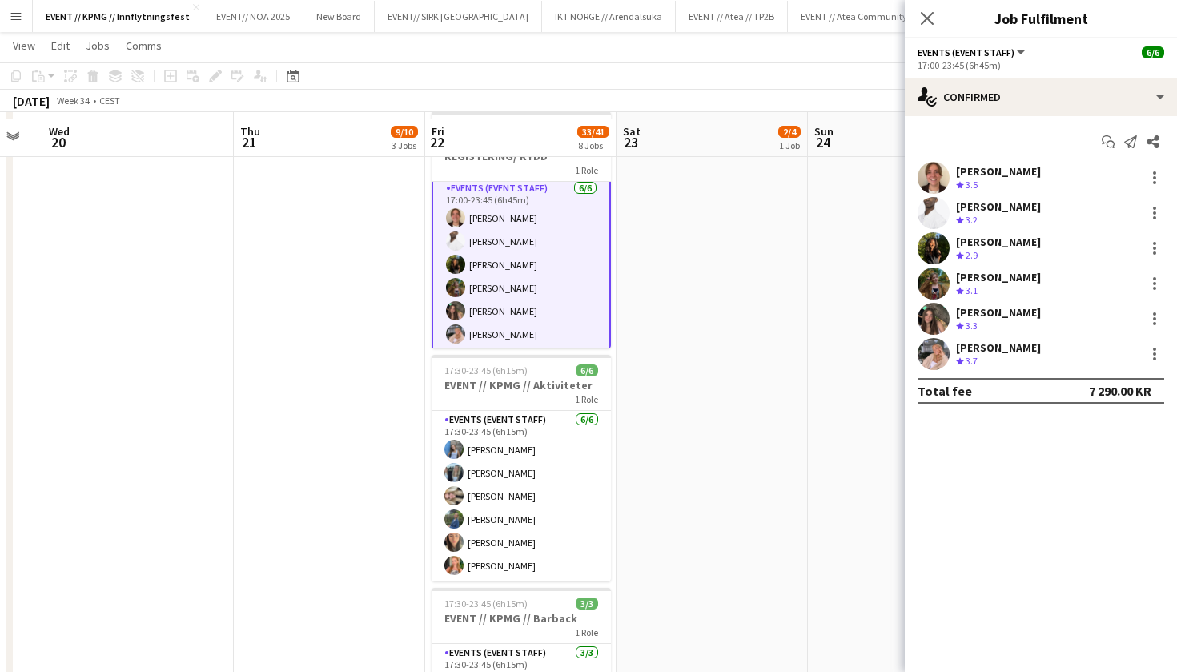
scroll to position [667, 0]
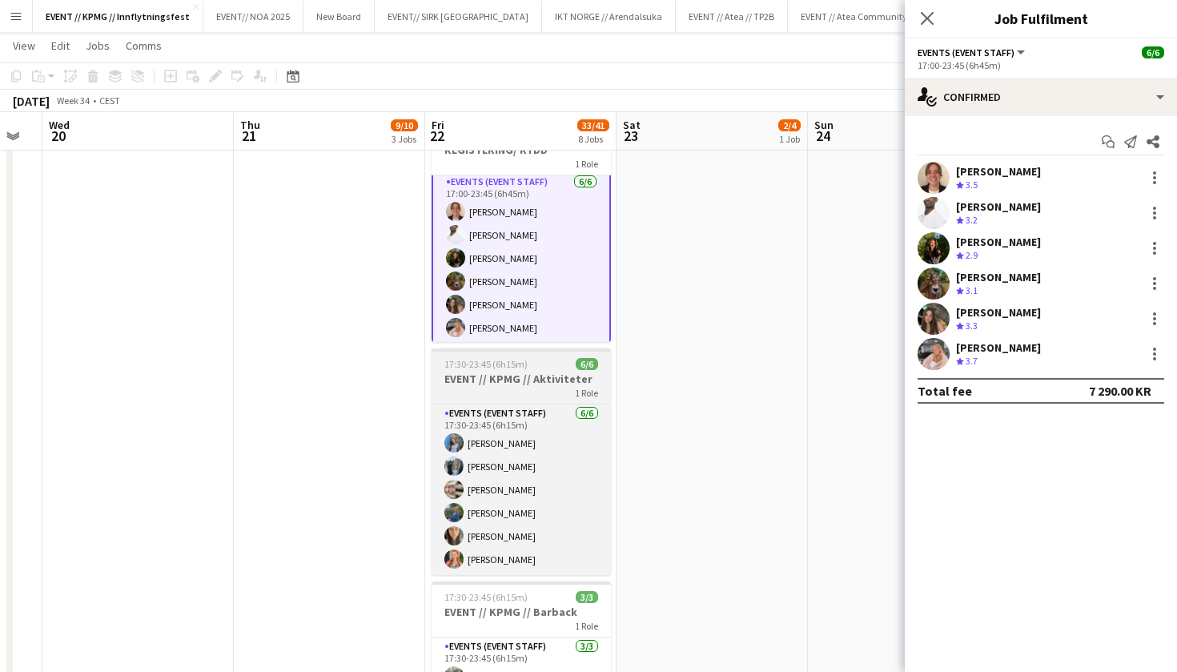
click at [541, 381] on h3 "EVENT // KPMG // Aktiviteter" at bounding box center [521, 379] width 179 height 14
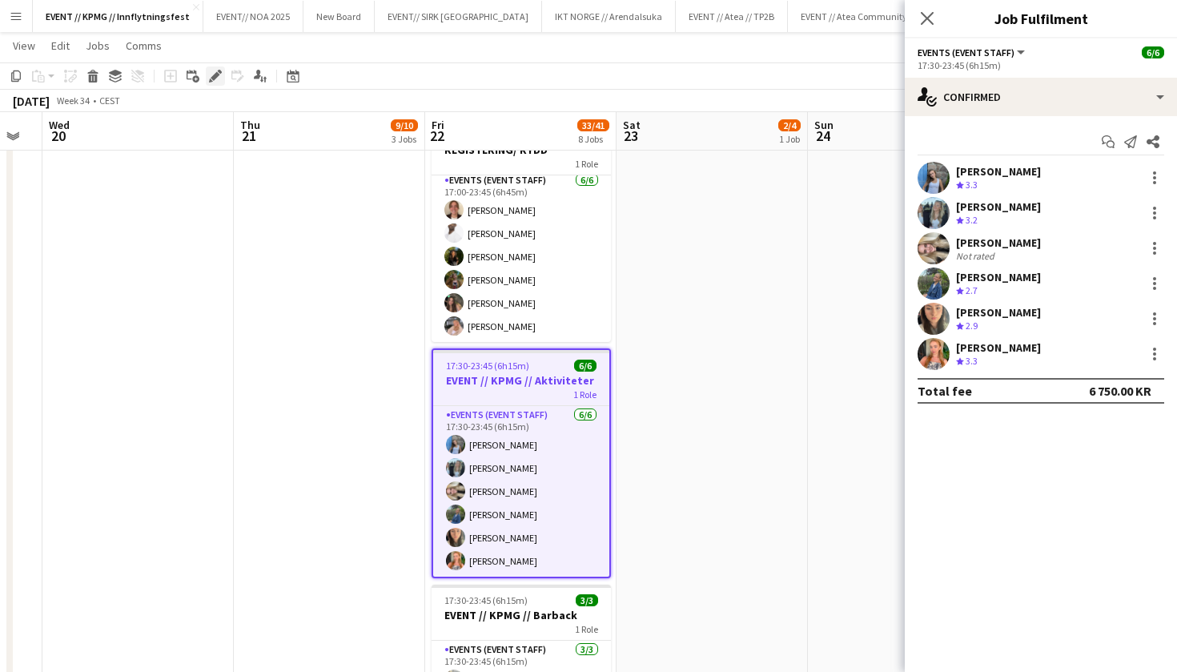
click at [212, 71] on icon "Edit" at bounding box center [215, 76] width 13 height 13
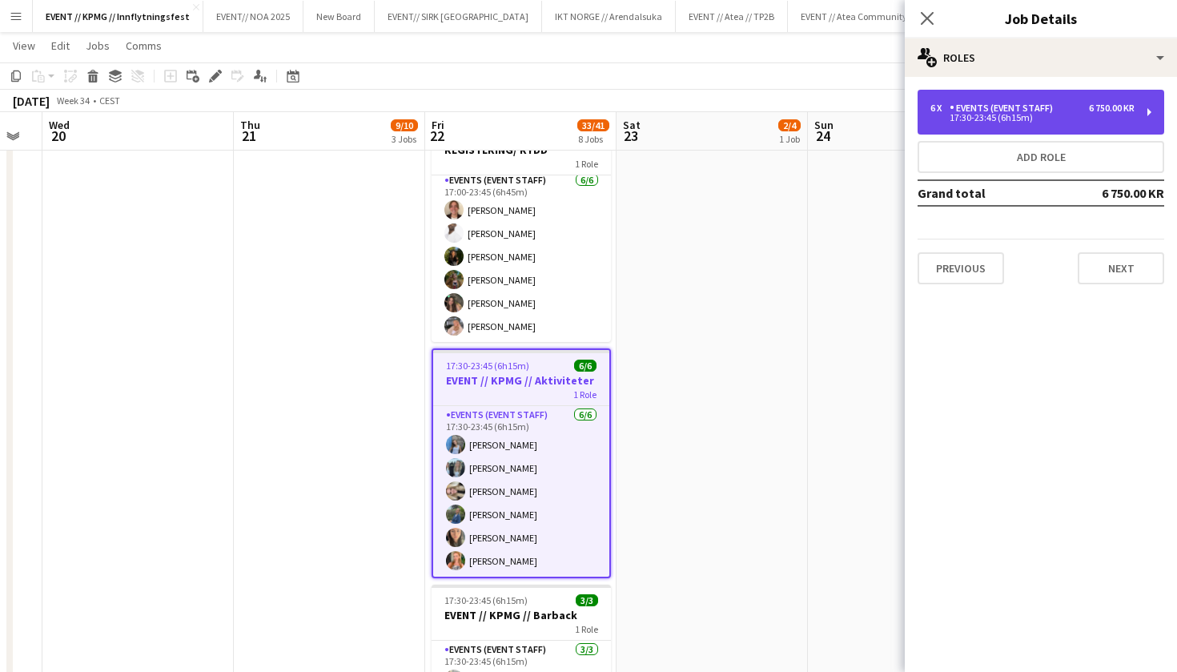
click at [1056, 127] on div "6 x Events (Event Staff) 6 750.00 KR 17:30-23:45 (6h15m)" at bounding box center [1041, 112] width 247 height 45
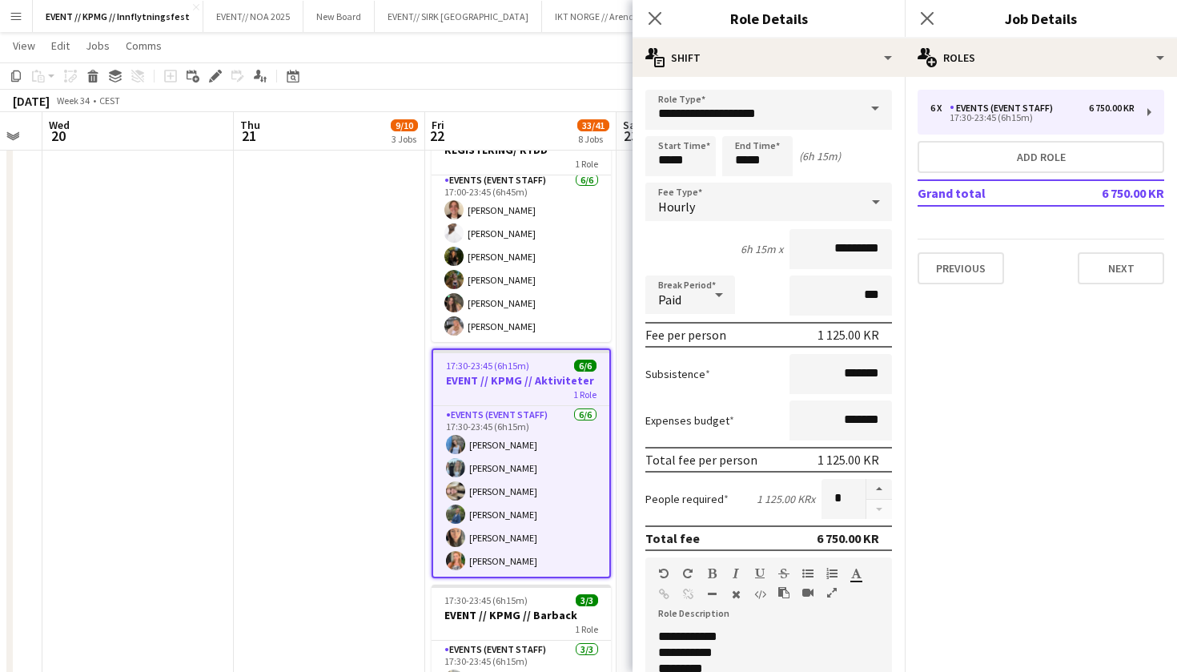
click at [332, 305] on app-date-cell "11:00-22:00 (11h) 1/1 CREW LEADER// OPRIGG 1 Role Actor [DATE] 11:00-22:00 (11h…" at bounding box center [329, 369] width 191 height 1715
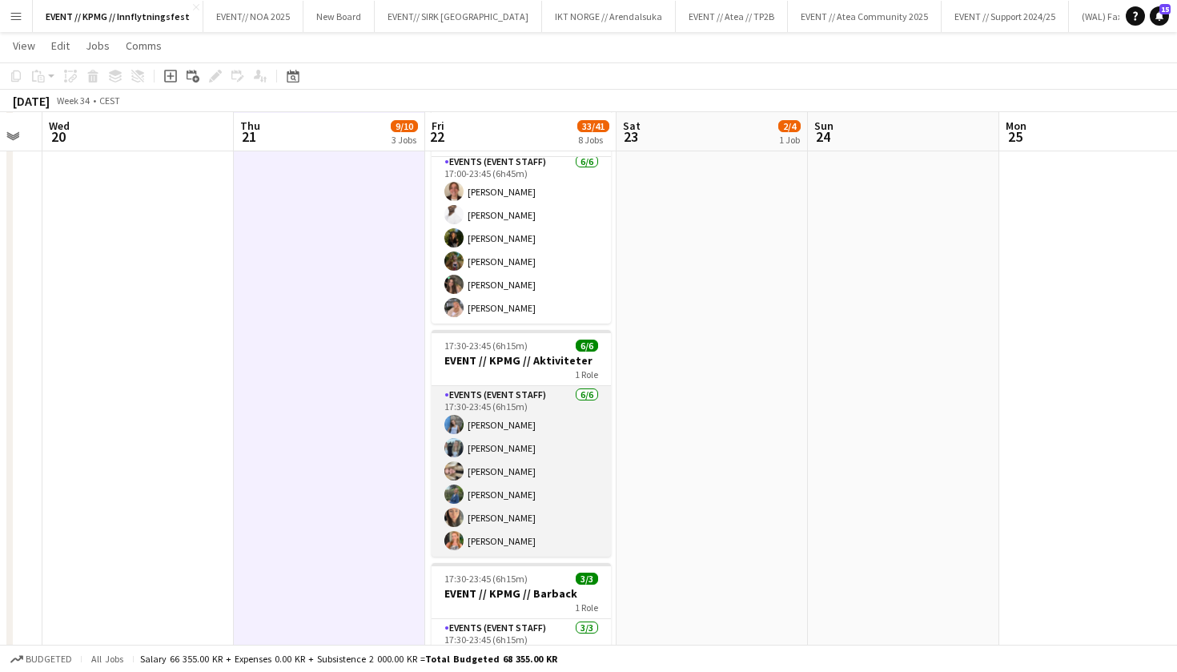
scroll to position [686, 0]
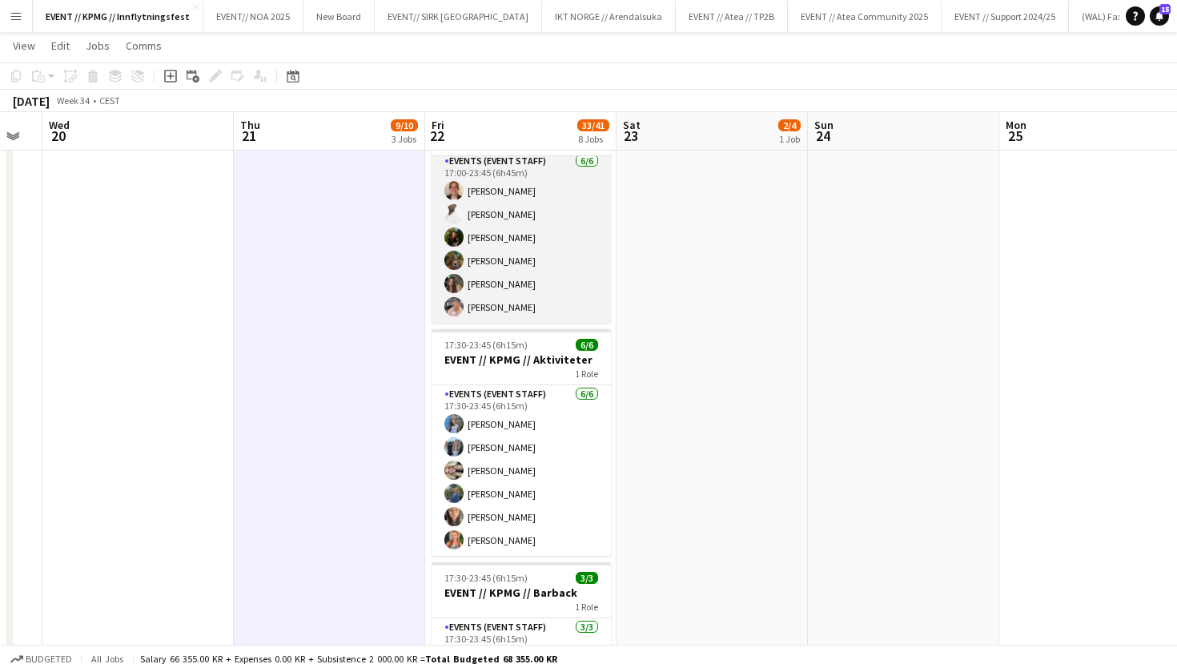
click at [537, 276] on app-card-role "Events (Event Staff) [DATE] 17:00-23:45 (6h45m) [PERSON_NAME] [PERSON_NAME] [PE…" at bounding box center [521, 237] width 179 height 171
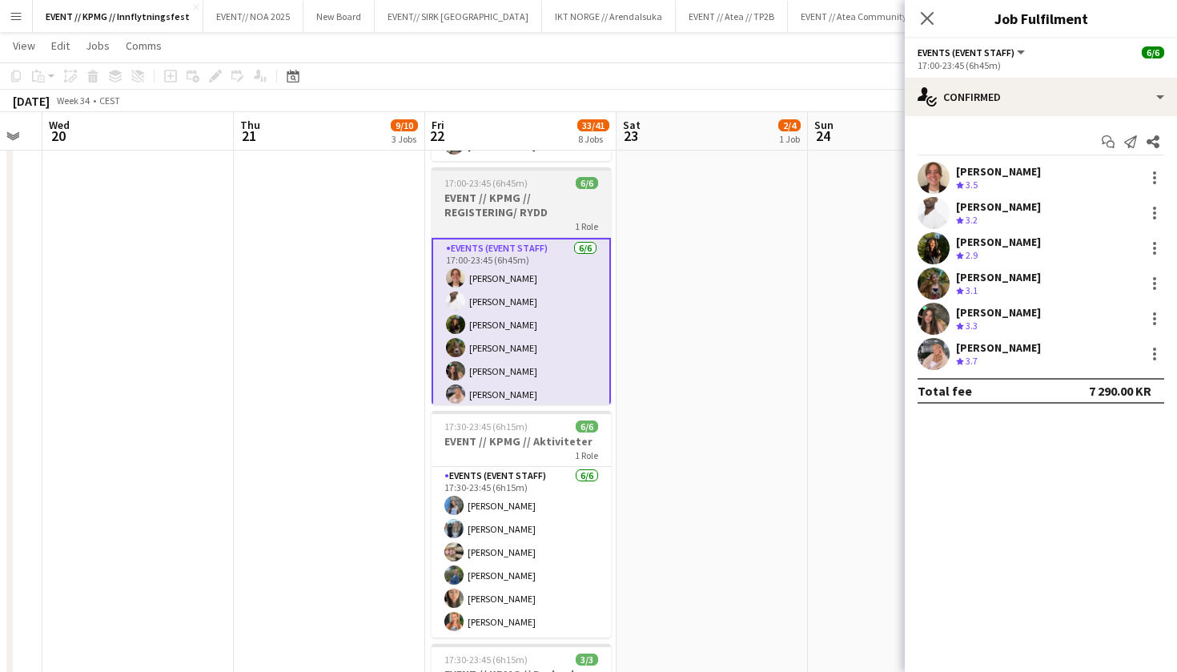
scroll to position [0, 0]
click at [593, 185] on span "6/6" at bounding box center [587, 183] width 22 height 12
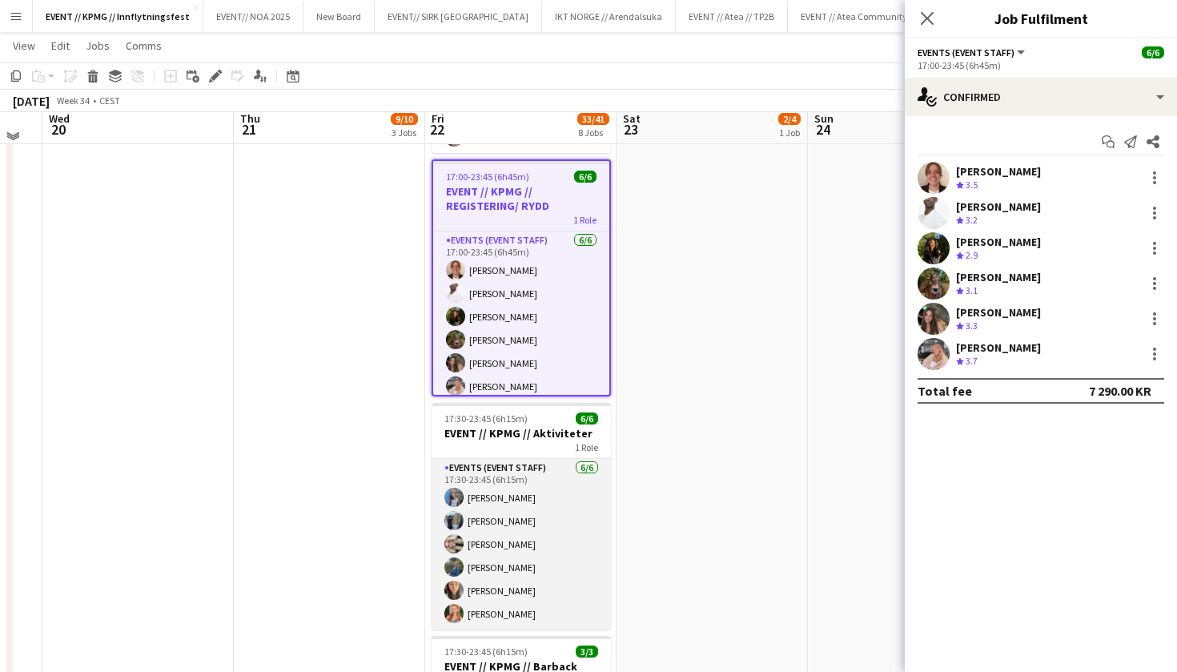
scroll to position [613, 0]
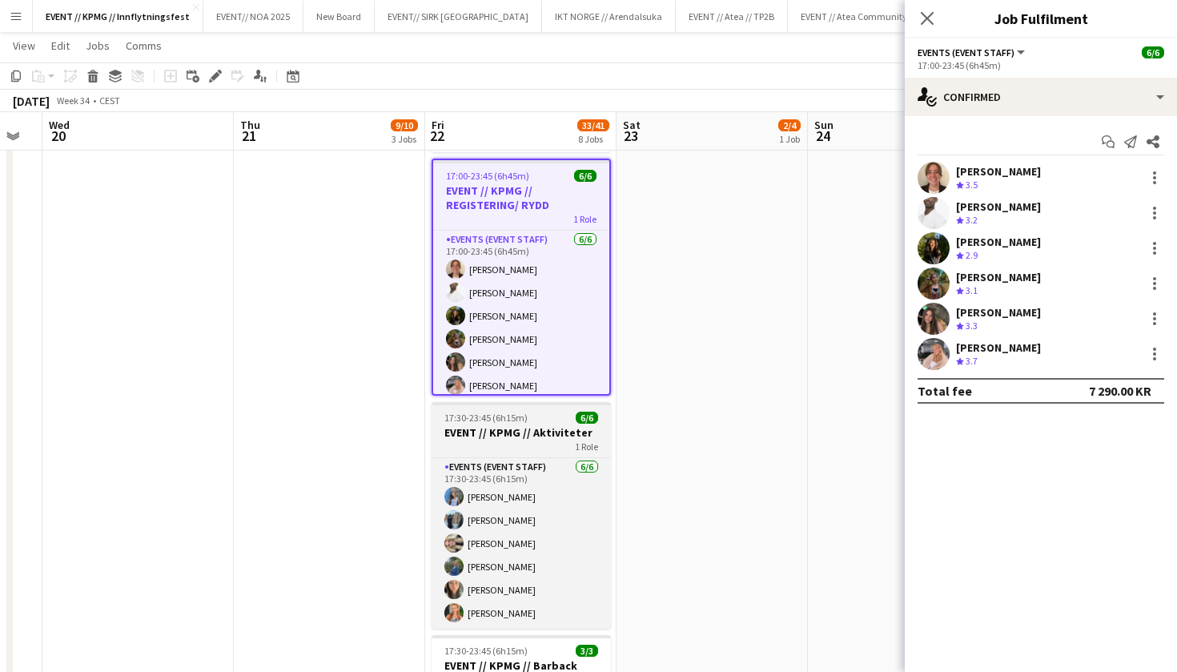
click at [541, 433] on h3 "EVENT // KPMG // Aktiviteter" at bounding box center [521, 432] width 179 height 14
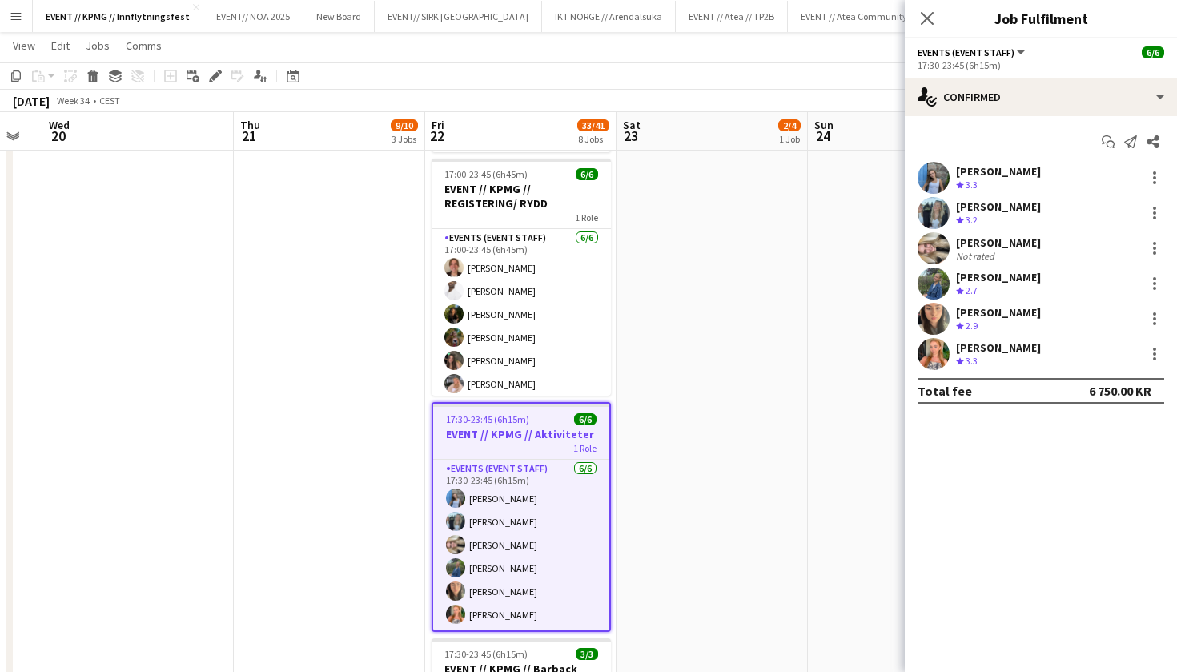
click at [983, 255] on div "Not rated" at bounding box center [977, 256] width 42 height 12
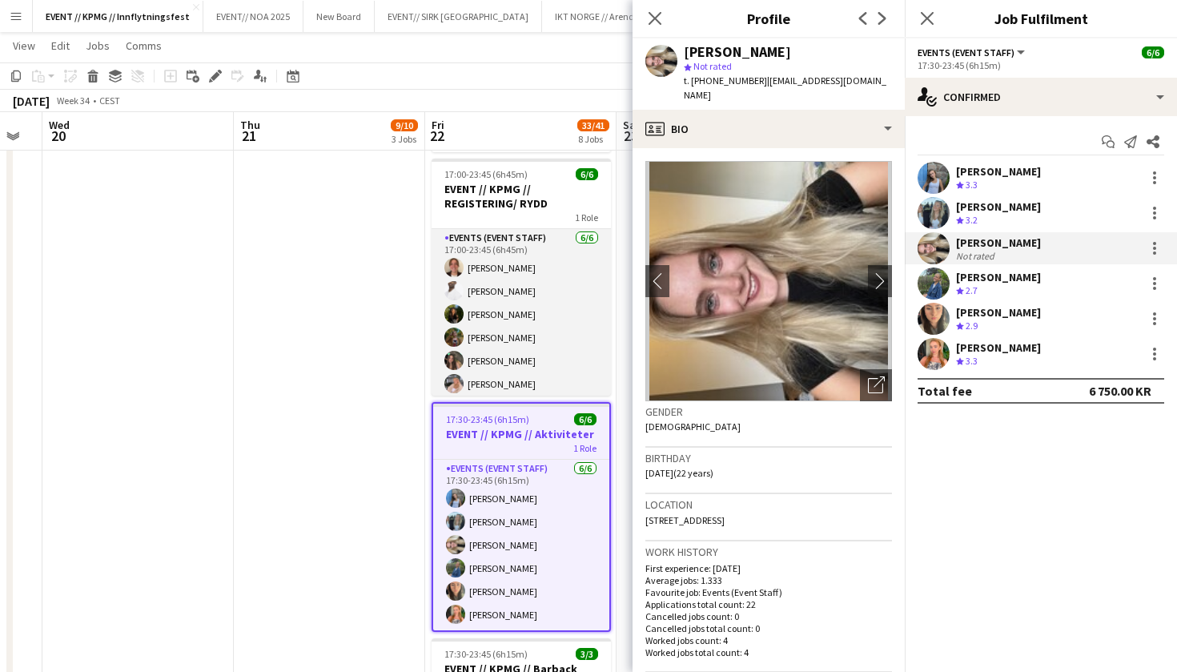
click at [533, 338] on app-card-role "Events (Event Staff) [DATE] 17:00-23:45 (6h45m) [PERSON_NAME] [PERSON_NAME] [PE…" at bounding box center [521, 314] width 179 height 171
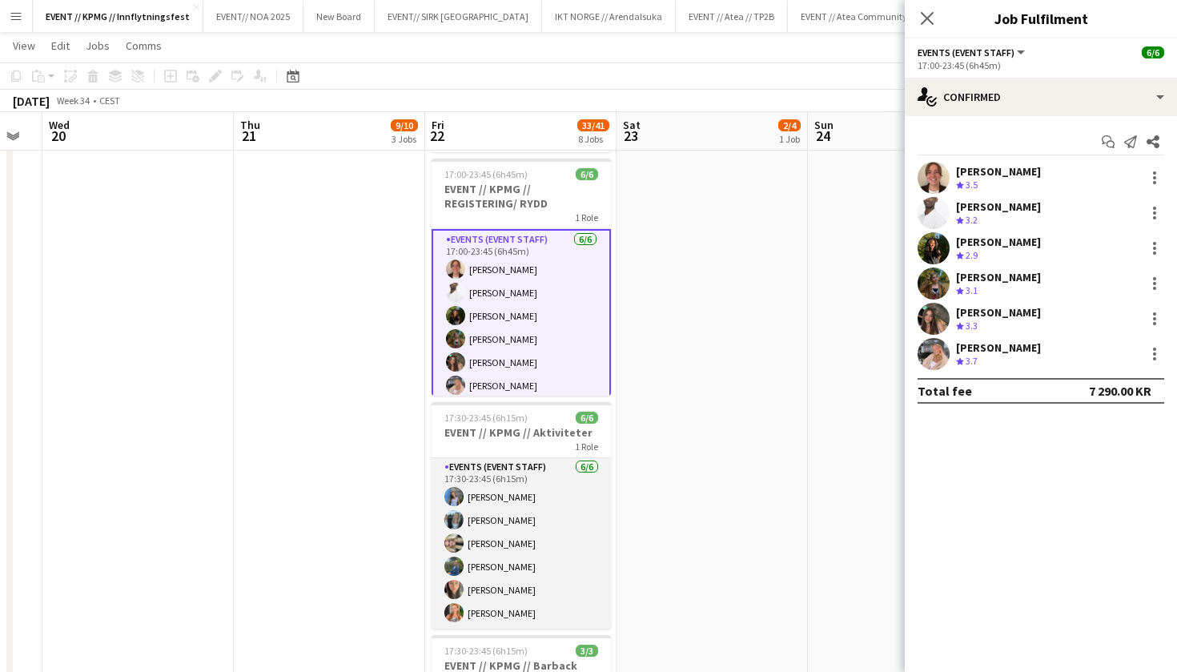
click at [507, 549] on app-card-role "Events (Event Staff) [DATE] 17:30-23:45 (6h15m) [PERSON_NAME] [PERSON_NAME] [PE…" at bounding box center [521, 543] width 179 height 171
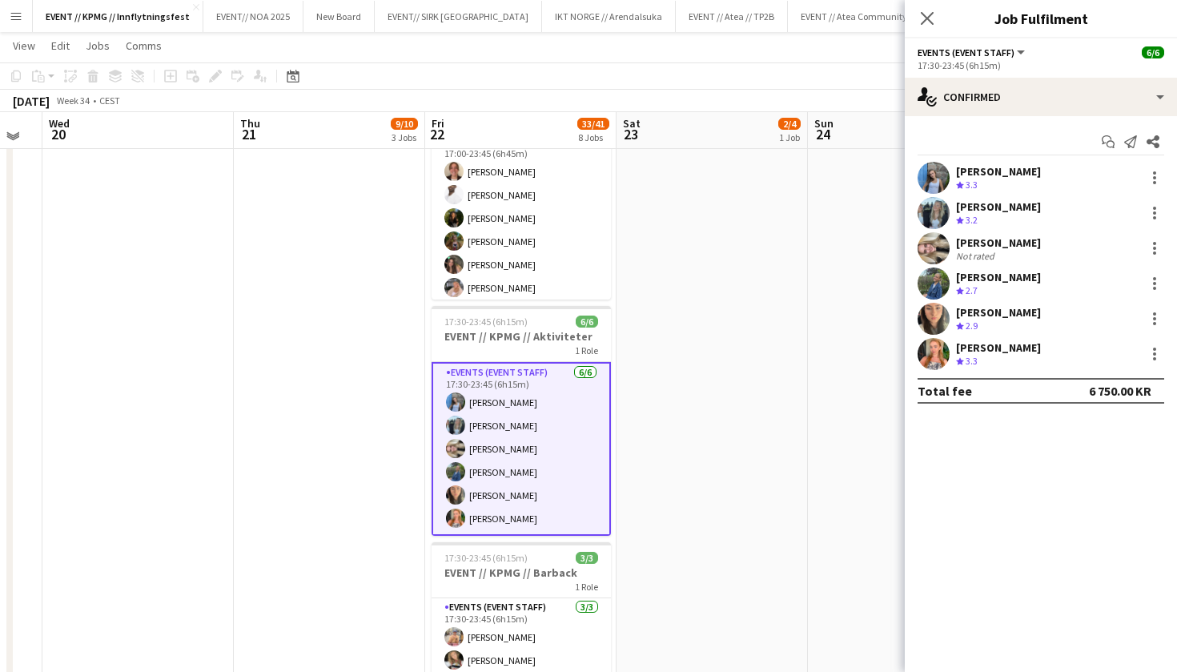
scroll to position [705, 0]
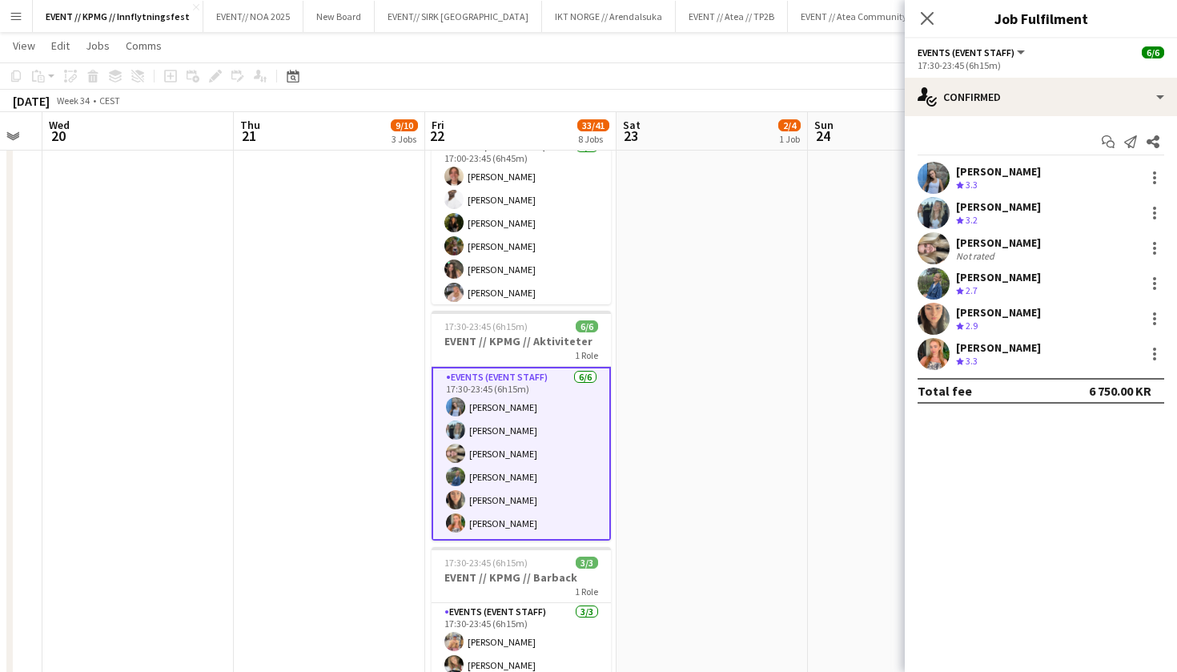
click at [1059, 356] on div "[PERSON_NAME] Crew rating 3.3" at bounding box center [1041, 354] width 272 height 32
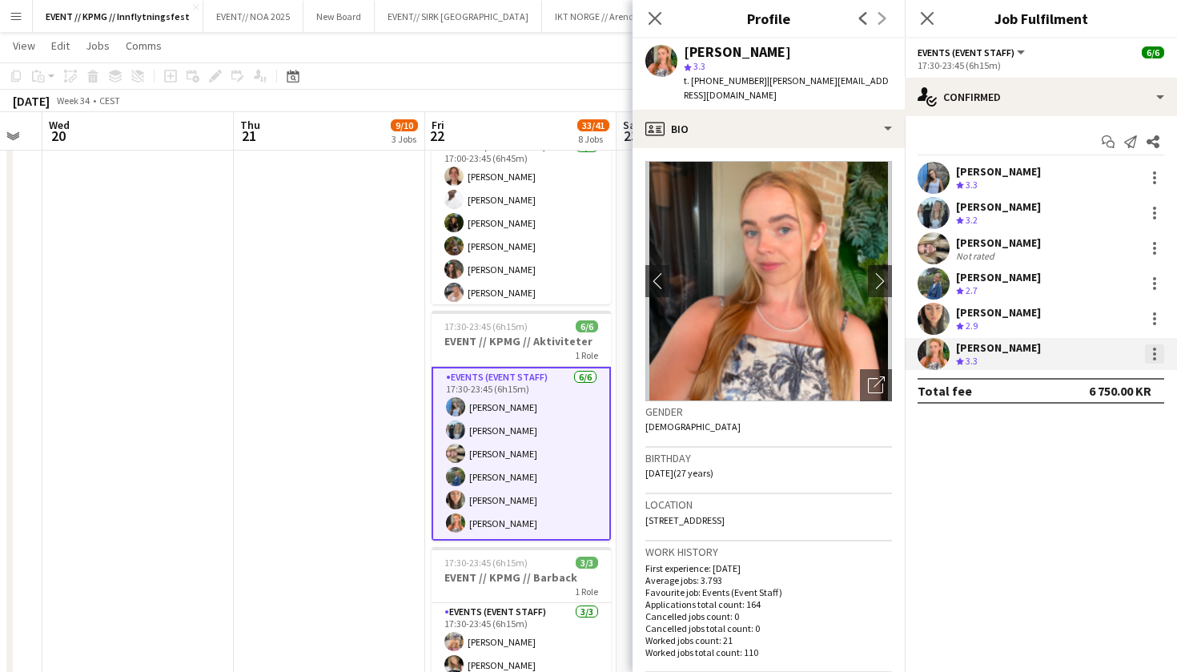
click at [1159, 349] on div at bounding box center [1154, 353] width 19 height 19
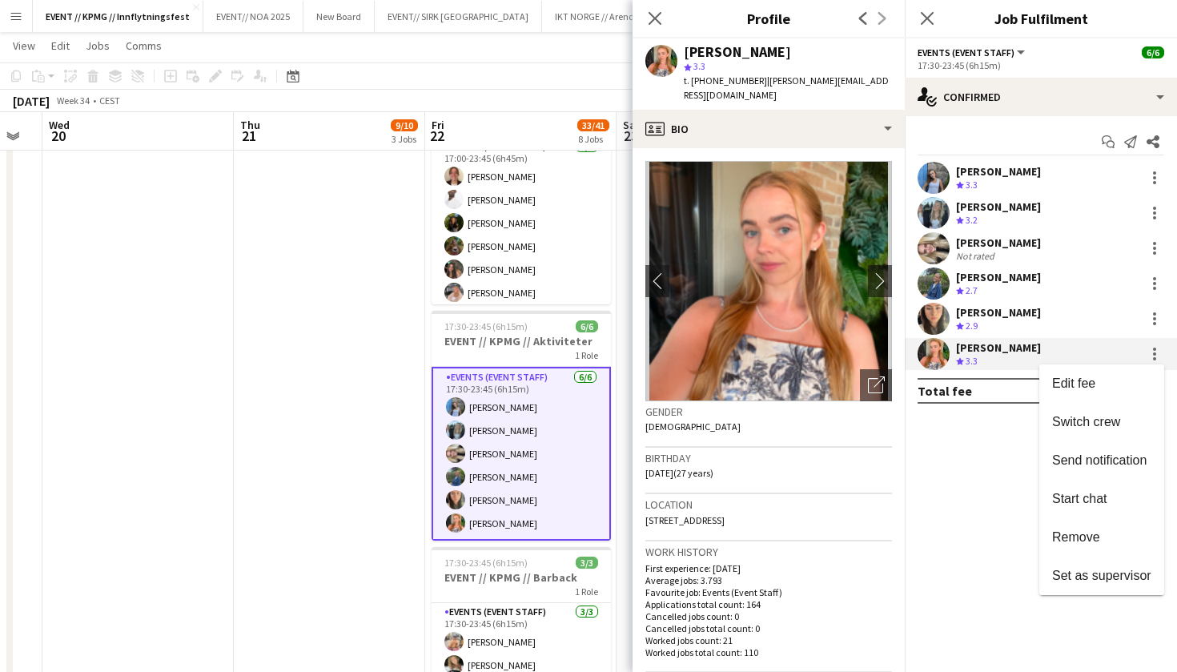
click at [965, 437] on div at bounding box center [588, 336] width 1177 height 672
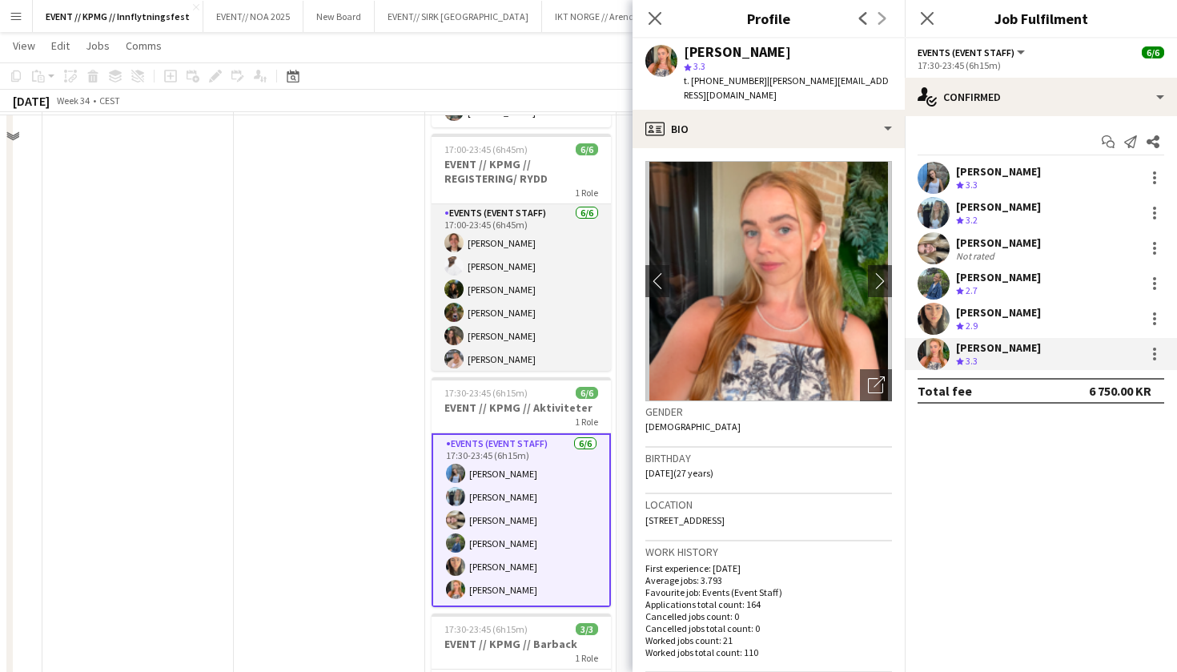
scroll to position [600, 0]
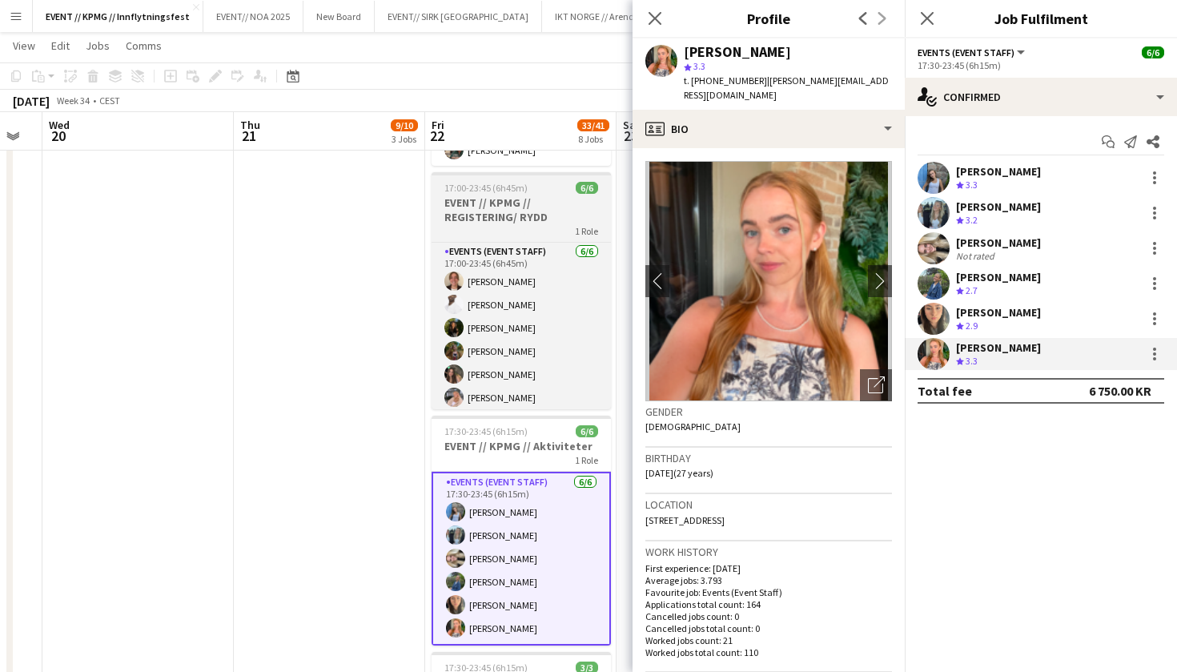
click at [521, 232] on div "1 Role" at bounding box center [521, 230] width 179 height 13
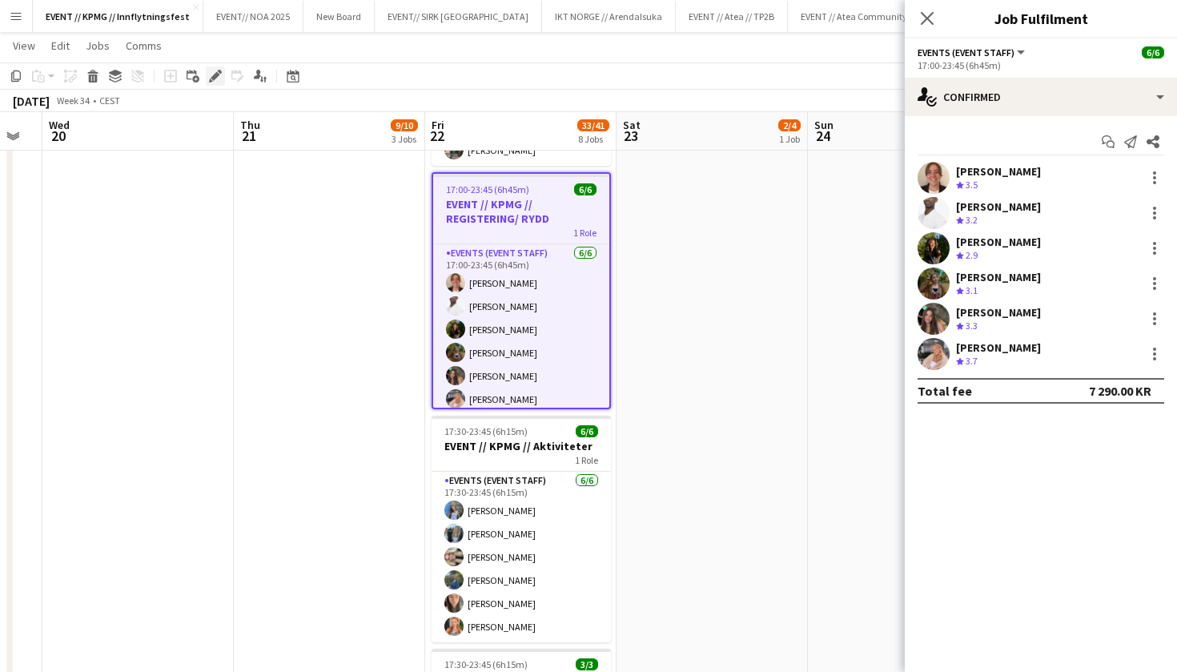
click at [216, 71] on icon "Edit" at bounding box center [215, 76] width 13 height 13
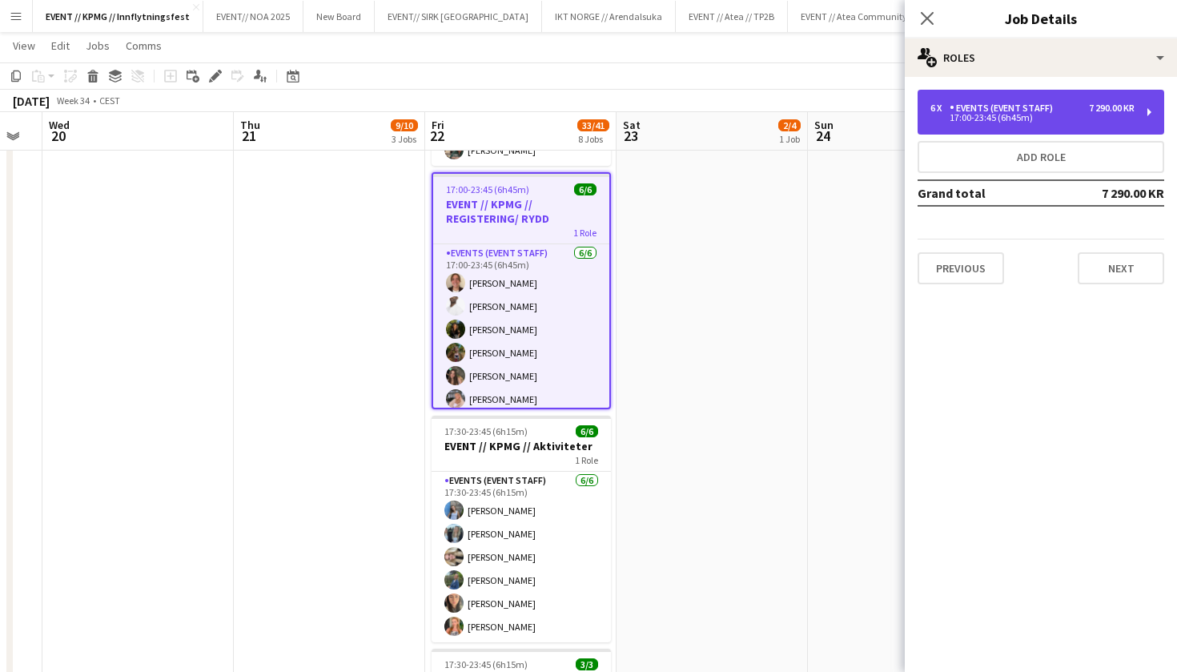
click at [1082, 122] on div "6 x Events (Event Staff) 7 290.00 KR 17:00-23:45 (6h45m)" at bounding box center [1041, 112] width 247 height 45
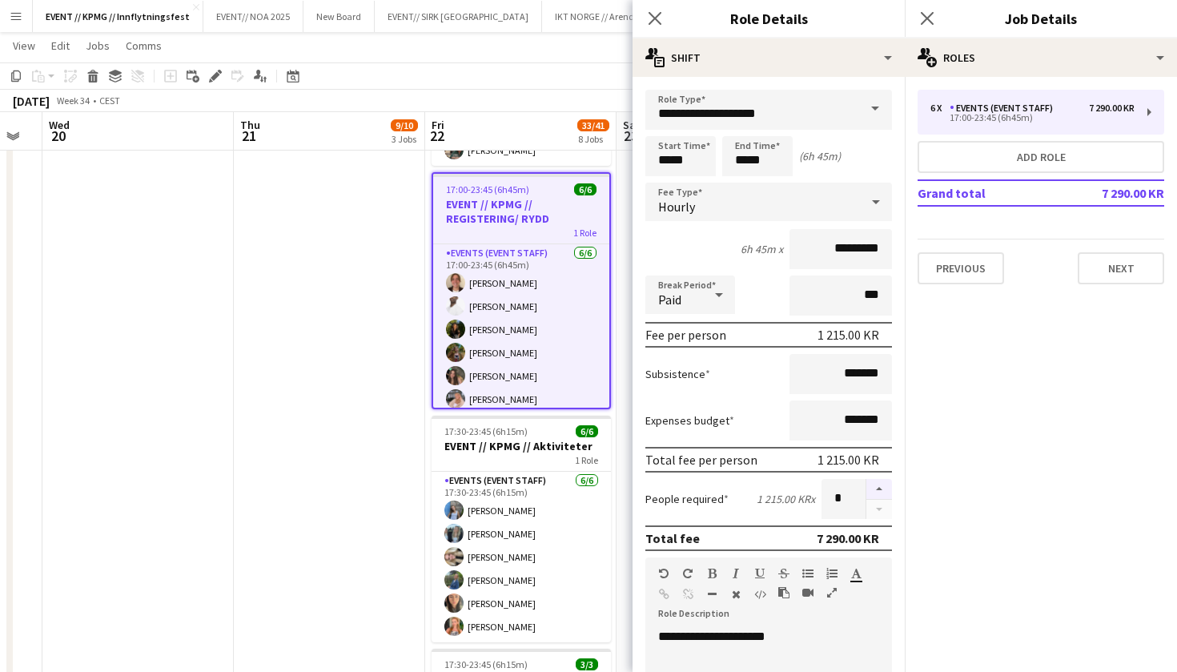
click at [879, 485] on button "button" at bounding box center [880, 489] width 26 height 21
type input "*"
click at [317, 437] on app-date-cell "11:00-22:00 (11h) 1/1 CREW LEADER// OPRIGG 1 Role Actor [DATE] 11:00-22:00 (11h…" at bounding box center [329, 437] width 191 height 1715
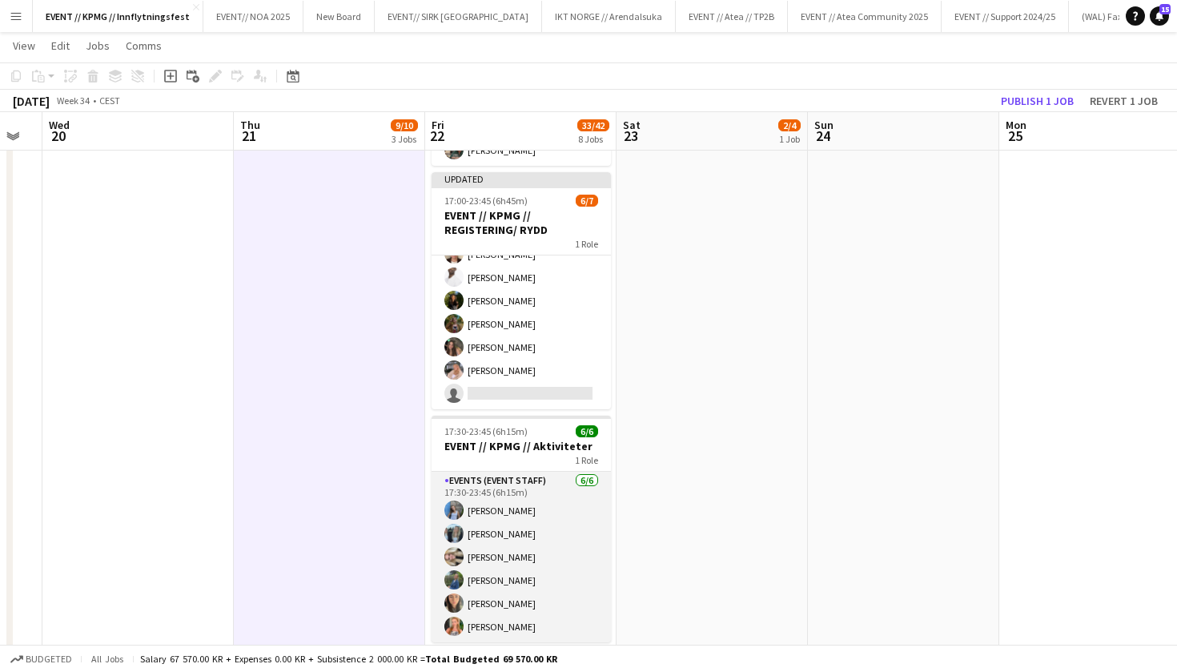
click at [553, 500] on app-card-role "Events (Event Staff) [DATE] 17:30-23:45 (6h15m) [PERSON_NAME] [PERSON_NAME] [PE…" at bounding box center [521, 557] width 179 height 171
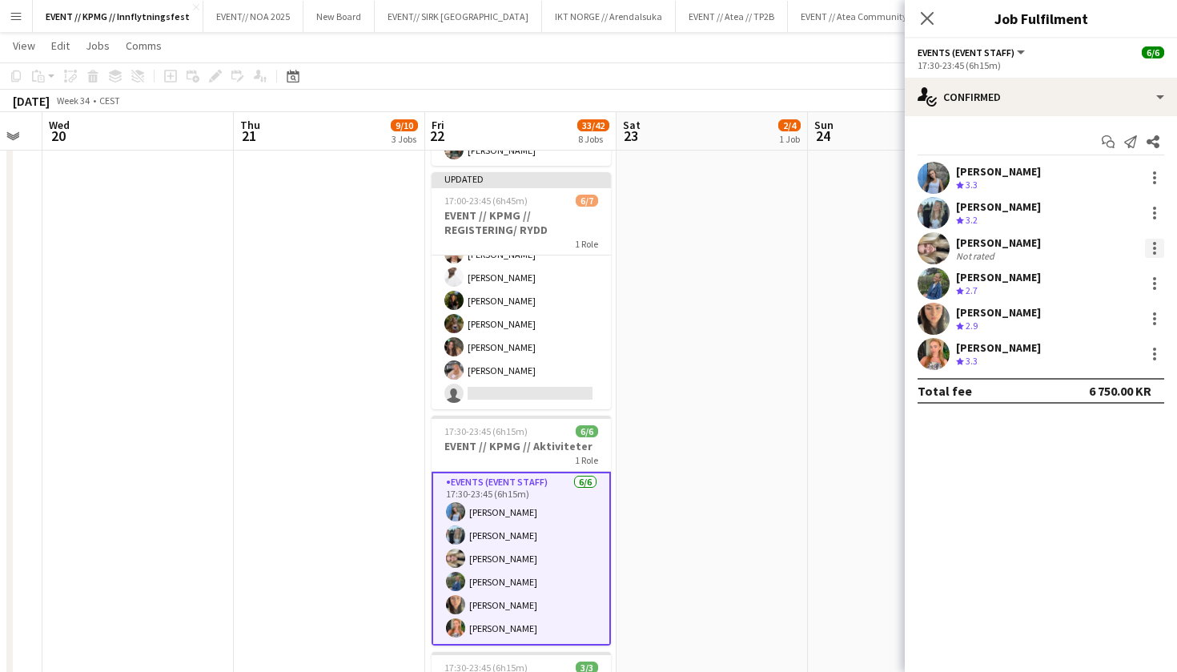
click at [1156, 254] on div at bounding box center [1154, 252] width 3 height 3
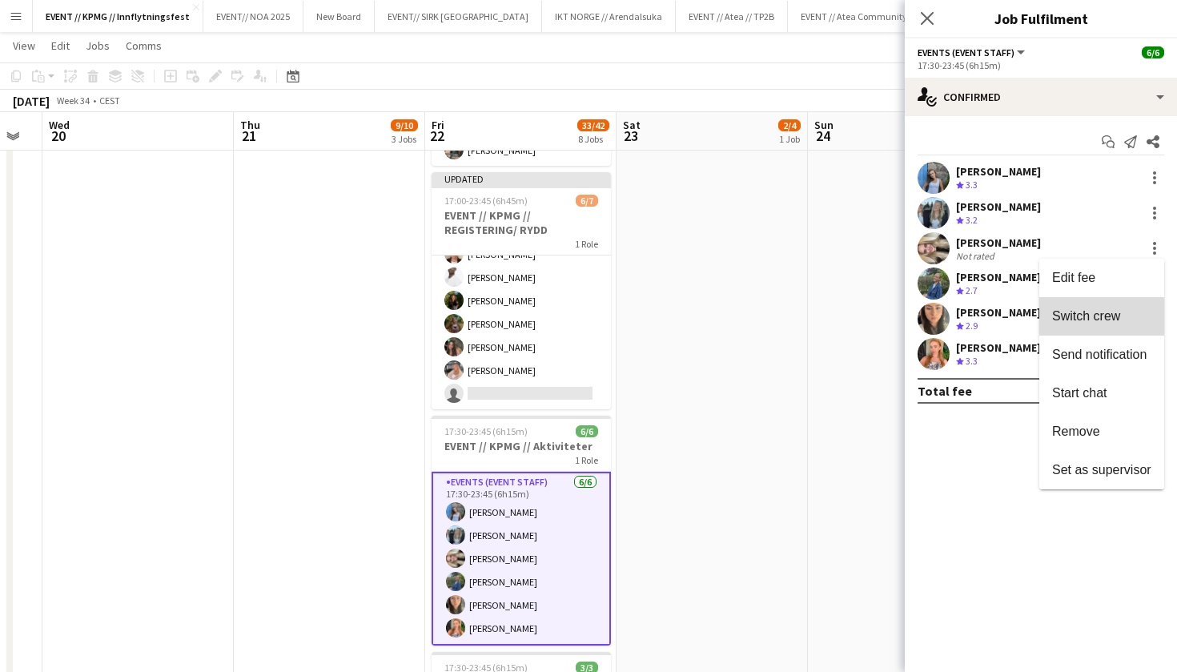
click at [1101, 319] on span "Switch crew" at bounding box center [1086, 316] width 68 height 14
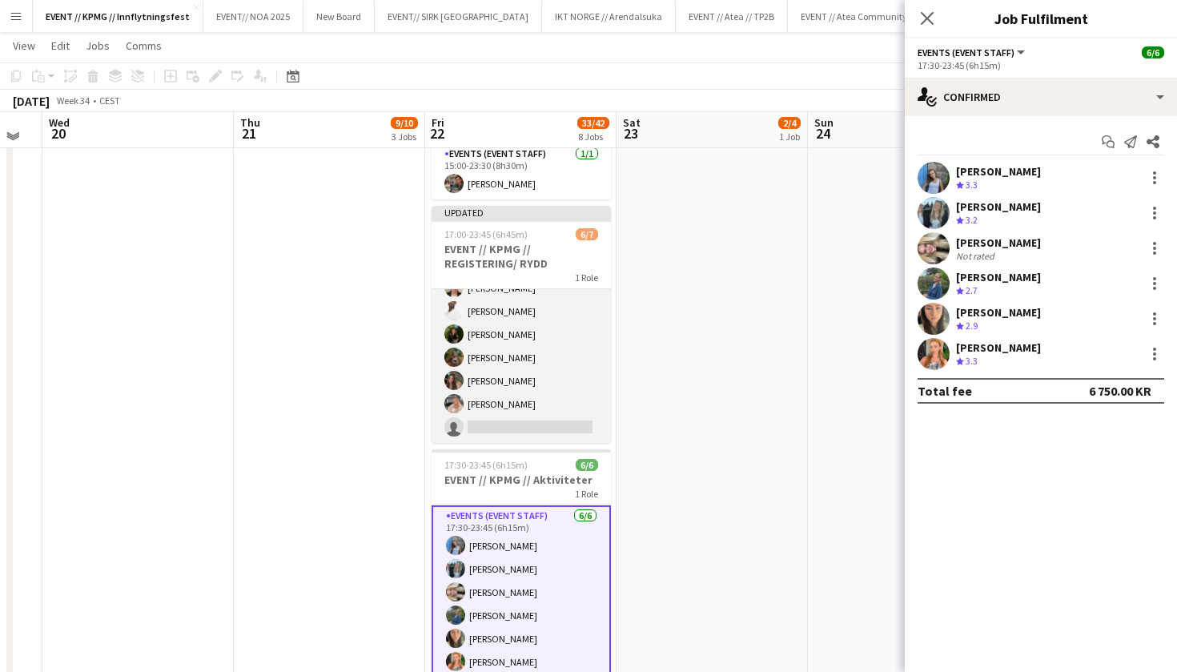
click at [501, 381] on app-card-role "Events (Event Staff) 4A [DATE] 17:00-23:45 (6h45m) [PERSON_NAME] [PERSON_NAME] …" at bounding box center [521, 346] width 179 height 194
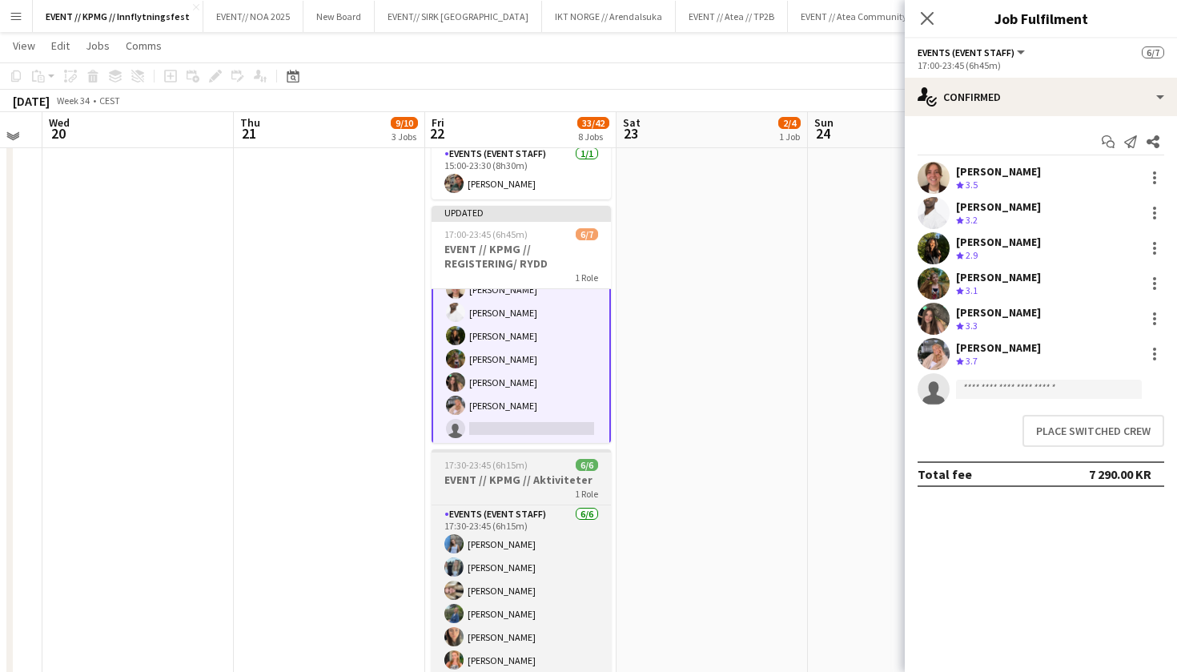
click at [529, 449] on div at bounding box center [521, 450] width 179 height 3
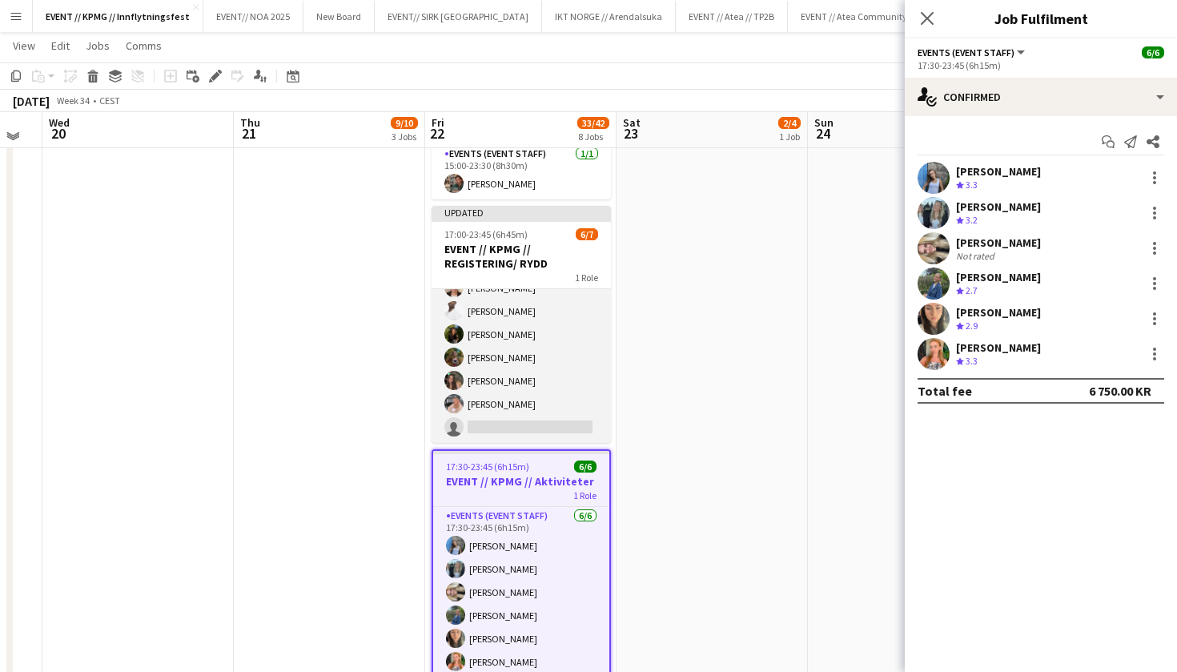
click at [529, 432] on app-card-role "Events (Event Staff) 4A [DATE] 17:00-23:45 (6h45m) [PERSON_NAME] [PERSON_NAME] …" at bounding box center [521, 346] width 179 height 194
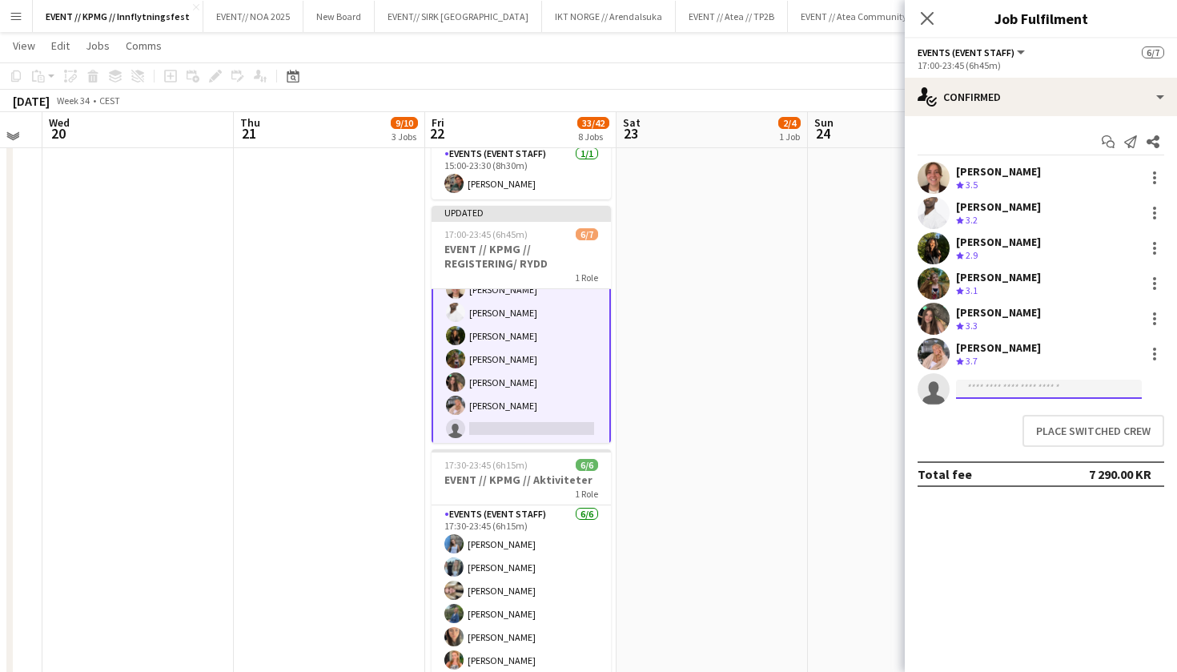
click at [983, 388] on input at bounding box center [1049, 389] width 186 height 19
click at [1029, 533] on mat-expansion-panel "check Confirmed Start chat Send notification Share [PERSON_NAME] Crew rating 3.…" at bounding box center [1041, 394] width 272 height 556
click at [1085, 433] on button "Place switched crew" at bounding box center [1094, 431] width 142 height 32
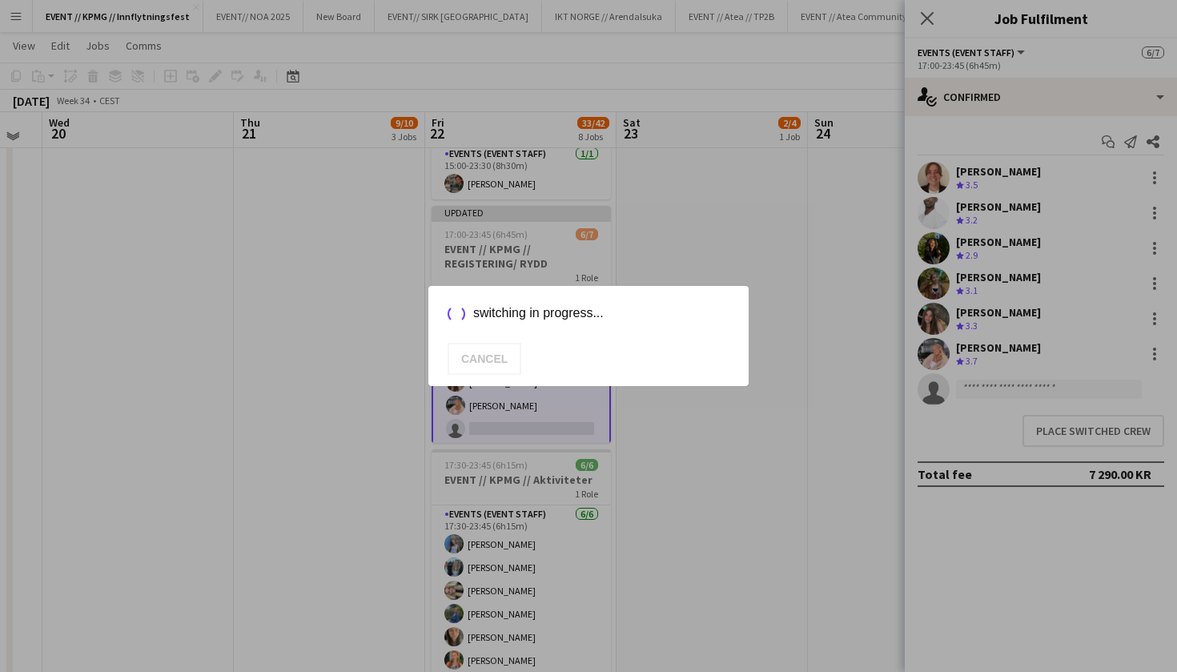
scroll to position [600, 0]
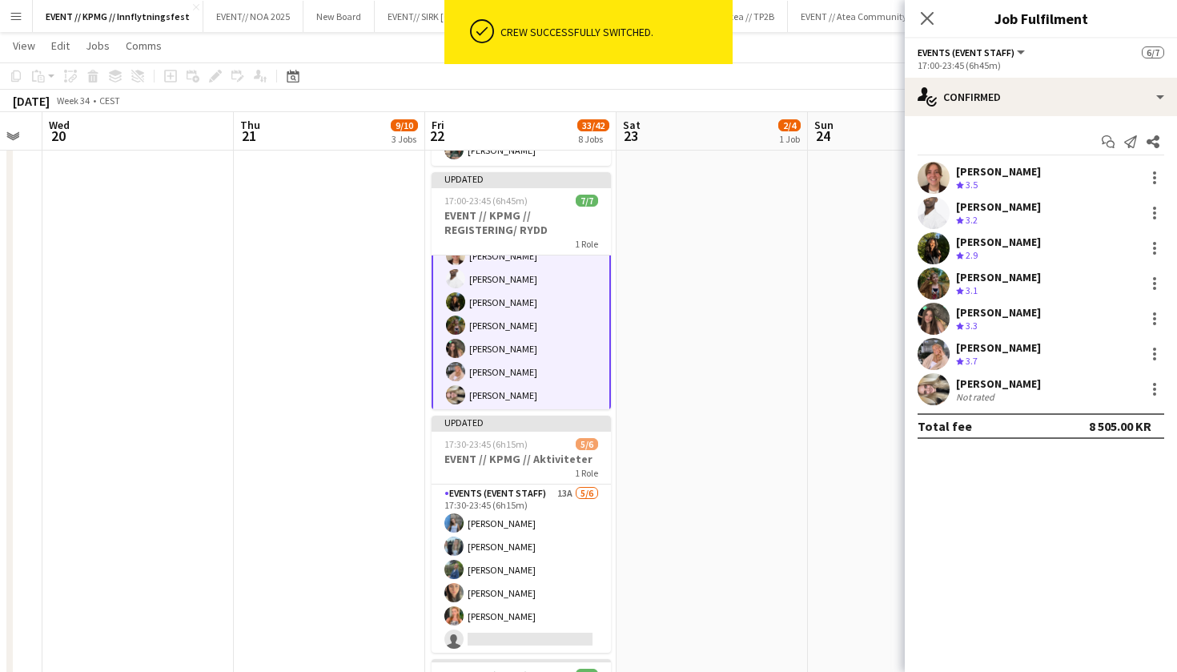
click at [763, 374] on app-date-cell "08:00-16:00 (8h) 2/4 EVENT // KPMG // tilbakelevering 1 Role Events (Event Staf…" at bounding box center [712, 437] width 191 height 1715
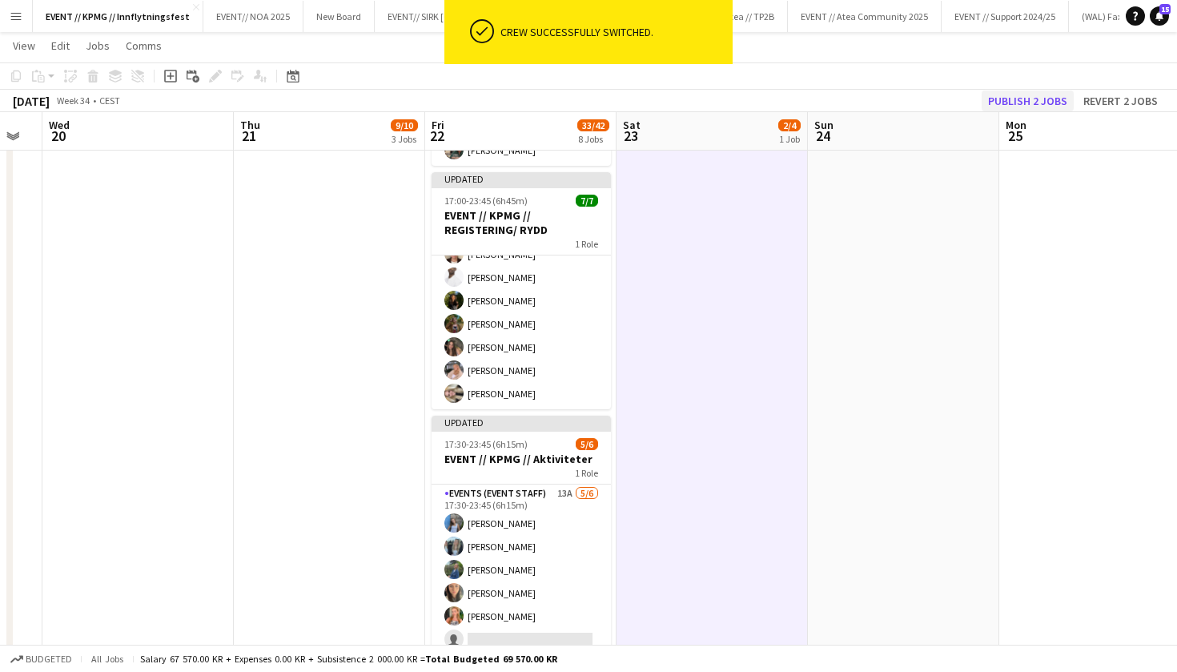
click at [1028, 102] on button "Publish 2 jobs" at bounding box center [1028, 100] width 92 height 21
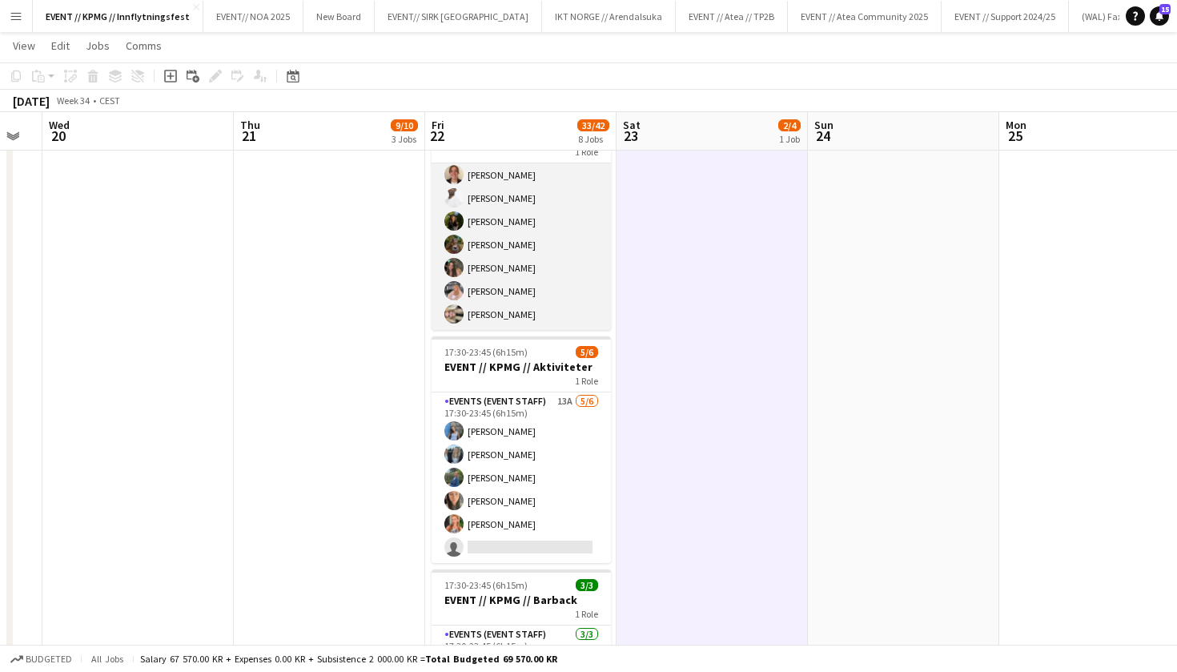
scroll to position [0, 0]
click at [508, 260] on app-card-role "Events (Event Staff) [DATE] 17:00-23:45 (6h45m) [PERSON_NAME] [PERSON_NAME] [PE…" at bounding box center [521, 260] width 179 height 194
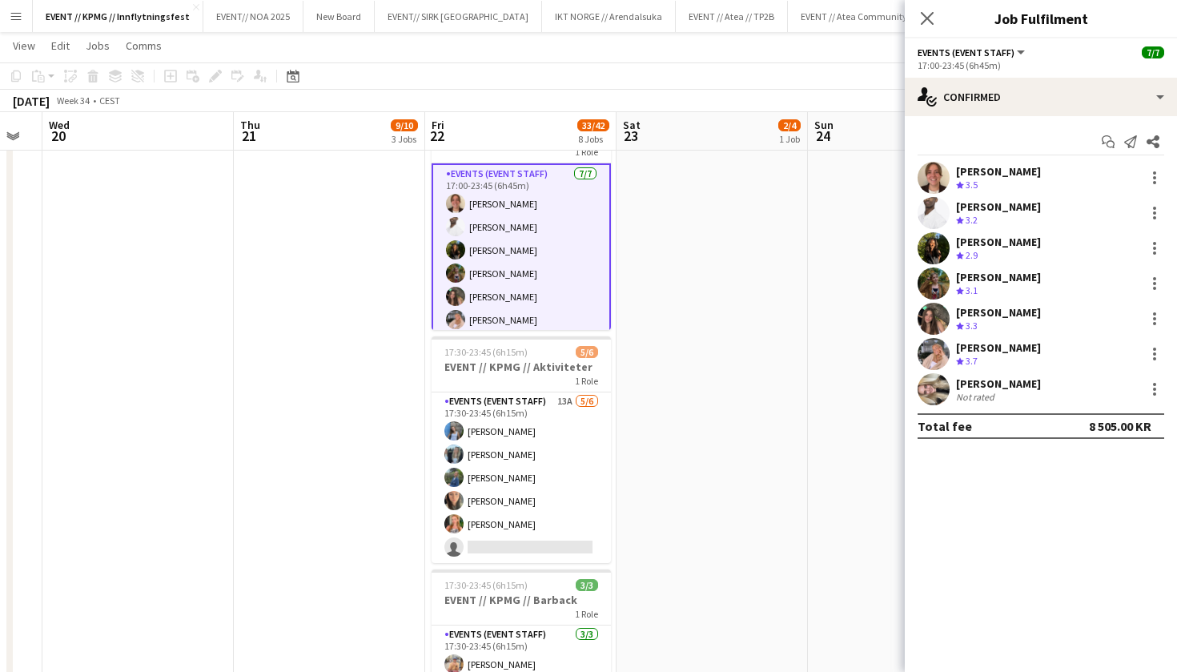
click at [1034, 376] on div "[PERSON_NAME] Not rated" at bounding box center [1041, 389] width 272 height 32
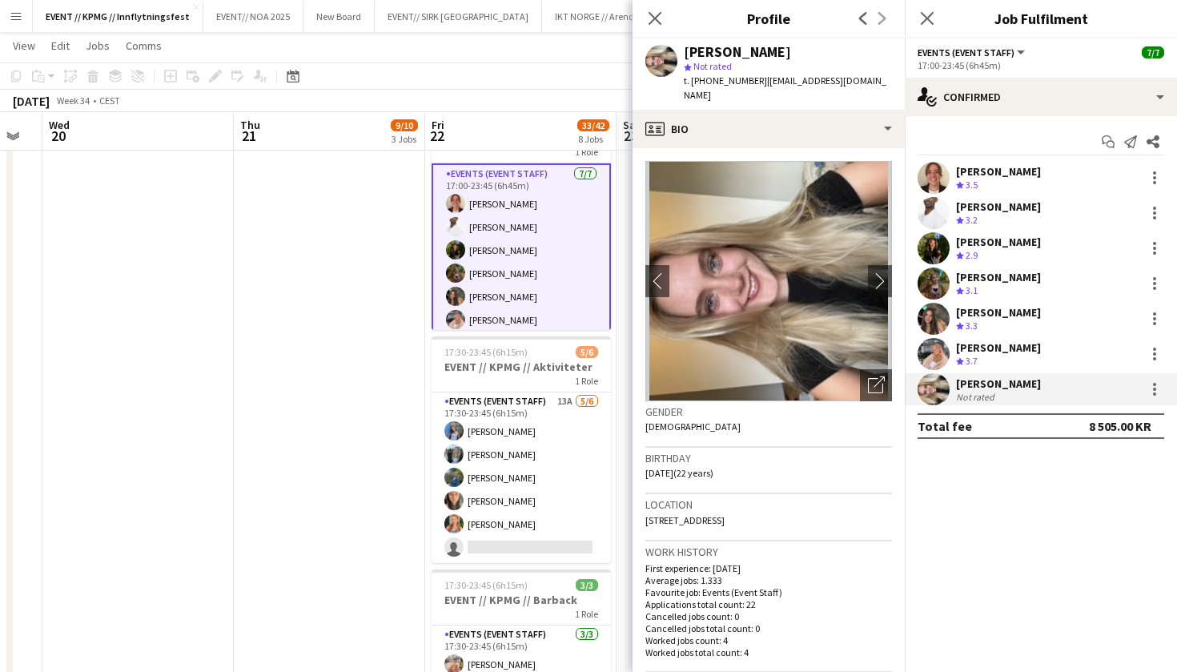
drag, startPoint x: 1036, startPoint y: 376, endPoint x: 948, endPoint y: 380, distance: 87.4
click at [948, 380] on div "[PERSON_NAME] Not rated" at bounding box center [1041, 389] width 272 height 32
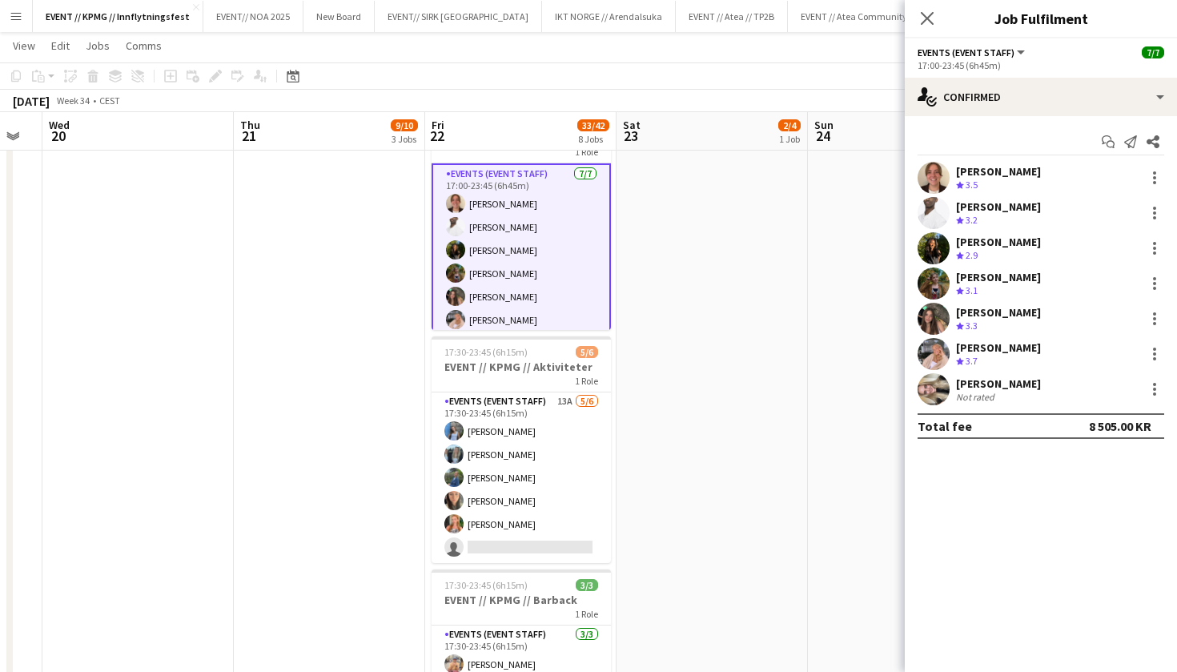
copy div "[PERSON_NAME]"
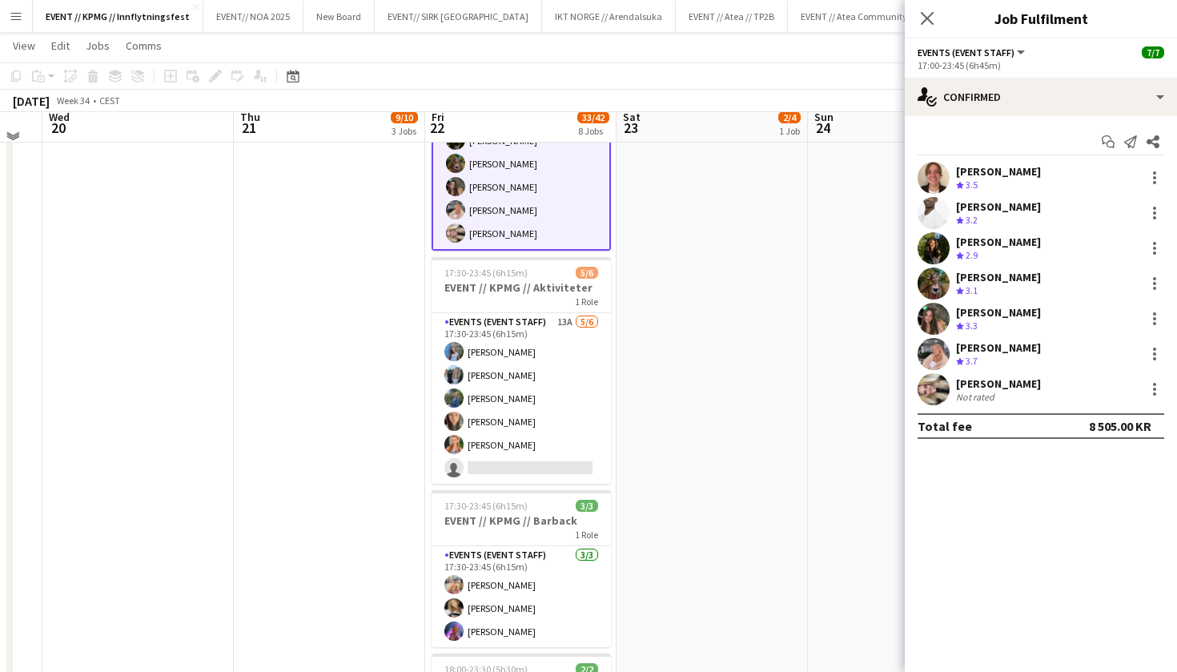
scroll to position [762, 0]
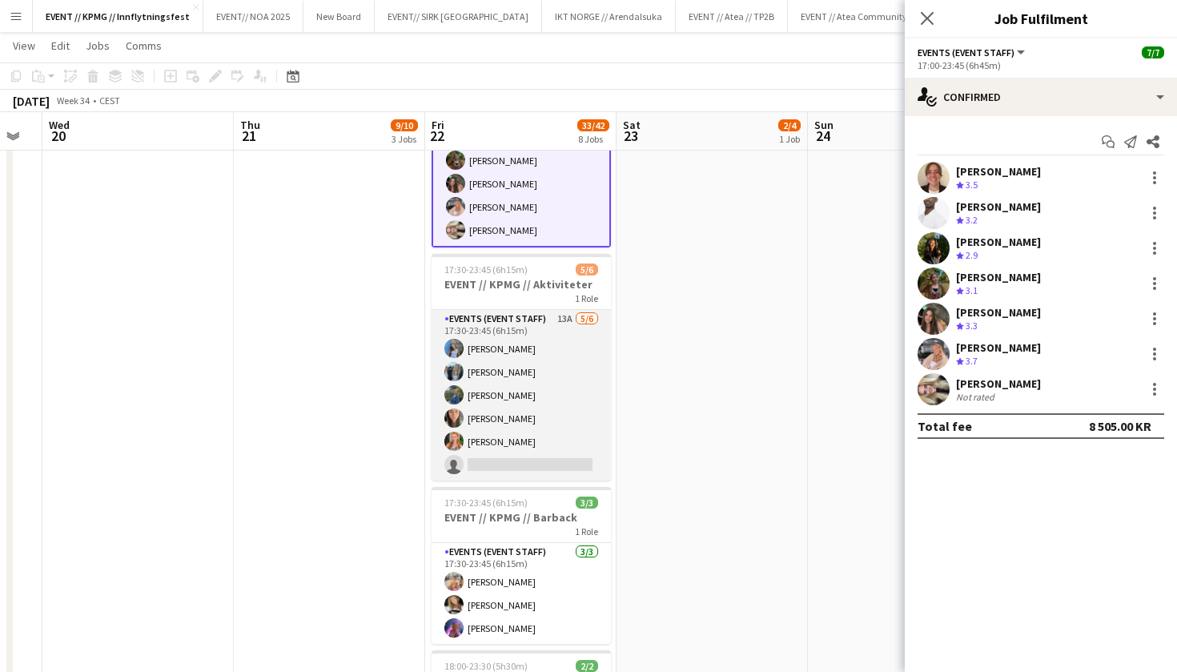
click at [543, 440] on app-card-role "Events (Event Staff) 13A [DATE] 17:30-23:45 (6h15m) [PERSON_NAME] [PERSON_NAME]…" at bounding box center [521, 395] width 179 height 171
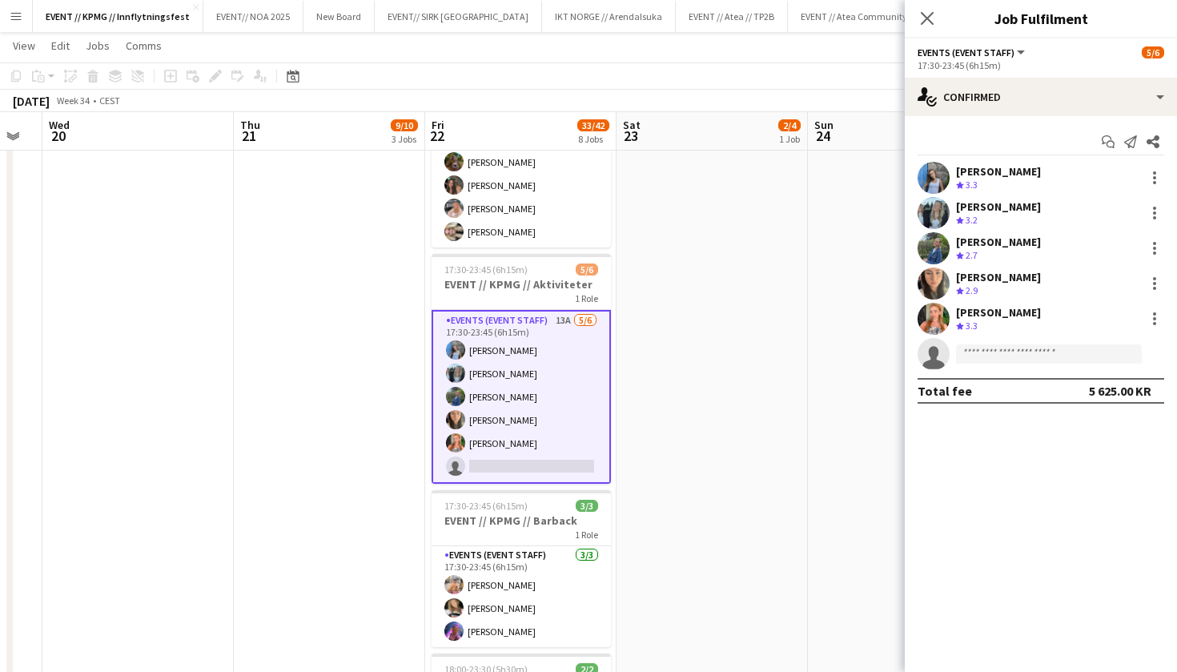
scroll to position [27, 0]
drag, startPoint x: 1034, startPoint y: 239, endPoint x: 956, endPoint y: 240, distance: 77.7
click at [956, 240] on div "[PERSON_NAME] Crew rating 2.7" at bounding box center [1041, 248] width 272 height 32
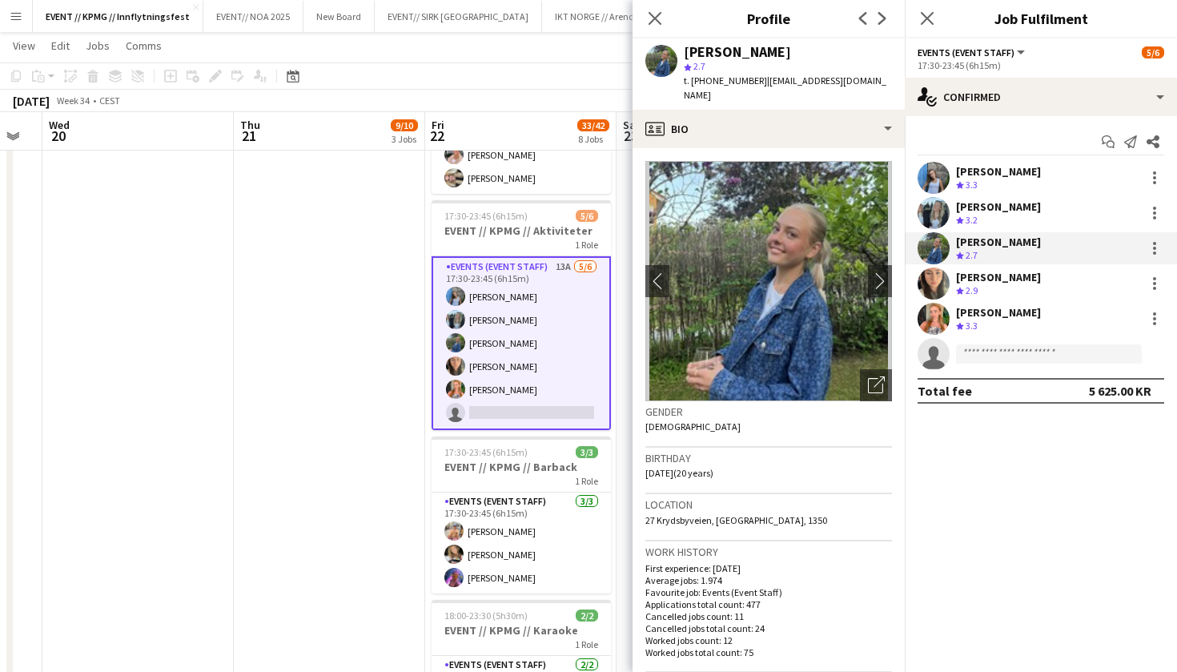
scroll to position [816, 0]
click at [406, 414] on app-date-cell "11:00-22:00 (11h) 1/1 CREW LEADER// OPRIGG 1 Role Actor [DATE] 11:00-22:00 (11h…" at bounding box center [329, 220] width 191 height 1715
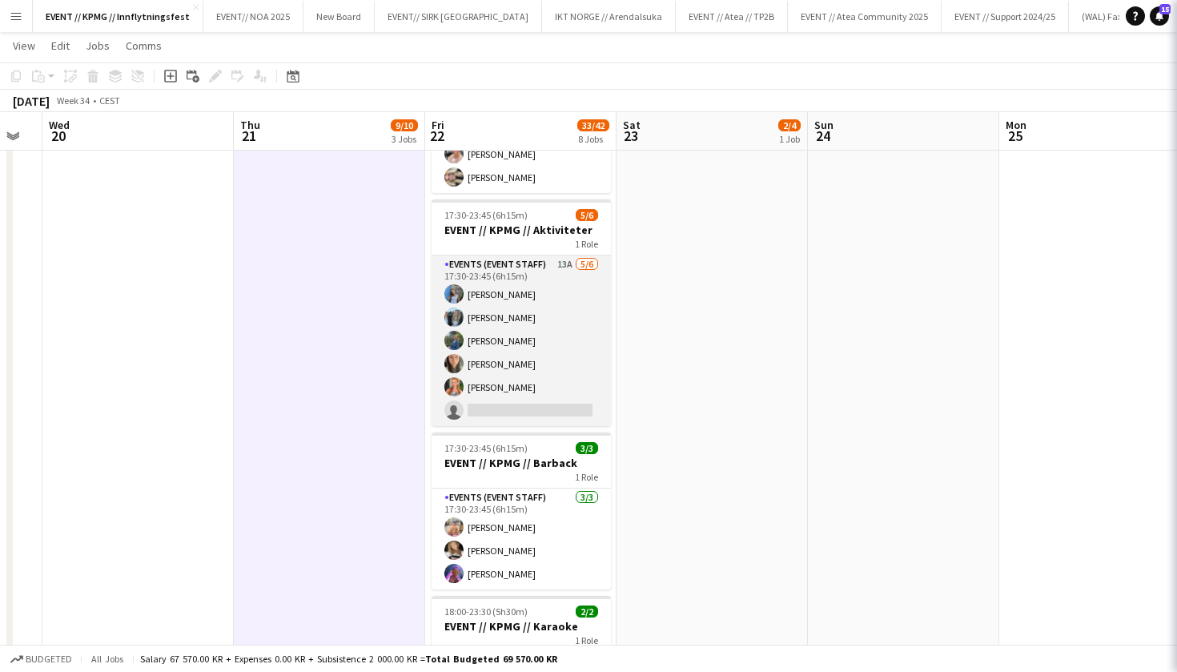
click at [517, 384] on app-card-role "Events (Event Staff) 13A [DATE] 17:30-23:45 (6h15m) [PERSON_NAME] [PERSON_NAME]…" at bounding box center [521, 340] width 179 height 171
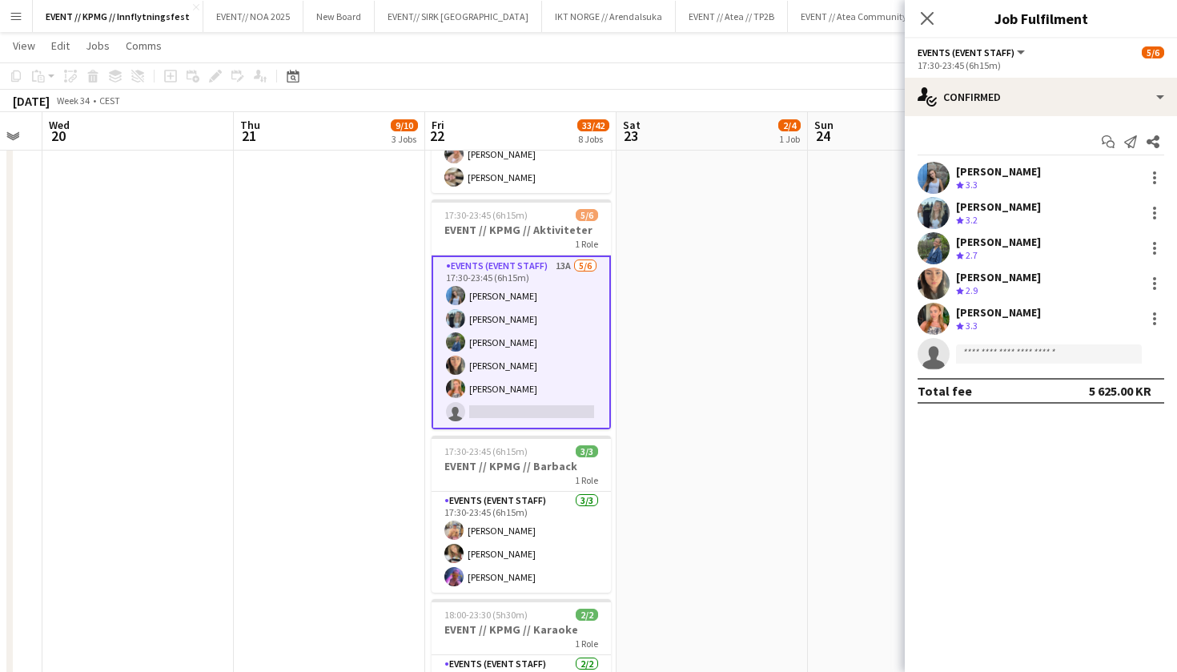
click at [942, 320] on app-user-avatar at bounding box center [934, 319] width 32 height 32
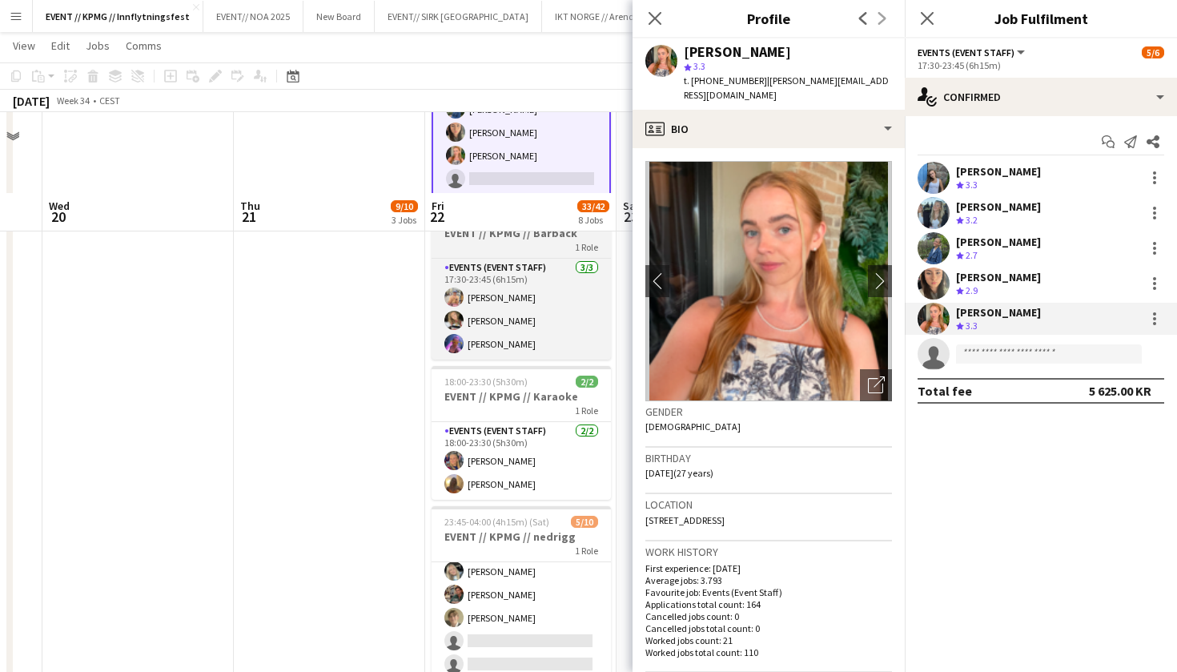
scroll to position [1205, 0]
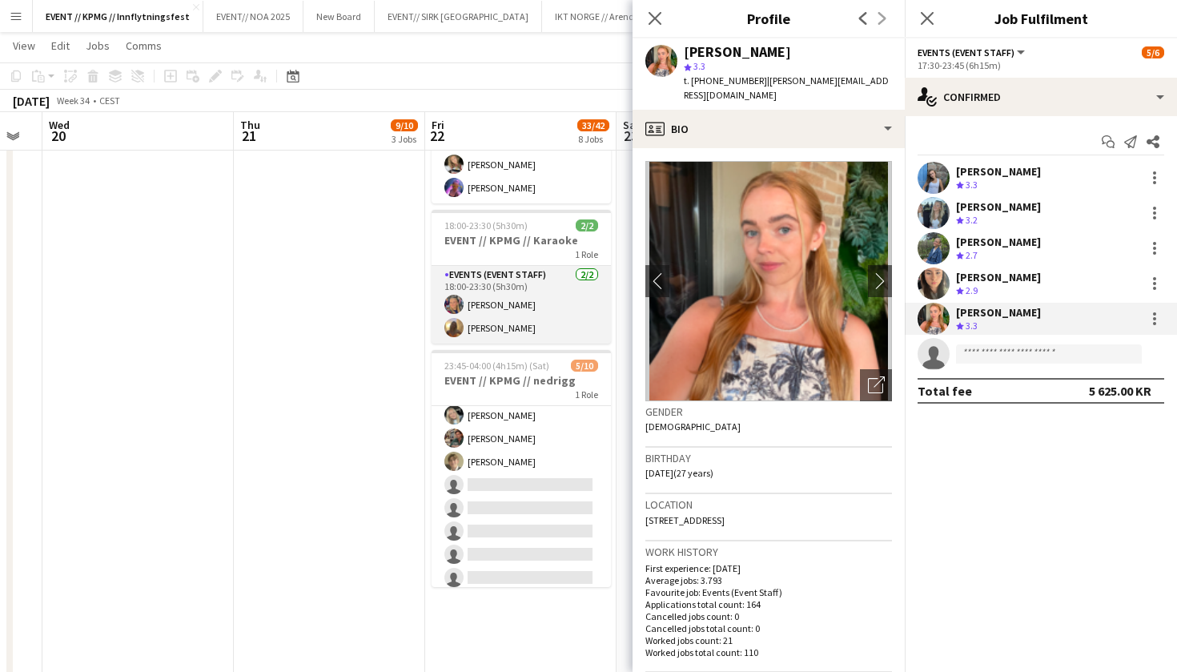
click at [537, 309] on app-card-role "Events (Event Staff) [DATE] 18:00-23:30 (5h30m) [PERSON_NAME]" at bounding box center [521, 305] width 179 height 78
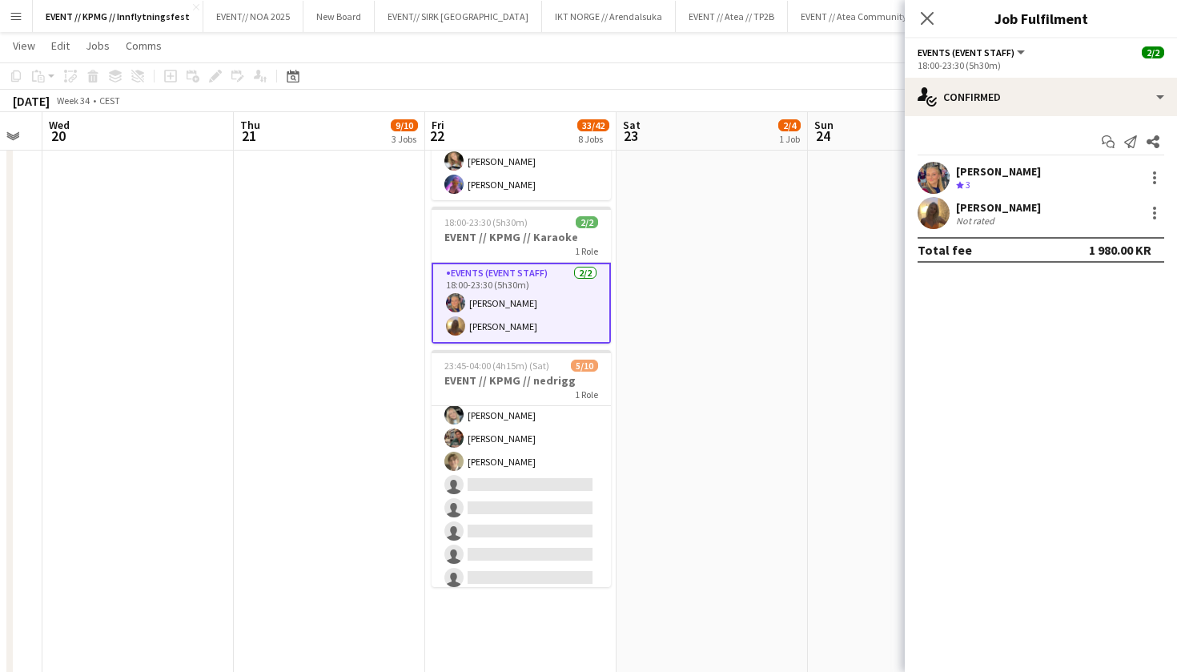
click at [950, 210] on div "[PERSON_NAME] Not rated" at bounding box center [1041, 213] width 272 height 32
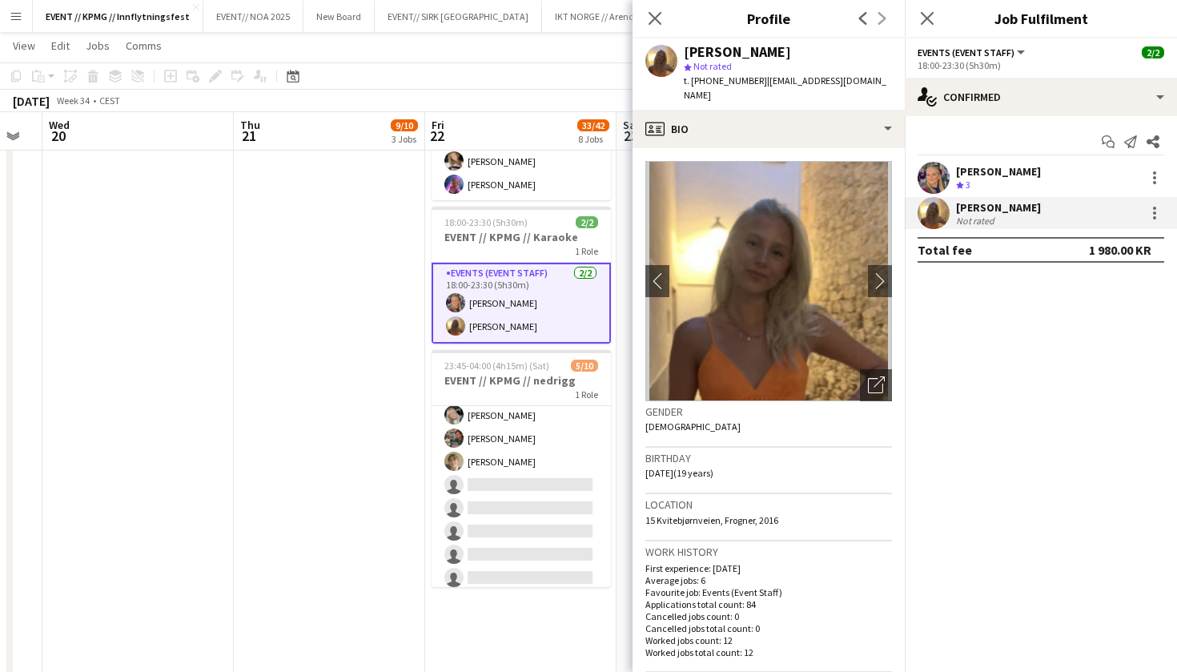
scroll to position [11, 0]
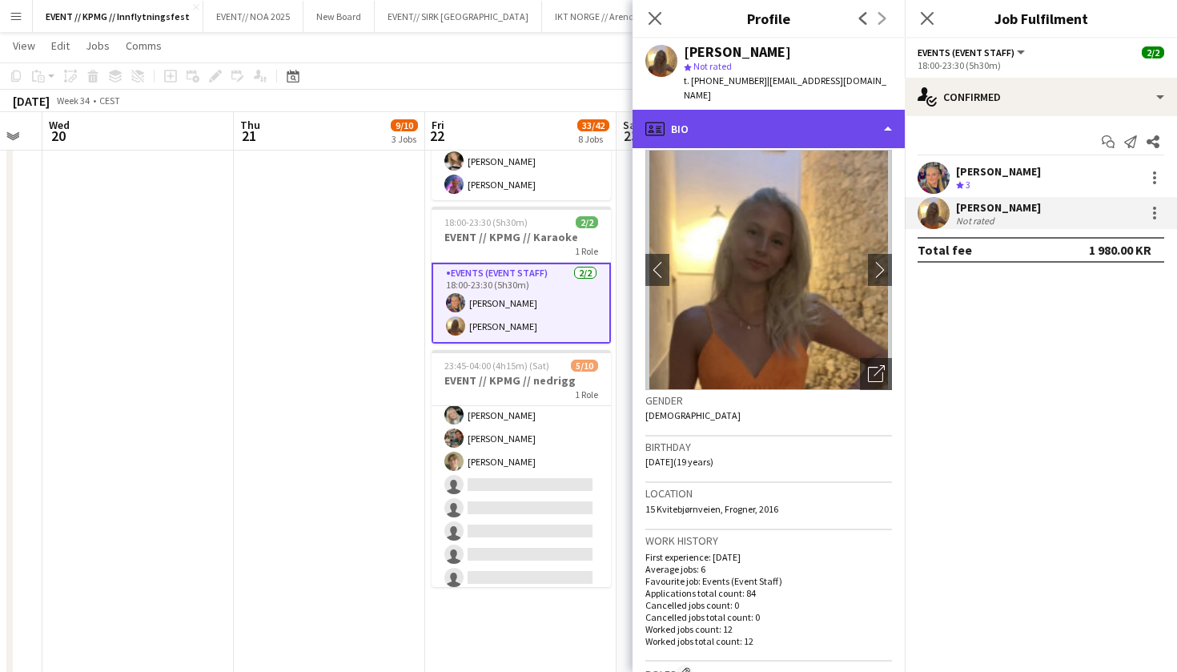
click at [766, 113] on div "profile Bio" at bounding box center [769, 129] width 272 height 38
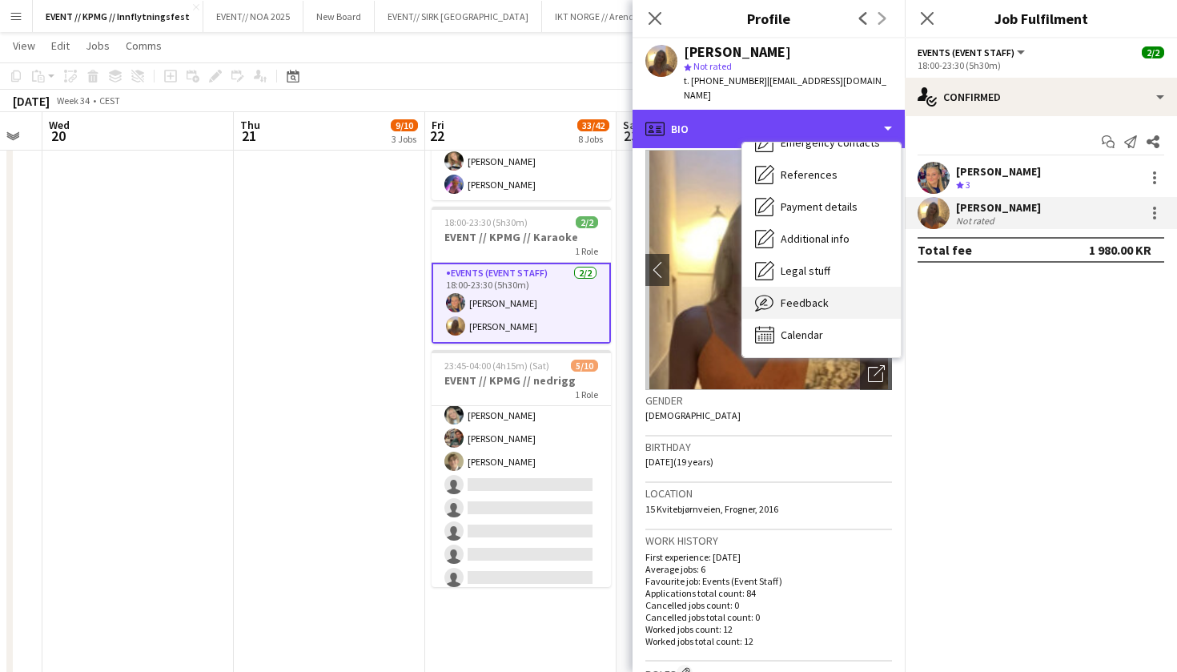
scroll to position [151, 0]
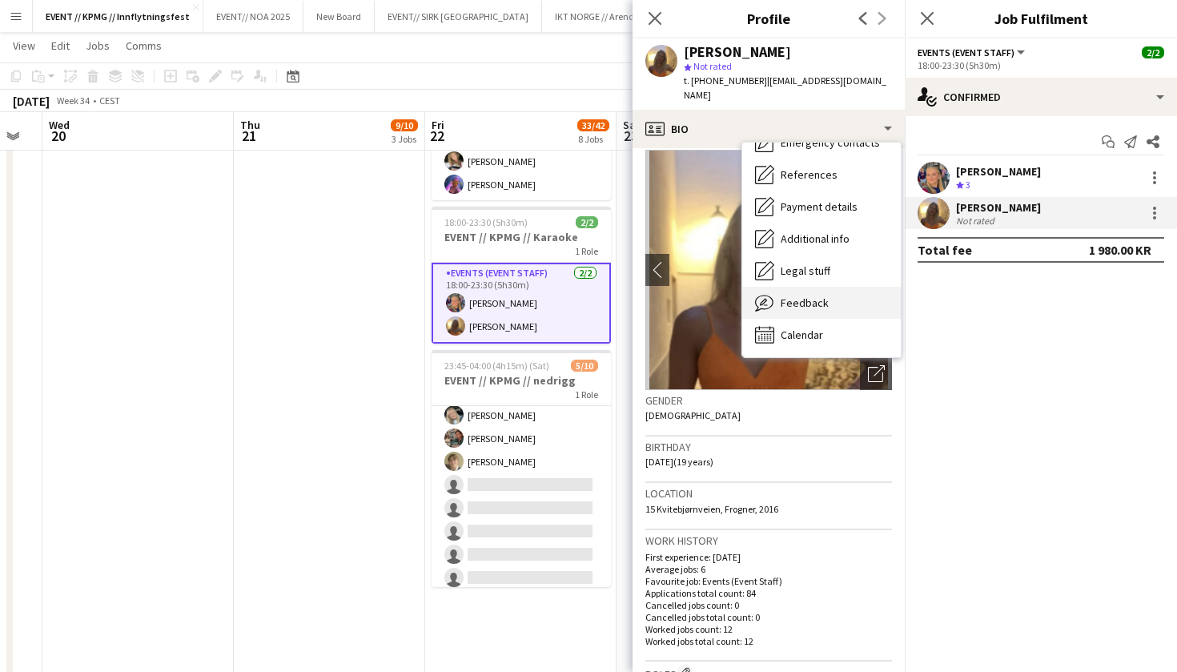
click at [816, 296] on span "Feedback" at bounding box center [805, 303] width 48 height 14
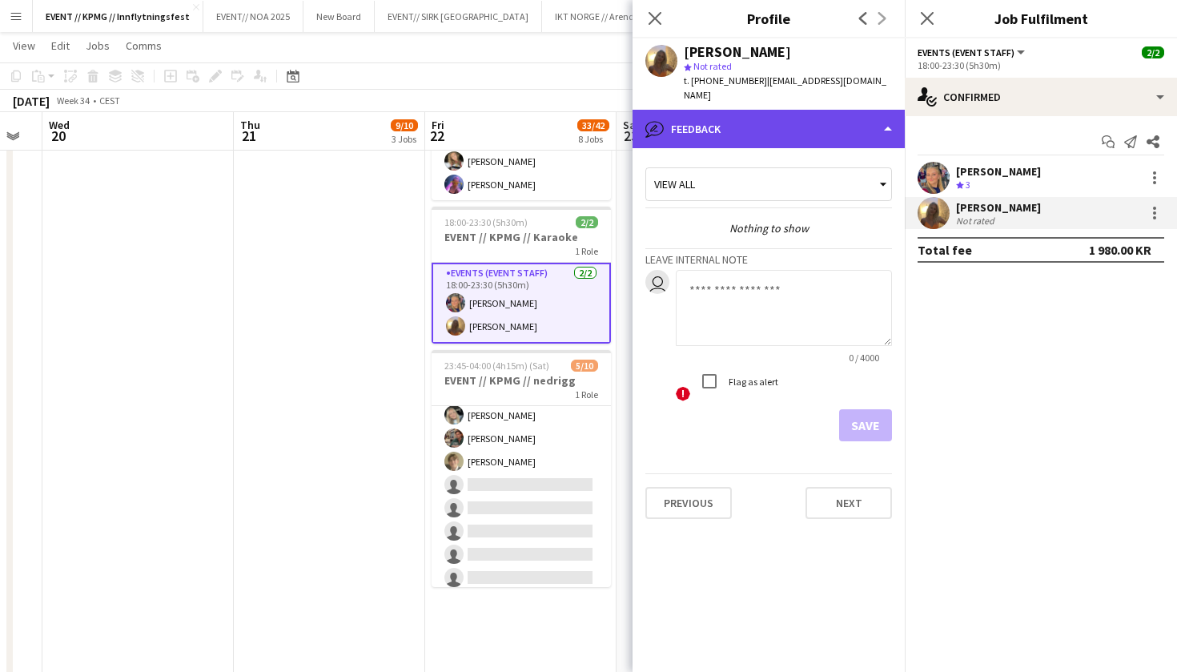
click at [790, 110] on div "bubble-pencil Feedback" at bounding box center [769, 129] width 272 height 38
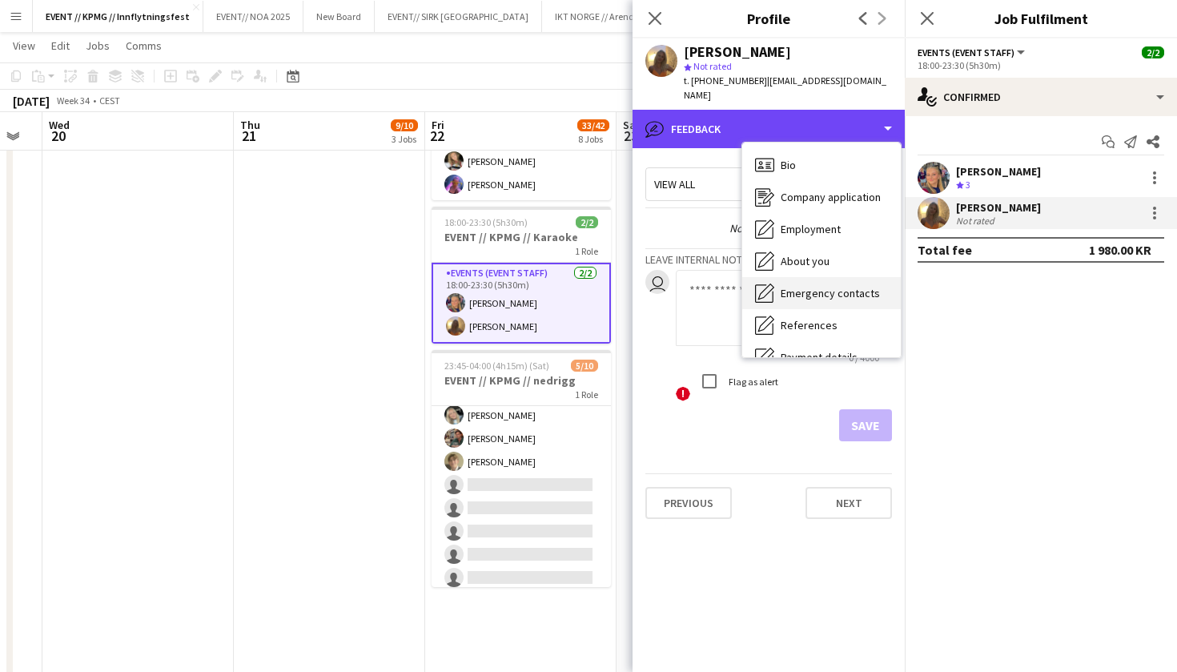
scroll to position [0, 0]
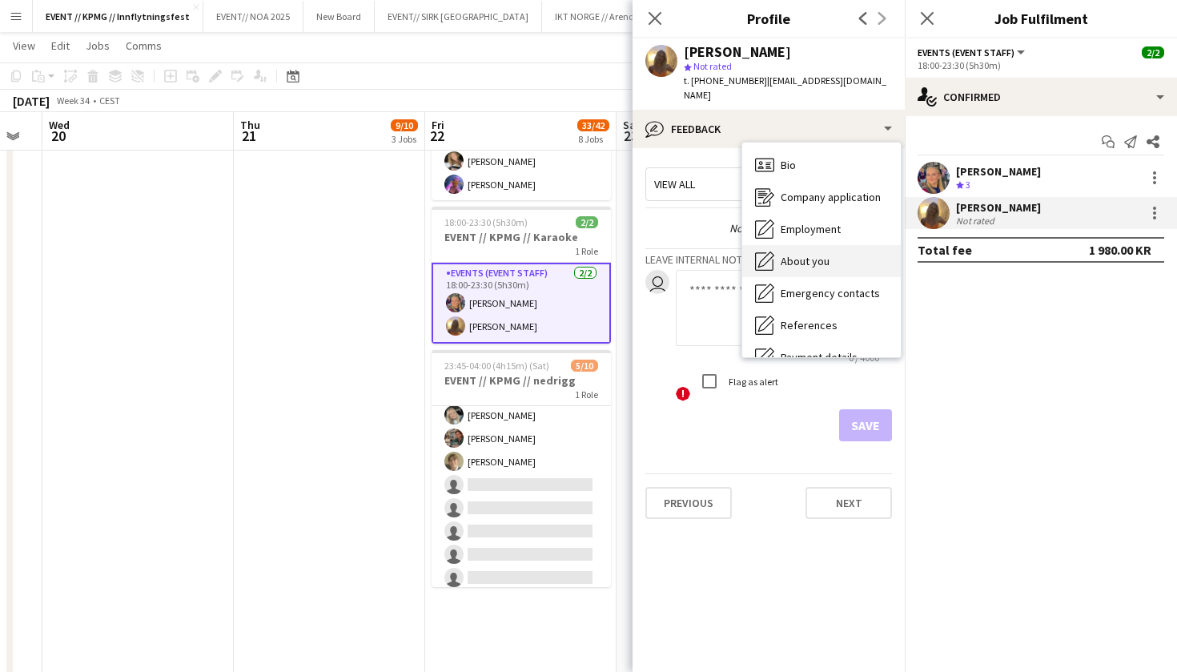
click at [825, 254] on span "About you" at bounding box center [805, 261] width 49 height 14
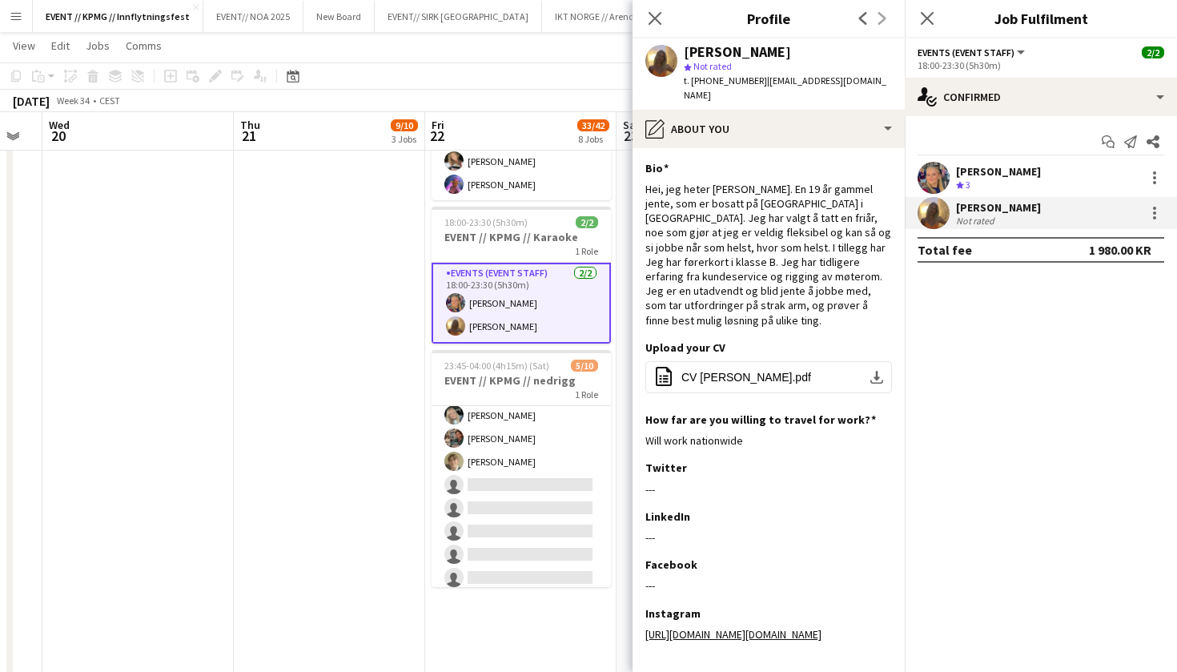
click at [931, 178] on app-user-avatar at bounding box center [934, 178] width 32 height 32
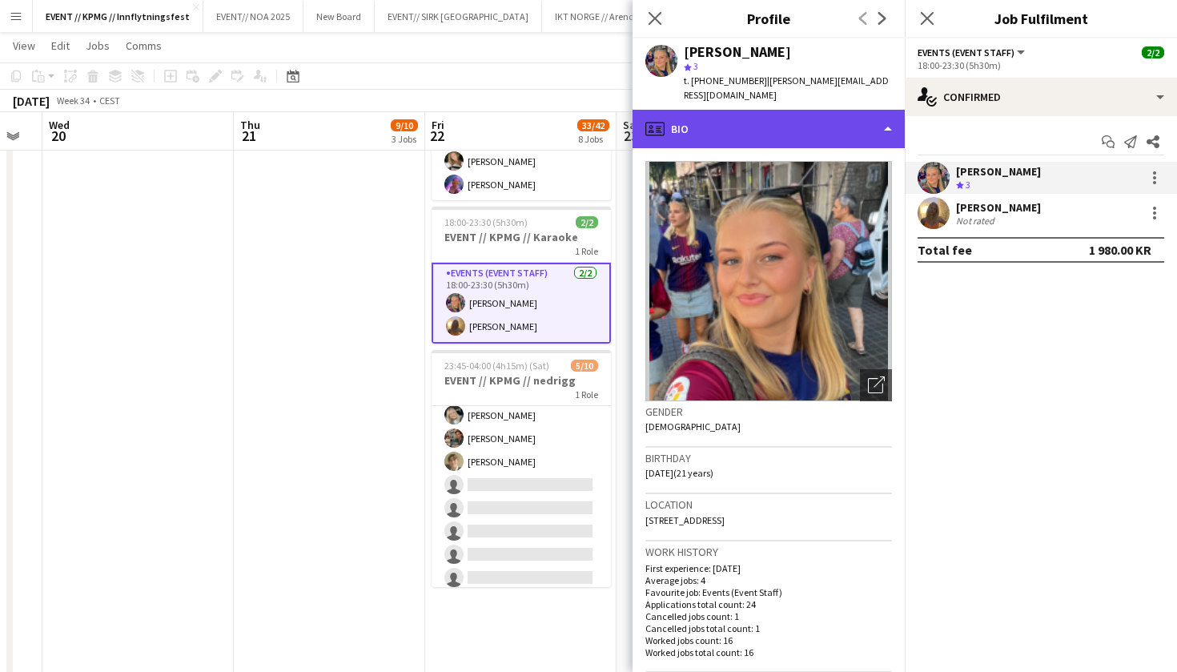
click at [758, 110] on div "profile Bio" at bounding box center [769, 129] width 272 height 38
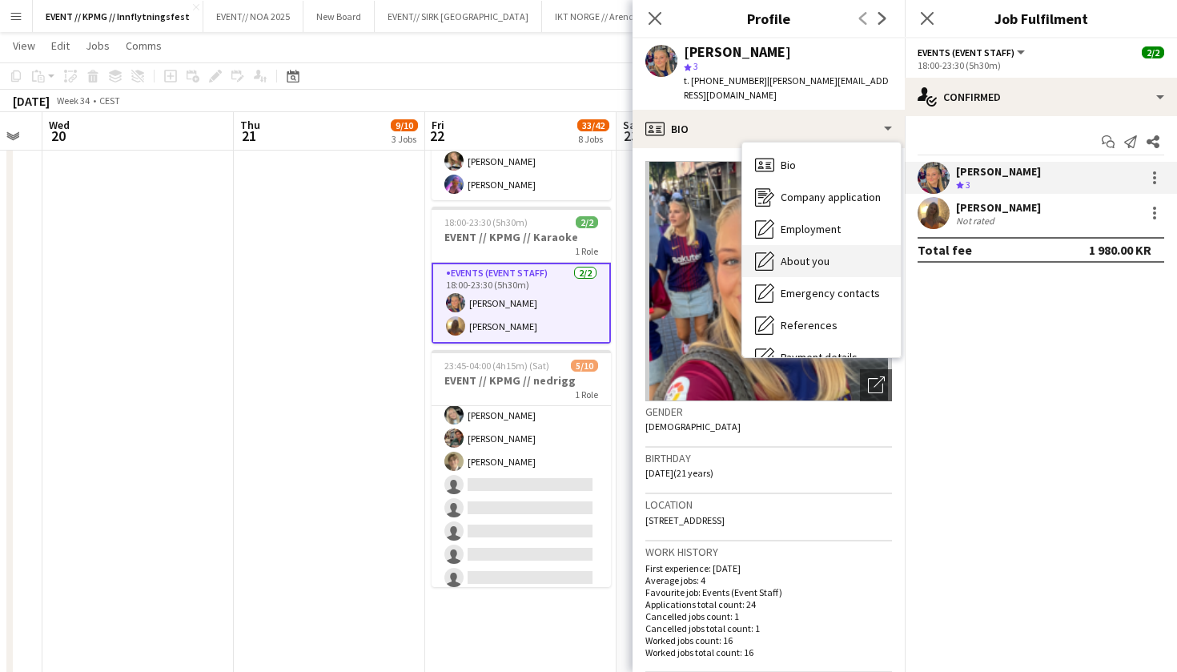
click at [827, 254] on span "About you" at bounding box center [805, 261] width 49 height 14
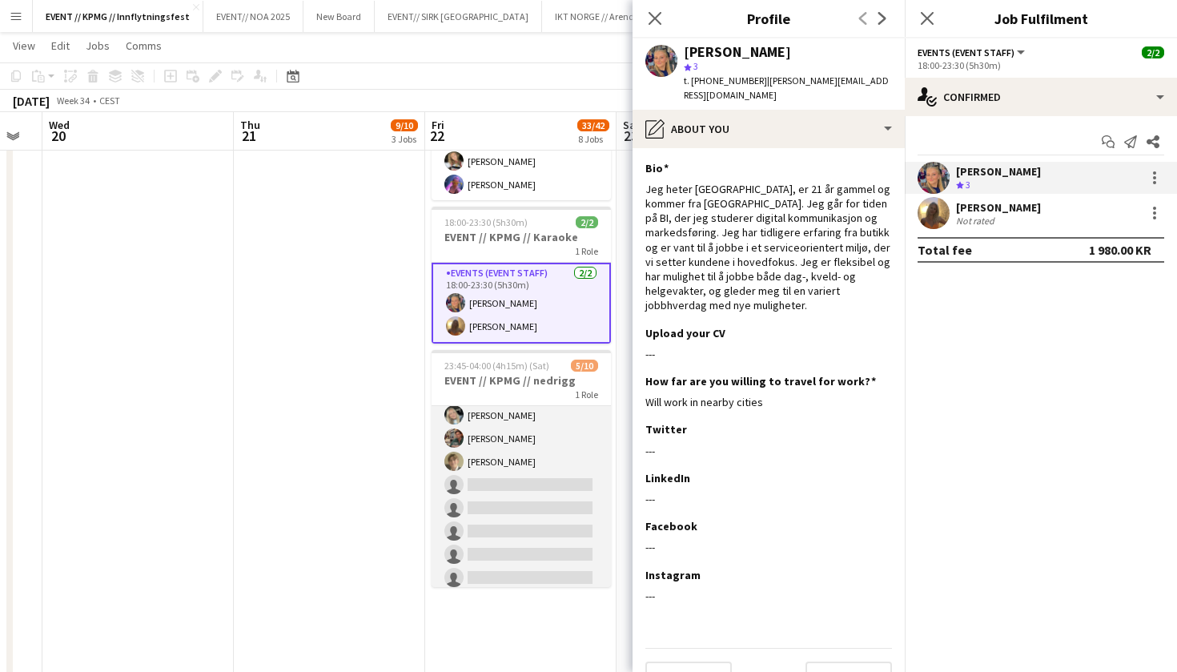
click at [561, 462] on app-card-role "Events (Event Staff) 12I 2A [DATE] 23:45-04:00 (4h15m) [PERSON_NAME] [PERSON_NA…" at bounding box center [521, 461] width 179 height 263
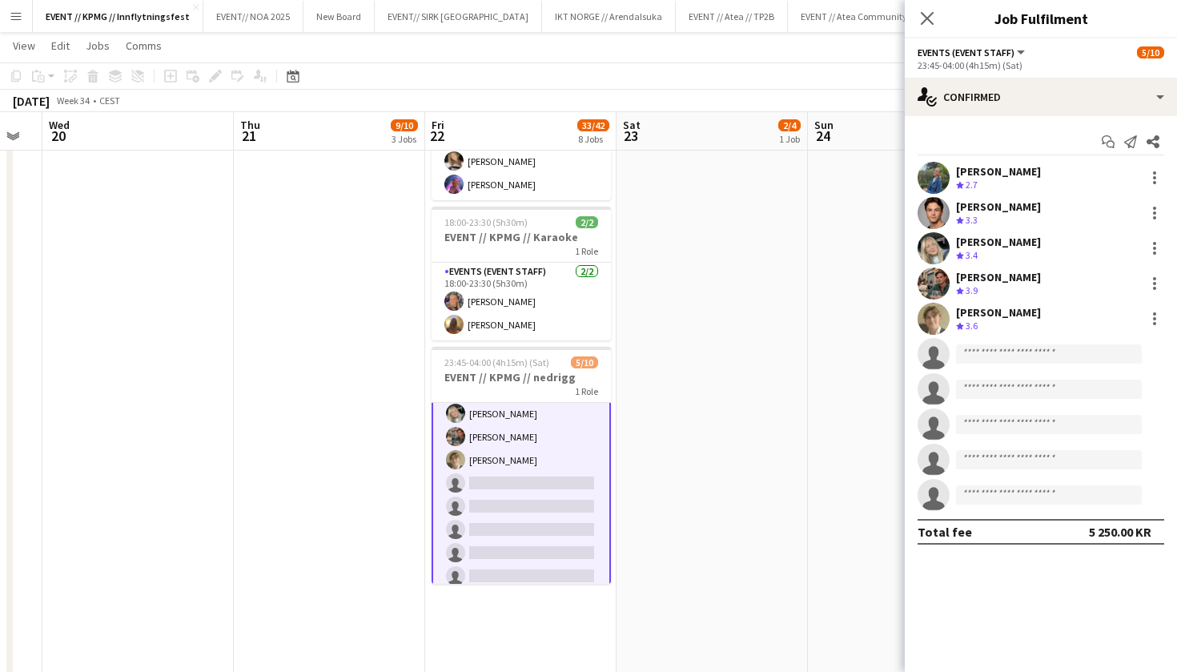
click at [935, 287] on app-user-avatar at bounding box center [934, 283] width 32 height 32
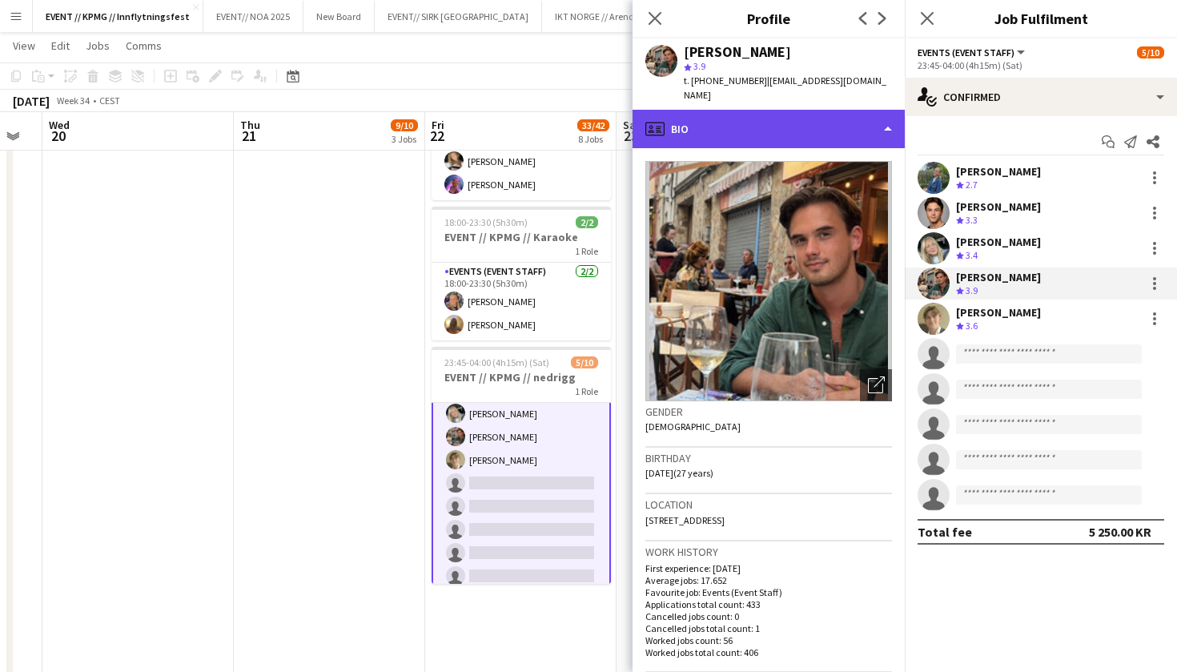
click at [738, 122] on div "profile Bio" at bounding box center [769, 129] width 272 height 38
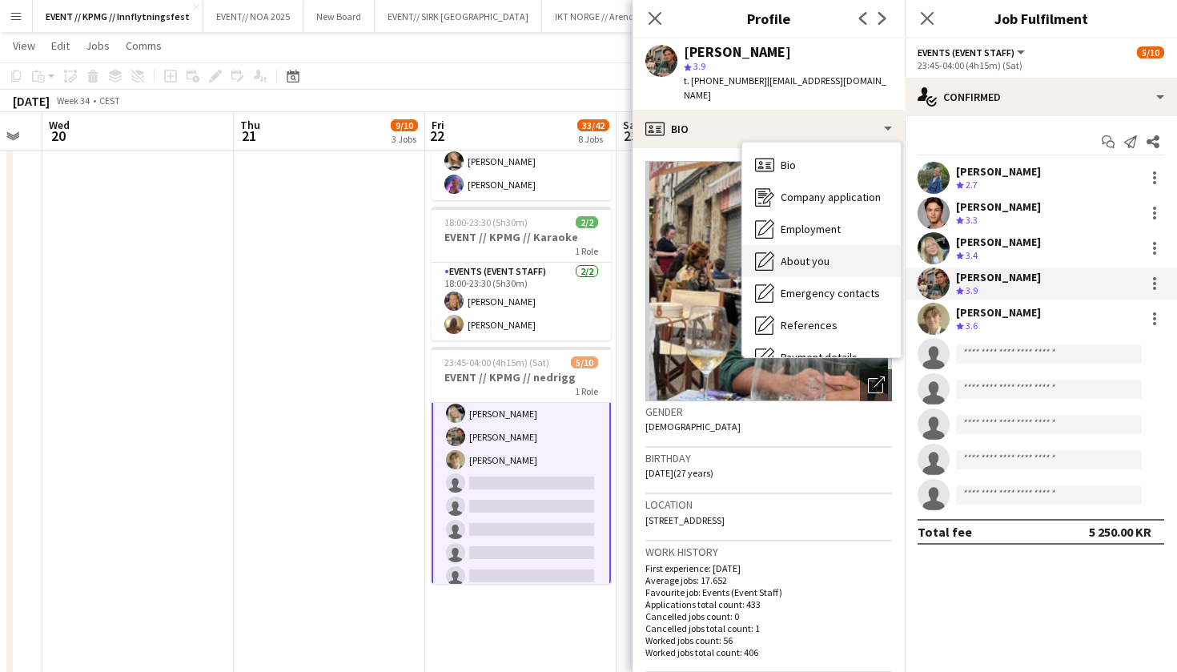
click at [815, 254] on span "About you" at bounding box center [805, 261] width 49 height 14
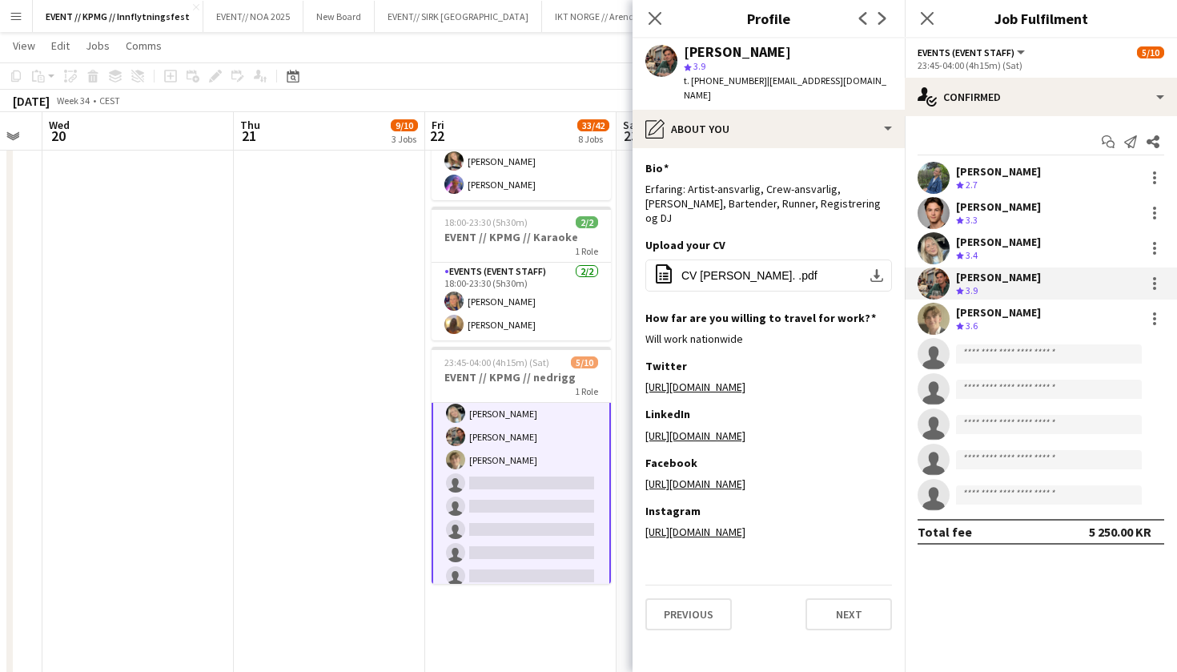
click at [1010, 211] on div "Ulrik Eeg Crew rating 3.3" at bounding box center [1041, 213] width 272 height 32
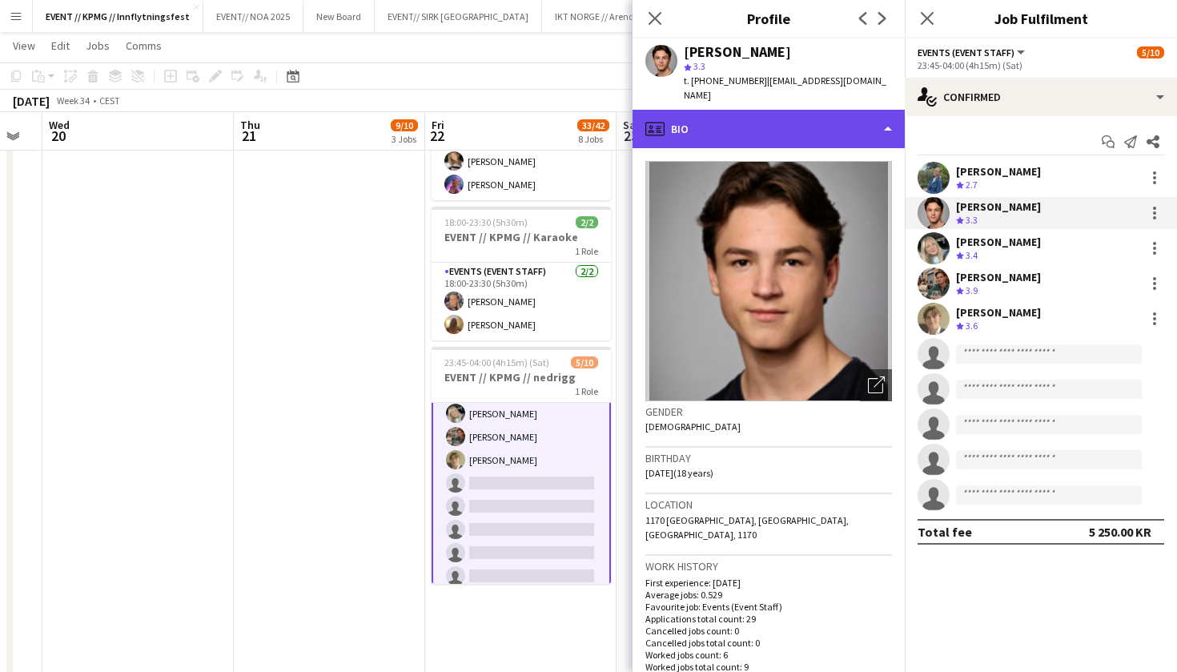
click at [834, 110] on div "profile Bio" at bounding box center [769, 129] width 272 height 38
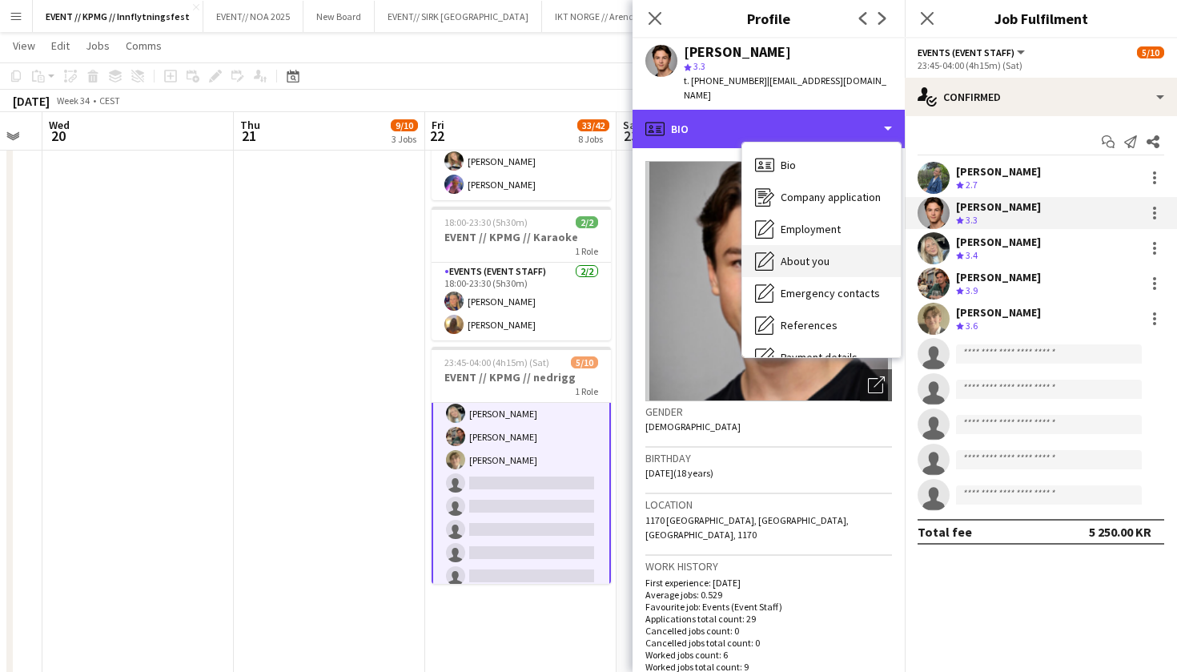
scroll to position [6, 0]
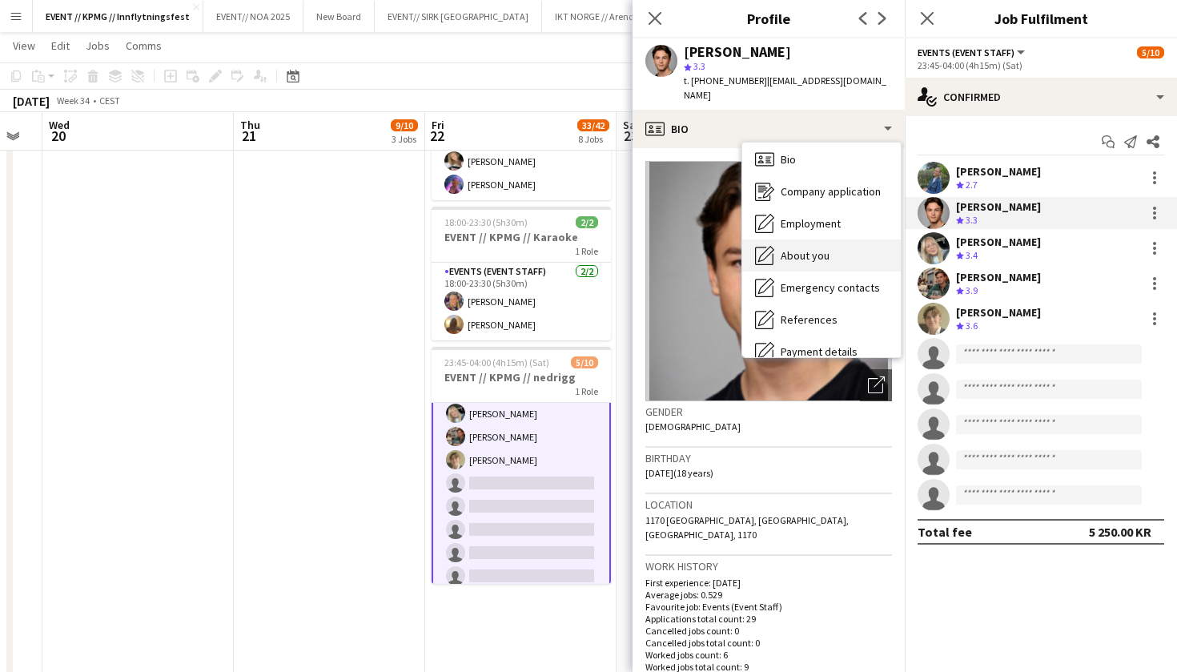
click at [831, 244] on div "About you About you" at bounding box center [821, 255] width 159 height 32
